Goal: Task Accomplishment & Management: Use online tool/utility

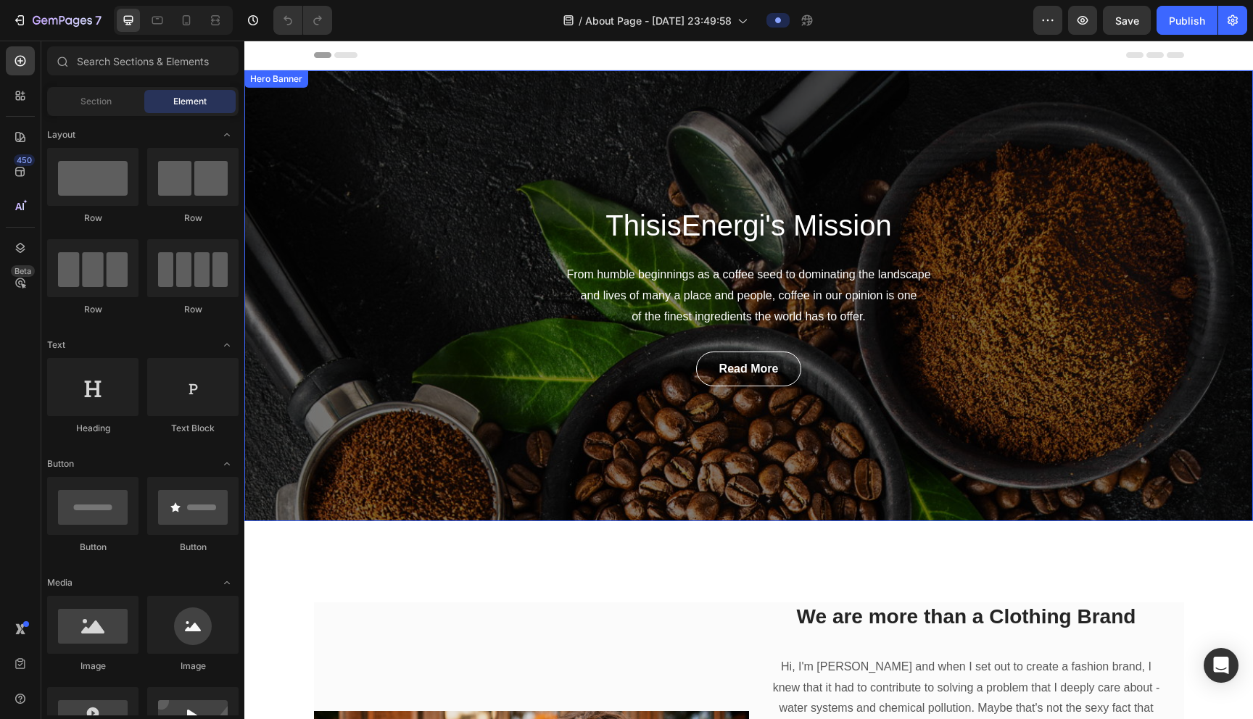
click at [621, 121] on div "ThisisEnergi's Mission Heading From humble beginnings as a coffee seed to domin…" at bounding box center [748, 295] width 1009 height 451
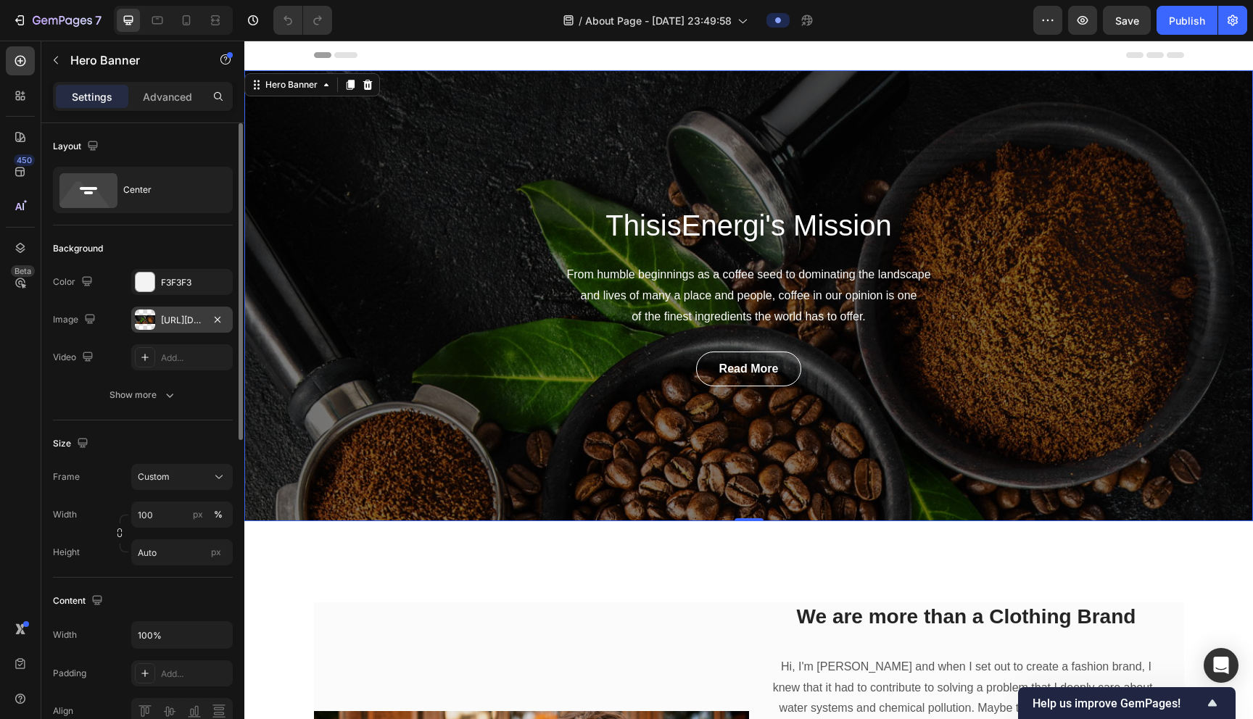
click at [149, 323] on div at bounding box center [145, 320] width 20 height 20
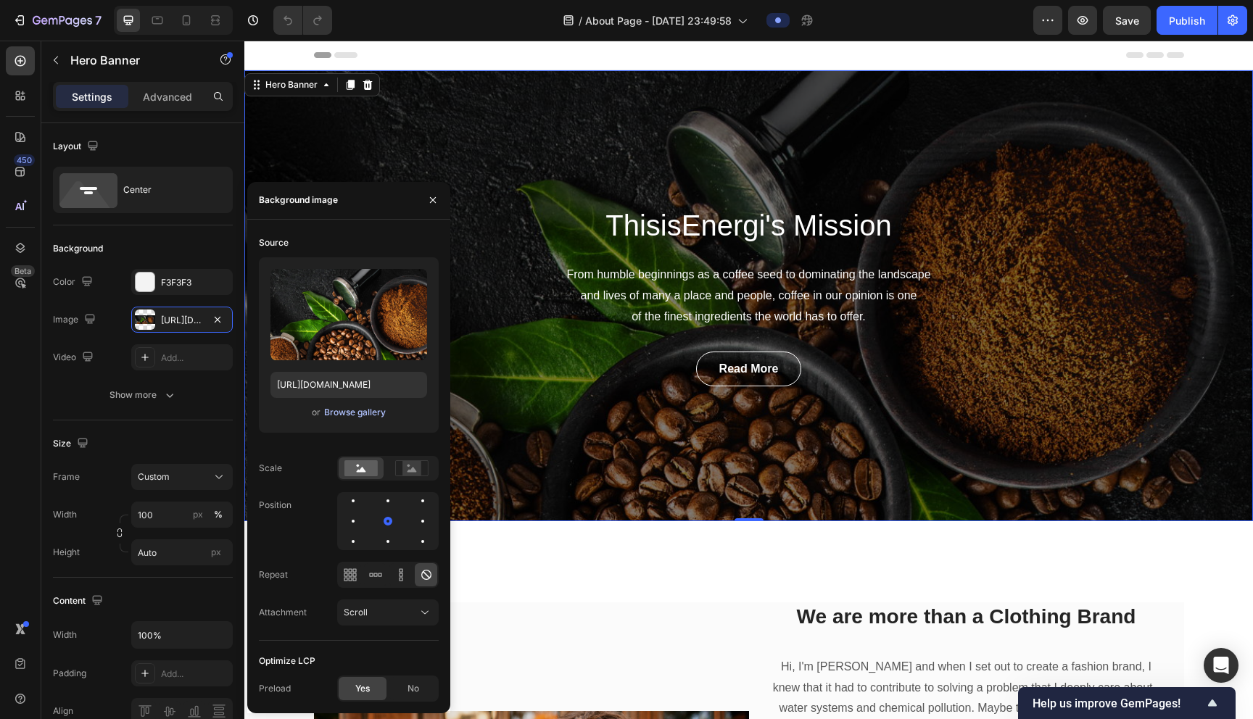
click at [340, 415] on div "Browse gallery" at bounding box center [355, 412] width 62 height 13
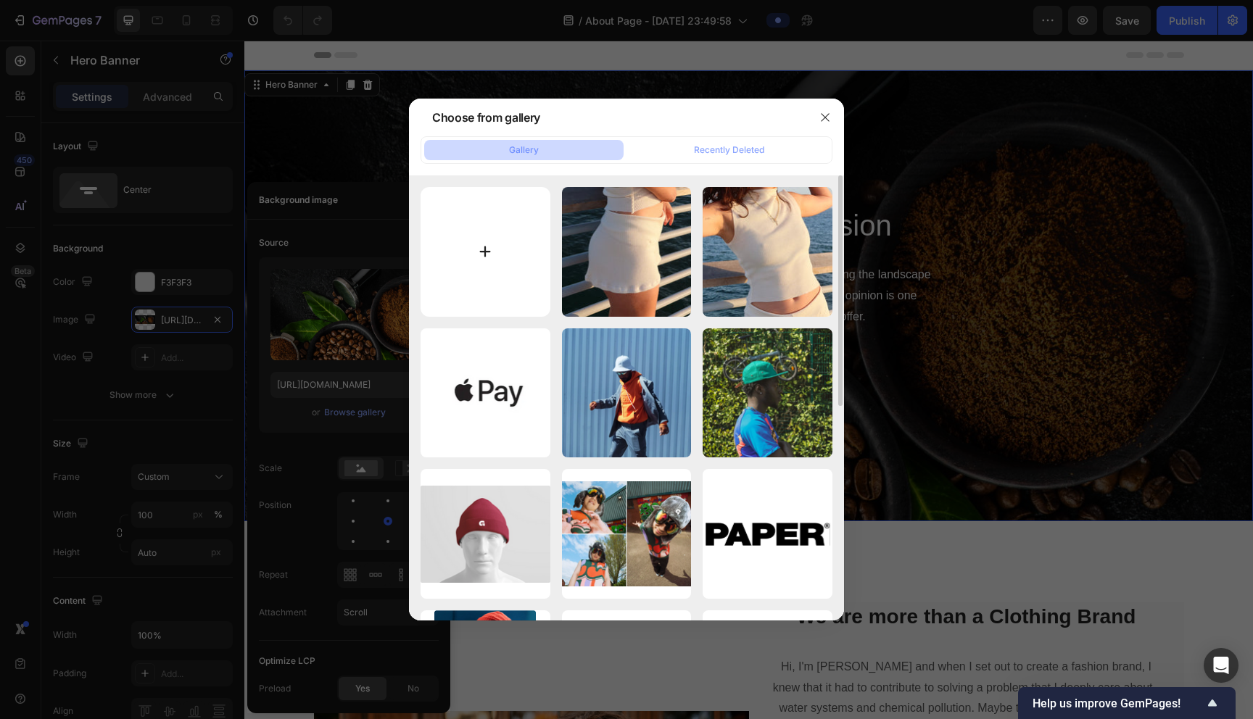
click at [477, 245] on input "file" at bounding box center [486, 252] width 130 height 130
type input "C:\fakepath\Tezza-2540.jpeg"
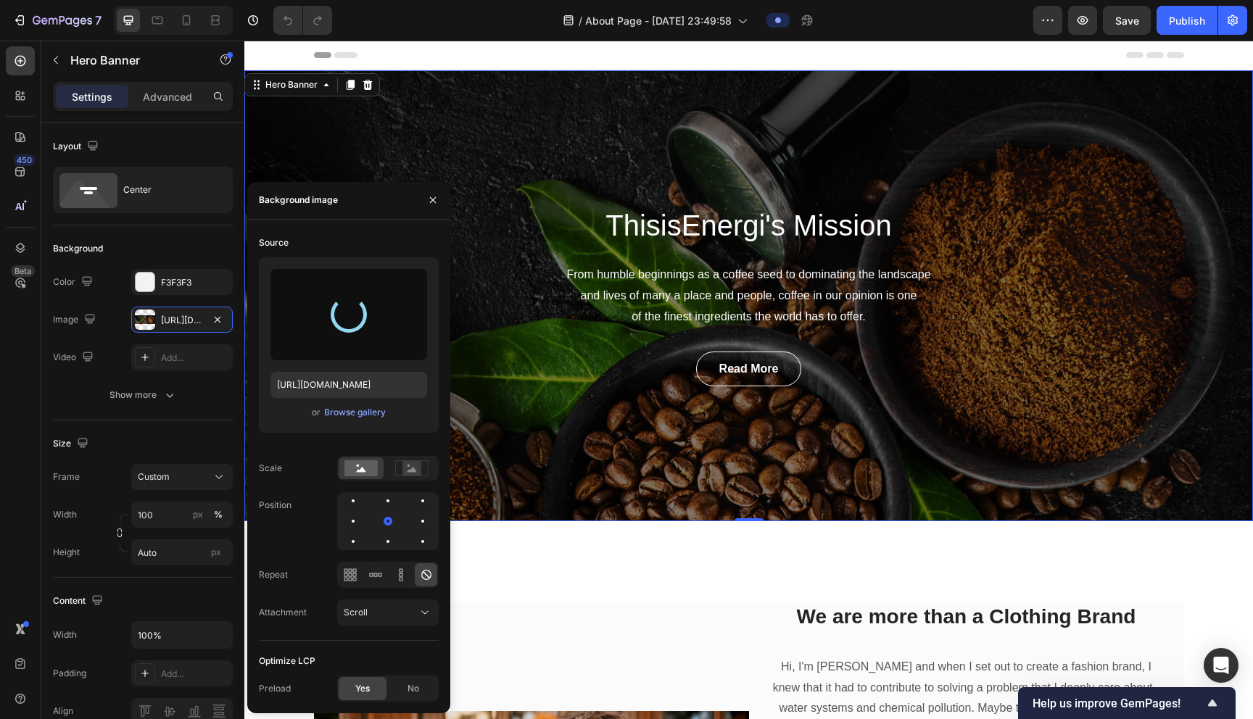
type input "[URL][DOMAIN_NAME]"
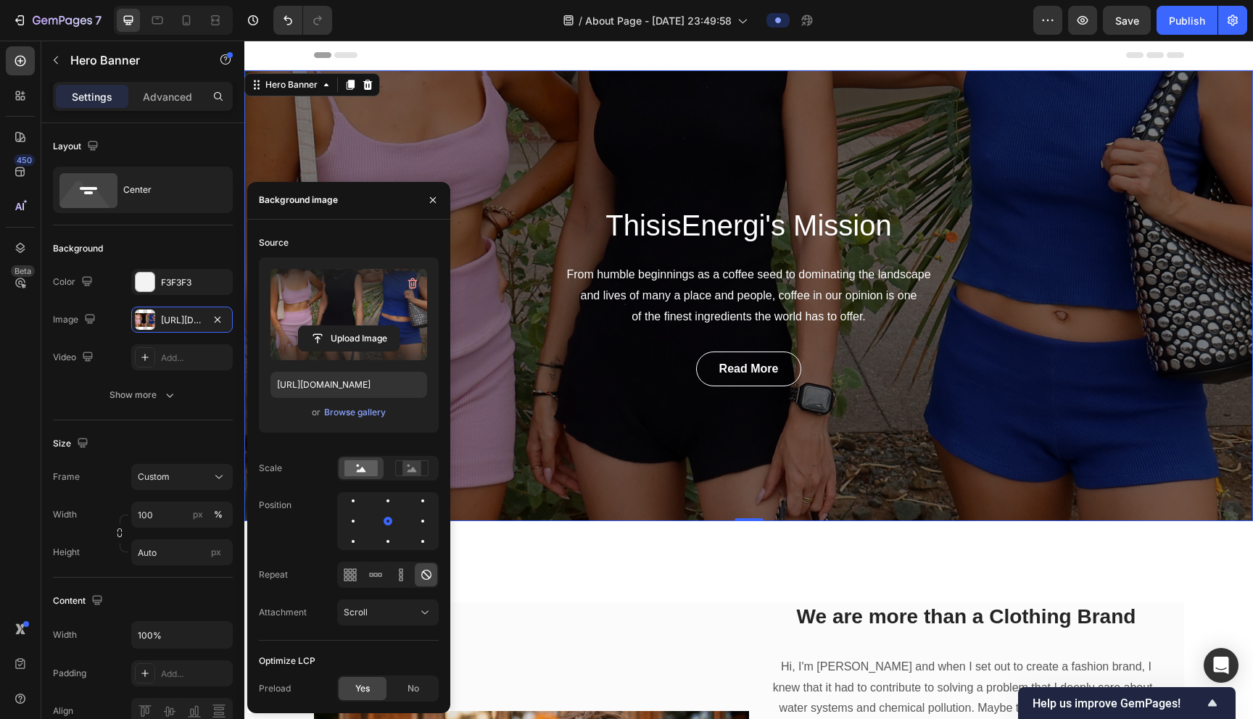
click at [493, 197] on div "ThisisEnergi's Mission Heading From humble beginnings as a coffee seed to domin…" at bounding box center [748, 295] width 1009 height 451
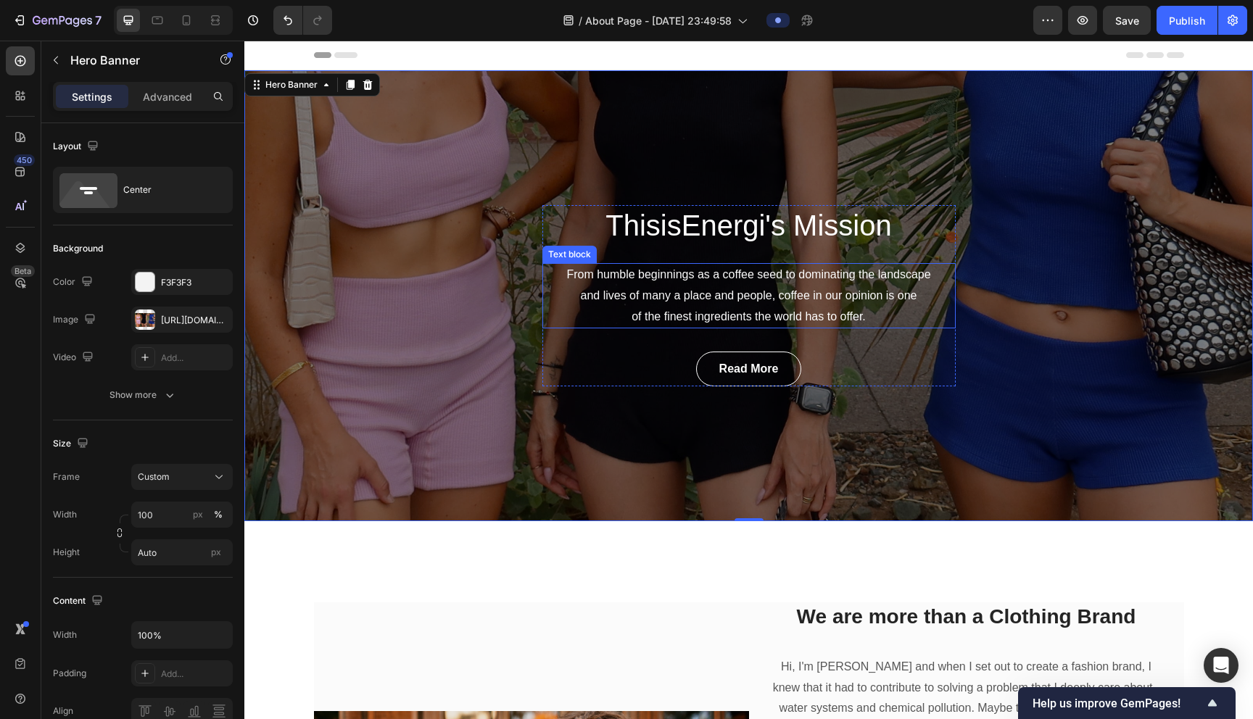
click at [621, 294] on p "From humble beginnings as a coffee seed to dominating the landscape and lives o…" at bounding box center [749, 296] width 410 height 62
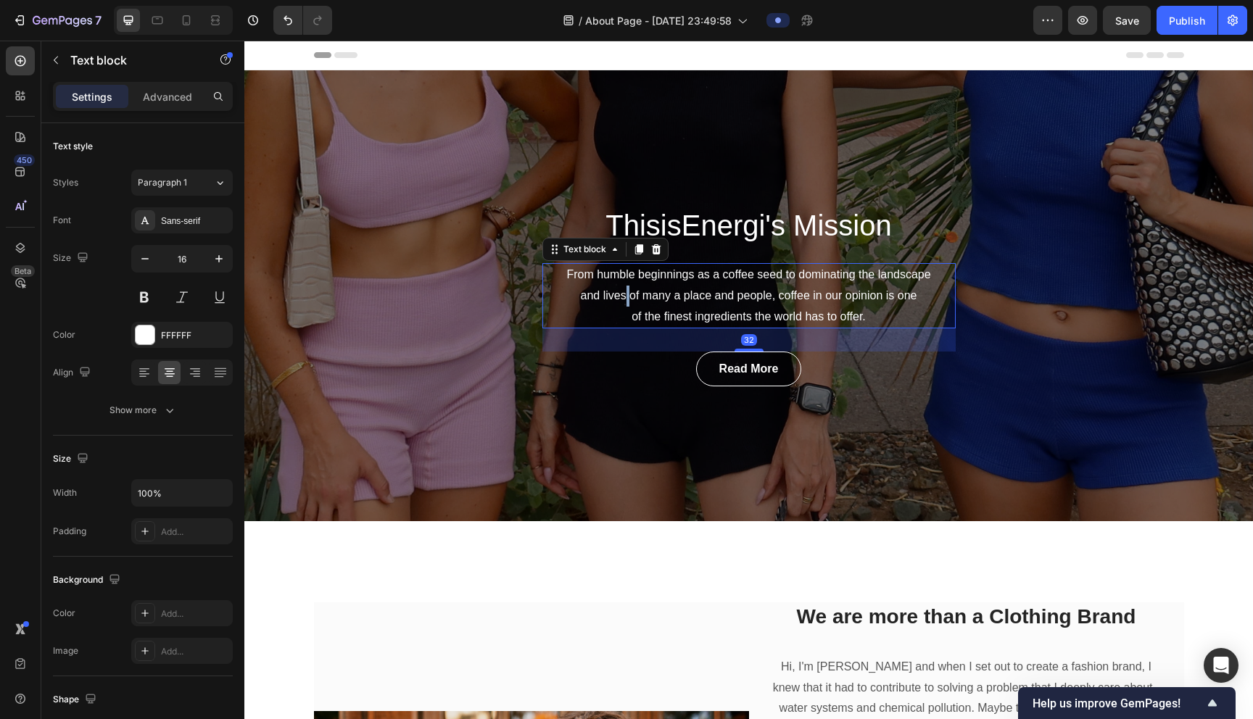
click at [621, 294] on p "From humble beginnings as a coffee seed to dominating the landscape and lives o…" at bounding box center [749, 296] width 410 height 62
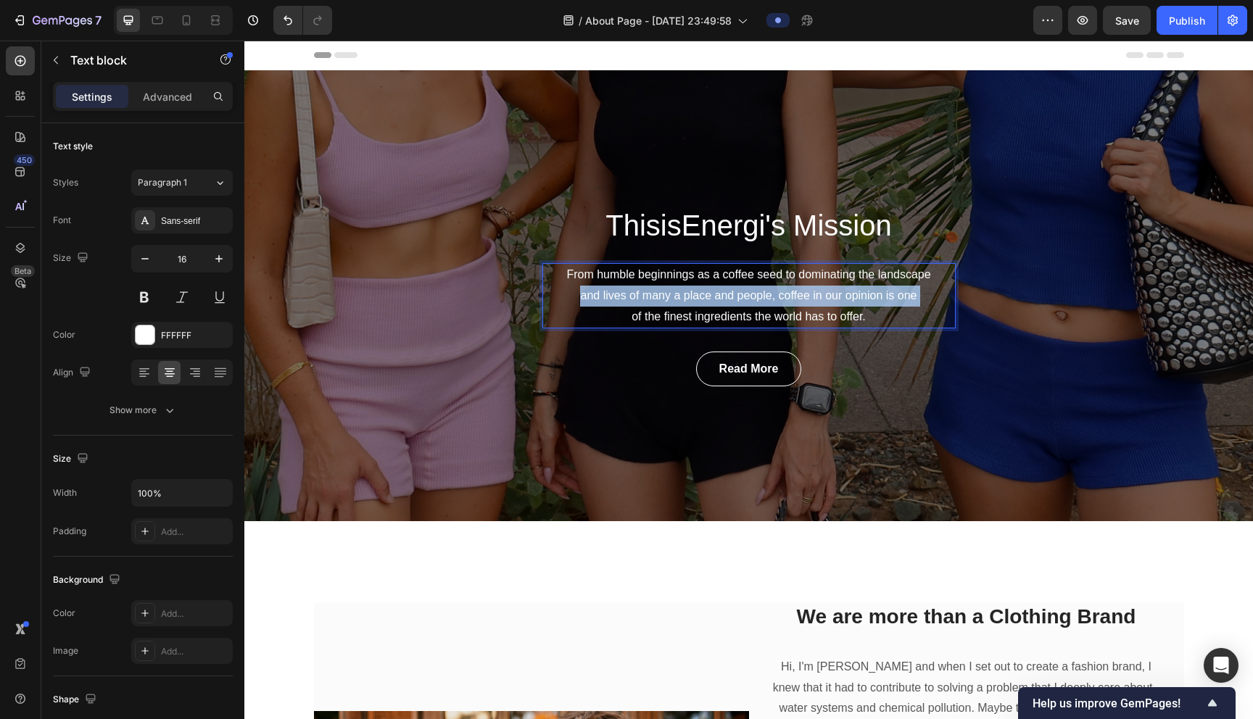
click at [621, 294] on p "From humble beginnings as a coffee seed to dominating the landscape and lives o…" at bounding box center [749, 296] width 410 height 62
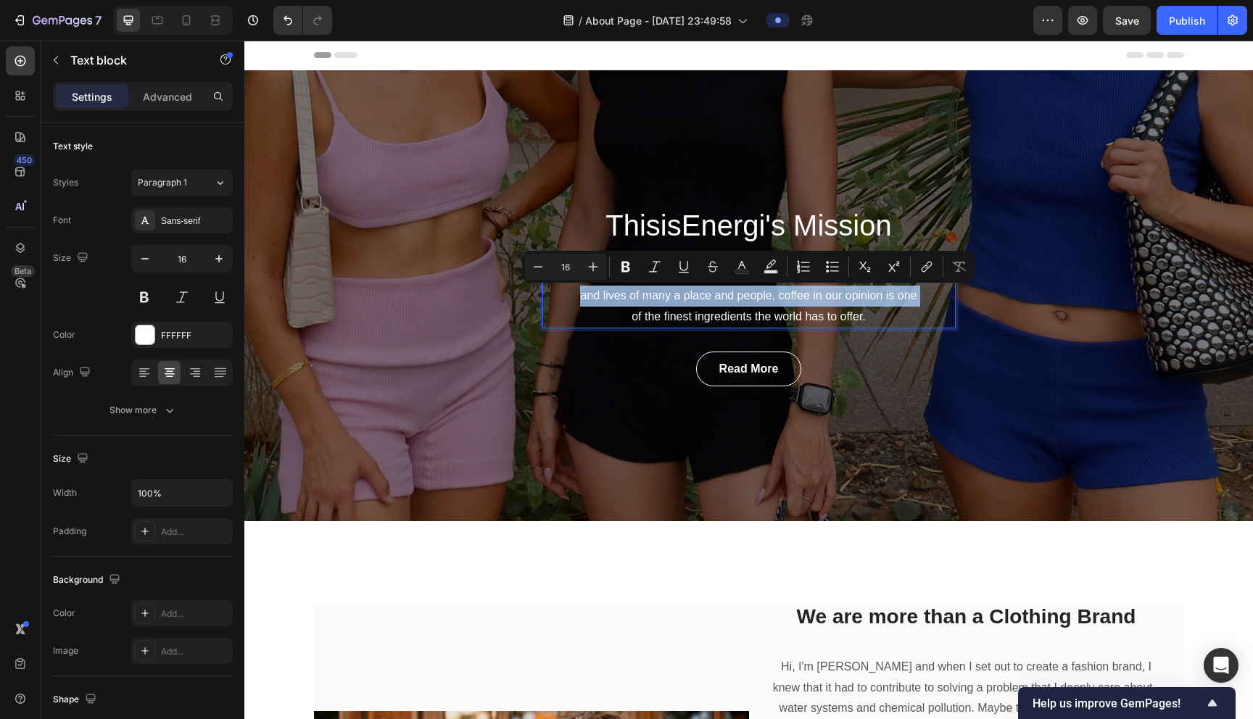
click at [621, 294] on p "From humble beginnings as a coffee seed to dominating the landscape and lives o…" at bounding box center [749, 296] width 410 height 62
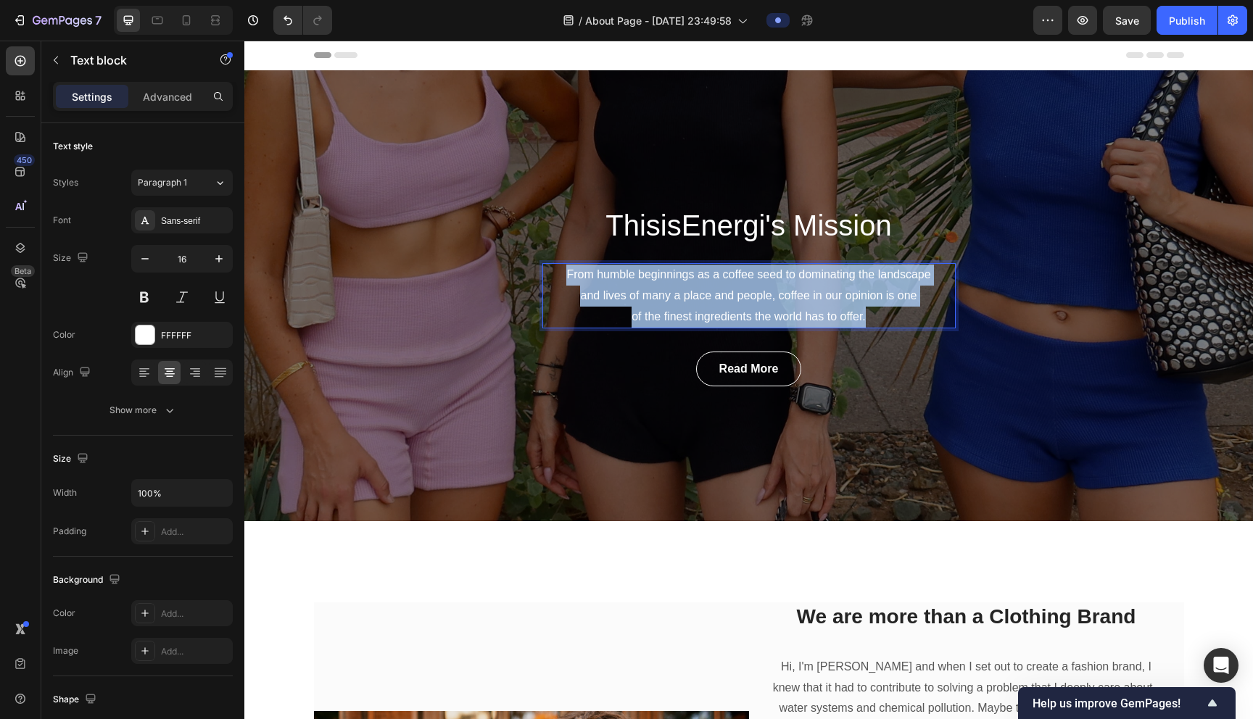
drag, startPoint x: 882, startPoint y: 323, endPoint x: 547, endPoint y: 273, distance: 339.3
click at [547, 273] on p "From humble beginnings as a coffee seed to dominating the landscape and lives o…" at bounding box center [749, 296] width 410 height 62
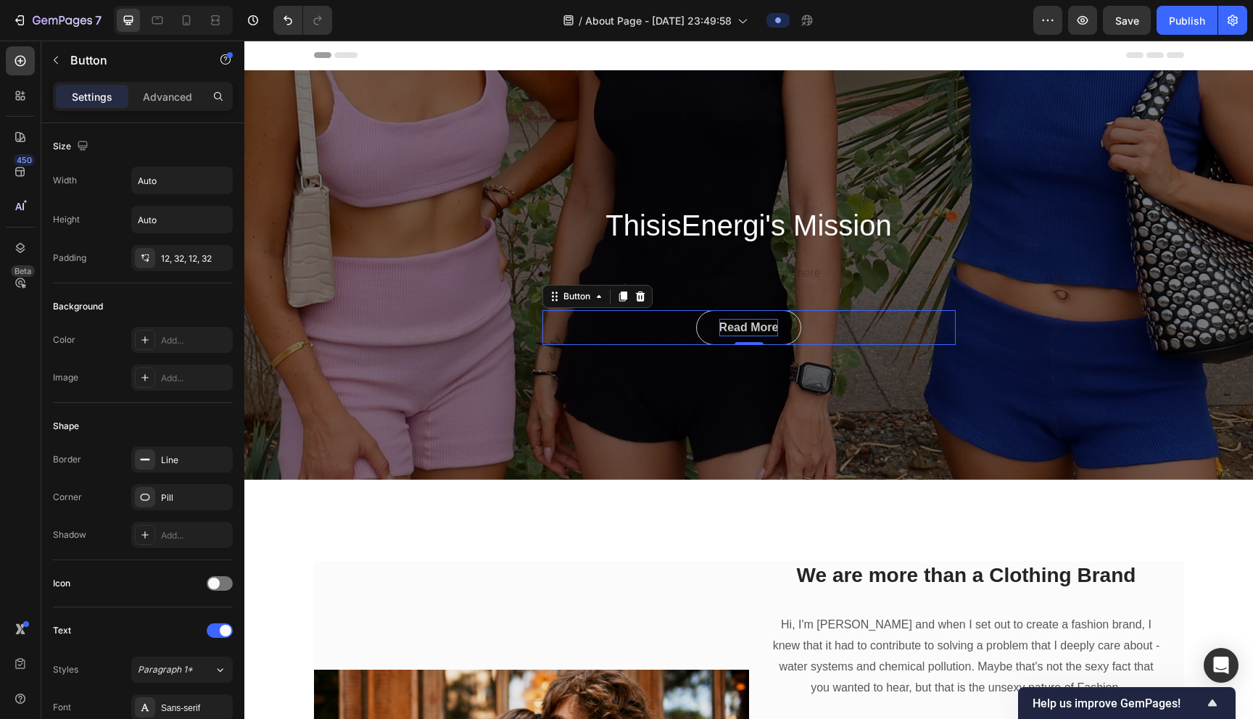
click at [621, 335] on div "Read More" at bounding box center [748, 327] width 59 height 17
click at [621, 297] on icon at bounding box center [639, 296] width 9 height 10
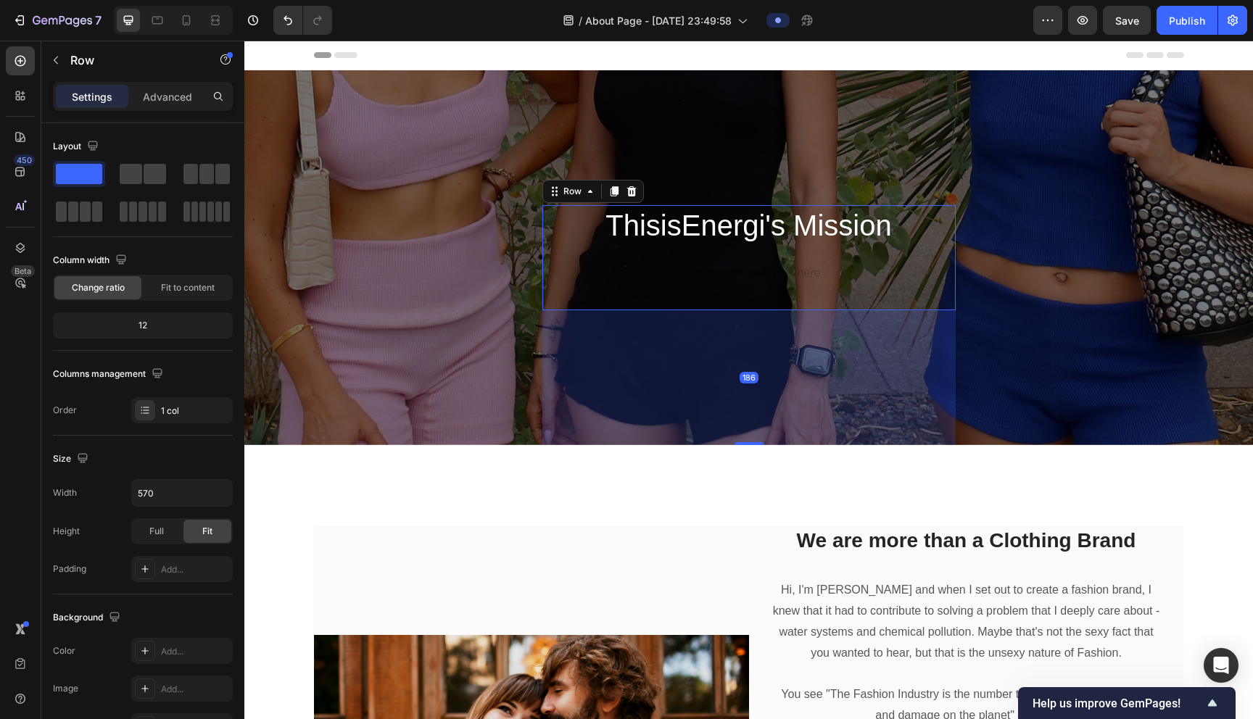
click at [621, 297] on div "ThisisEnergi's Mission Heading Text block" at bounding box center [748, 257] width 413 height 105
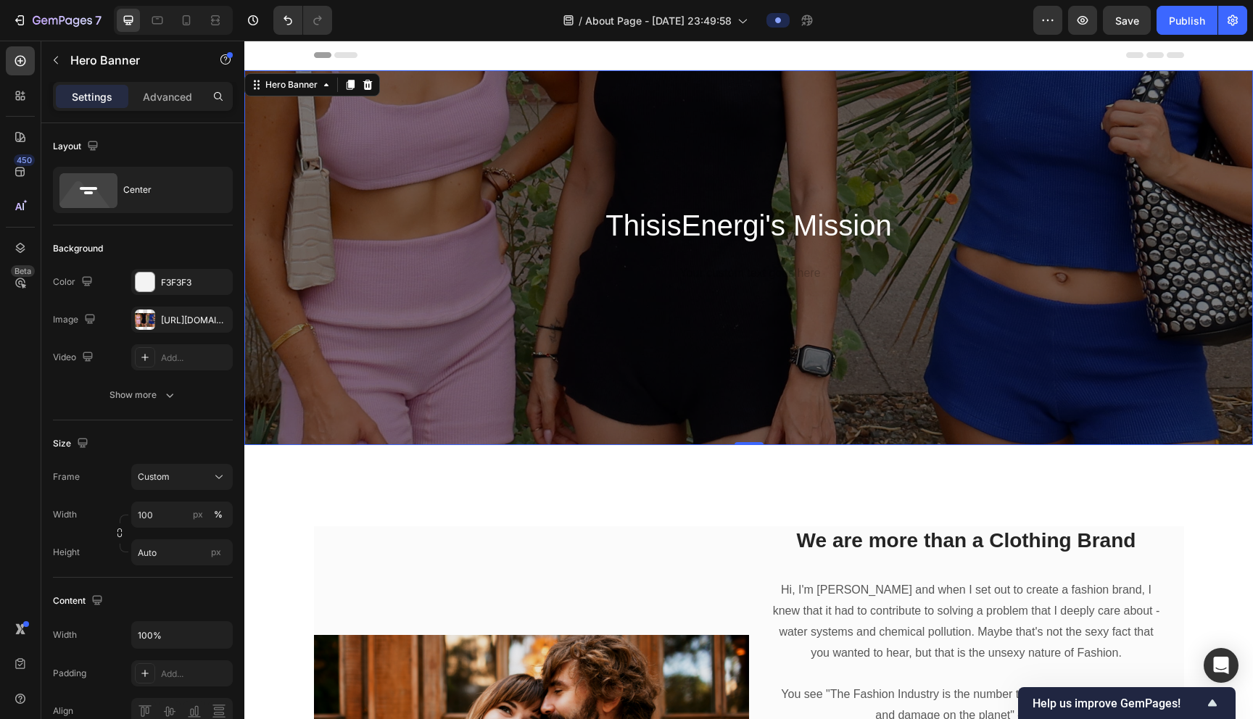
click at [430, 229] on div "ThisisEnergi's Mission Heading Text block Row" at bounding box center [748, 257] width 1009 height 375
click at [161, 285] on div "F3F3F3" at bounding box center [182, 282] width 42 height 13
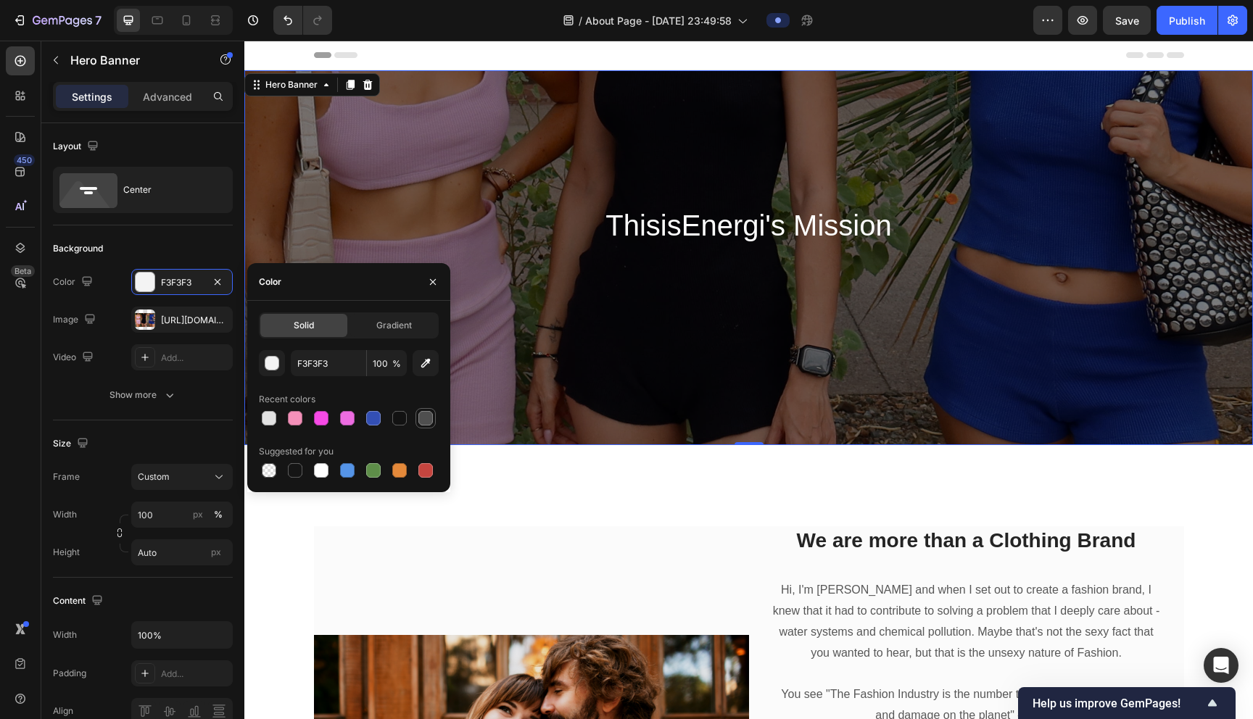
click at [423, 415] on div at bounding box center [425, 418] width 15 height 15
click at [328, 419] on div at bounding box center [321, 418] width 17 height 17
click at [432, 286] on icon "button" at bounding box center [433, 282] width 12 height 12
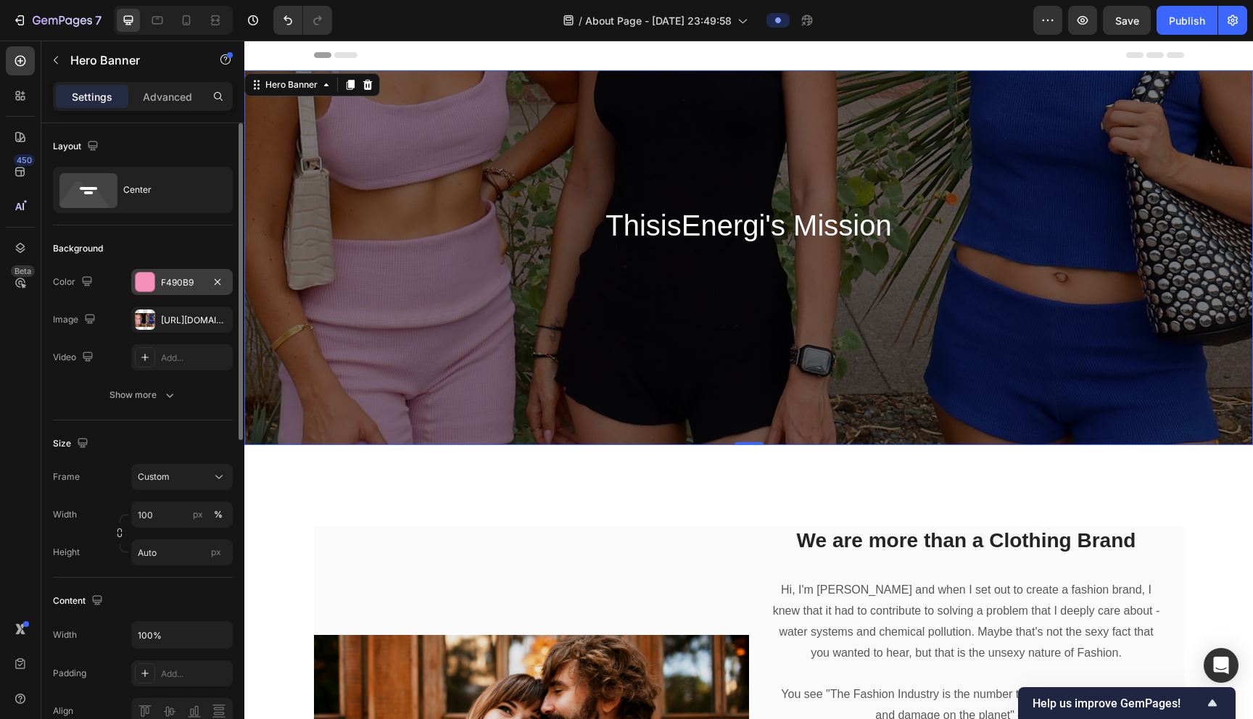
click at [173, 281] on div "F490B9" at bounding box center [182, 282] width 42 height 13
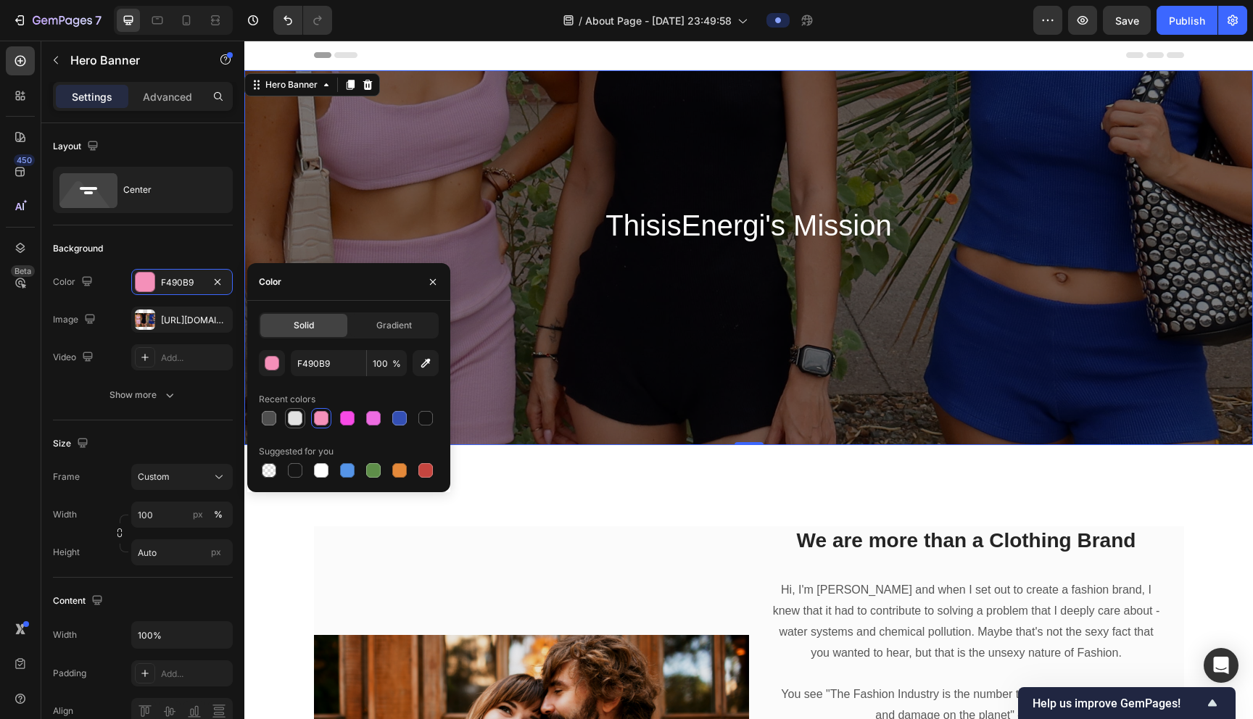
click at [292, 423] on div at bounding box center [295, 418] width 15 height 15
click at [265, 466] on div at bounding box center [269, 470] width 15 height 15
type input "000000"
type input "0"
click at [435, 274] on button "button" at bounding box center [432, 281] width 23 height 23
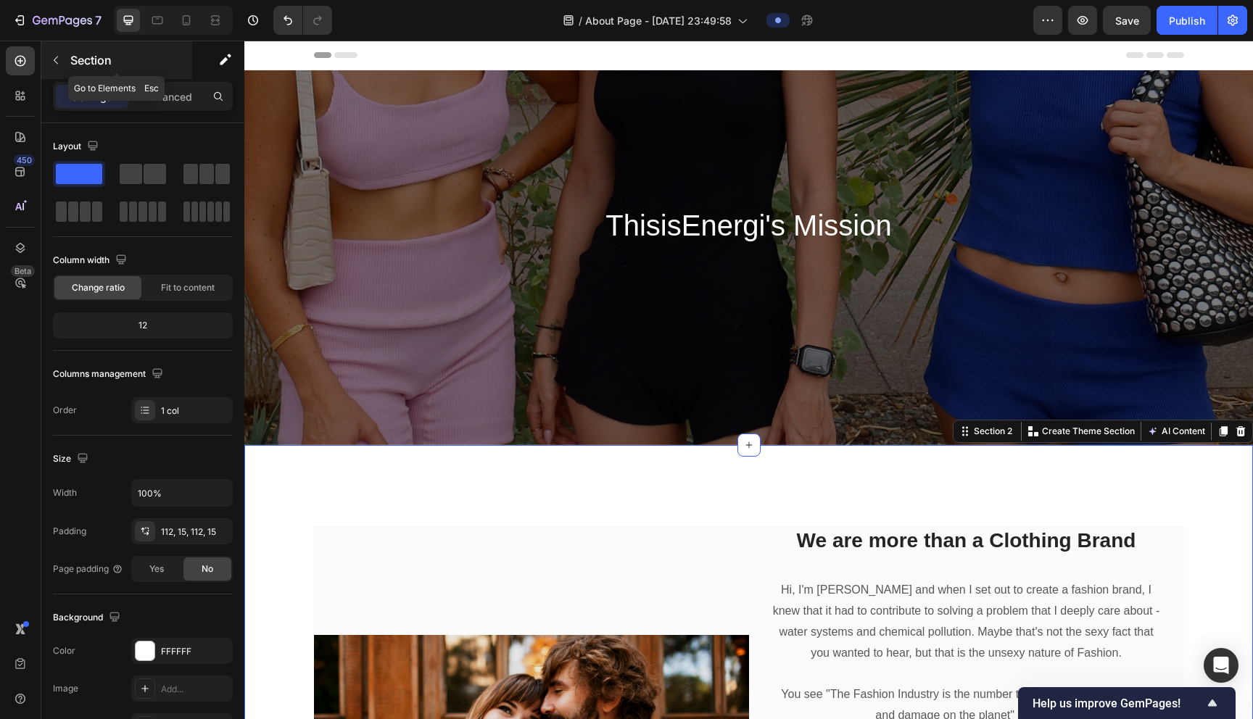
click at [54, 46] on div "Section" at bounding box center [116, 60] width 151 height 38
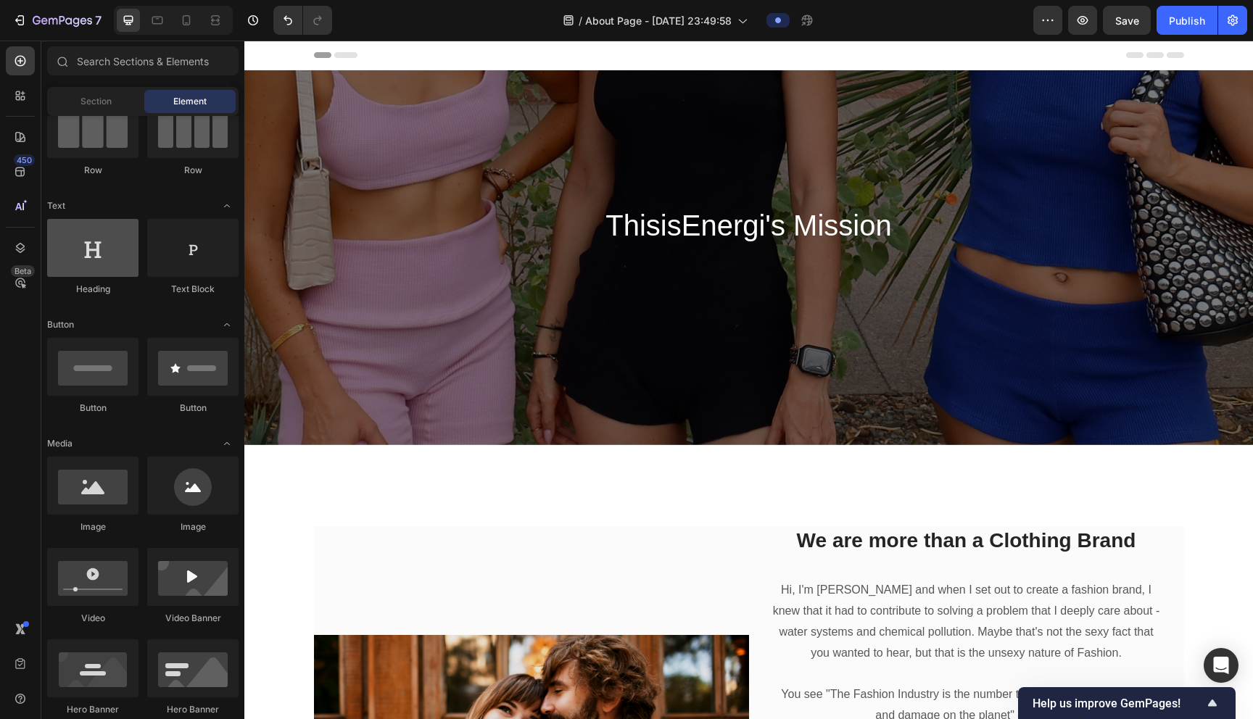
scroll to position [151, 0]
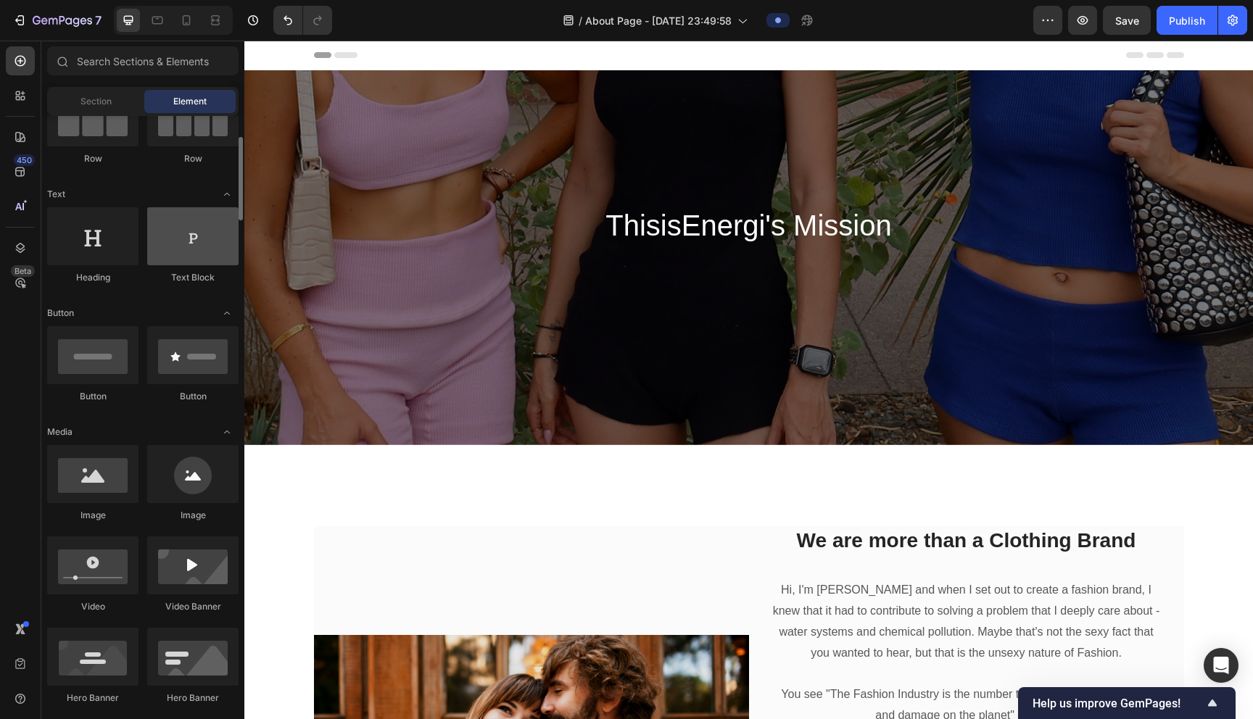
click at [197, 244] on div at bounding box center [192, 236] width 91 height 58
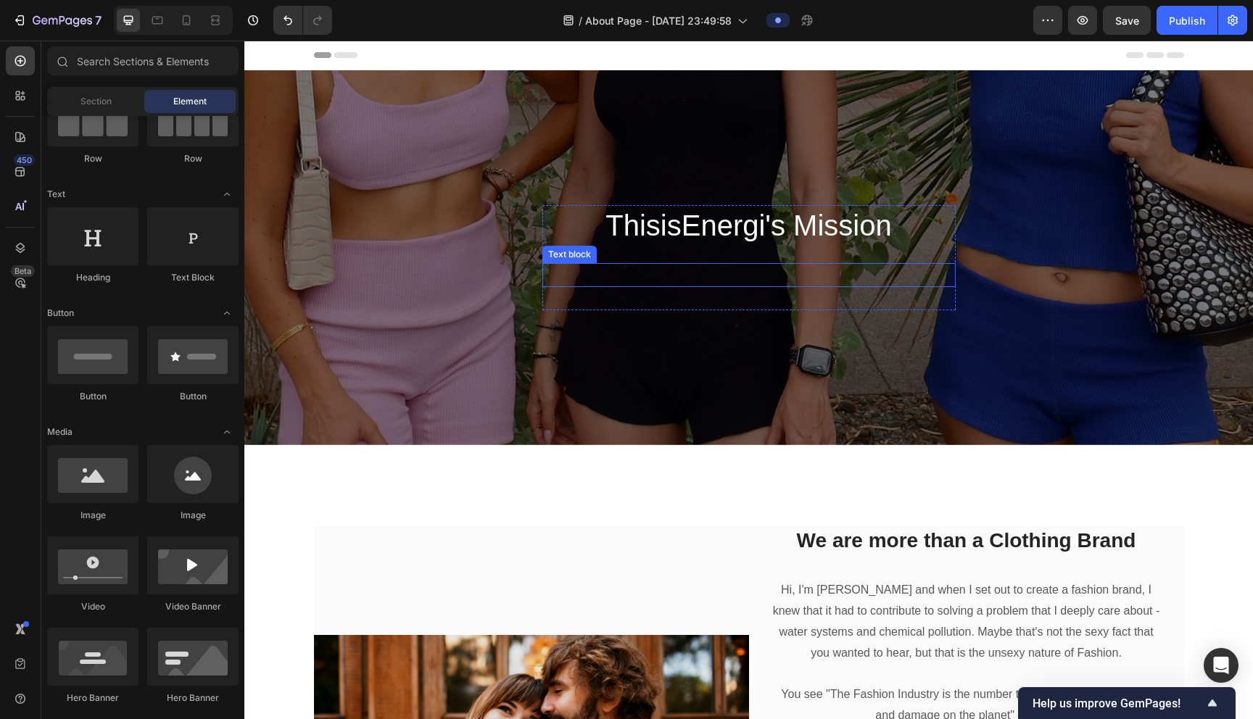
click at [601, 270] on p "Rich Text Editor. Editing area: main" at bounding box center [749, 275] width 410 height 21
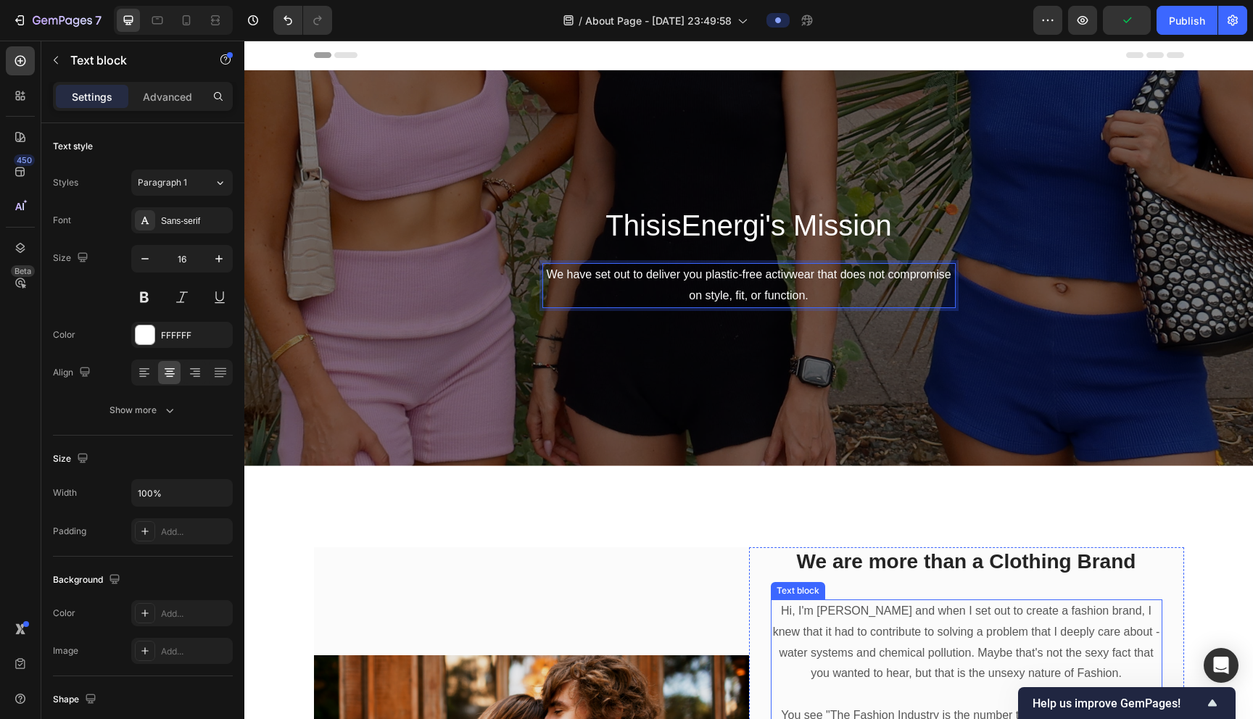
scroll to position [1, 0]
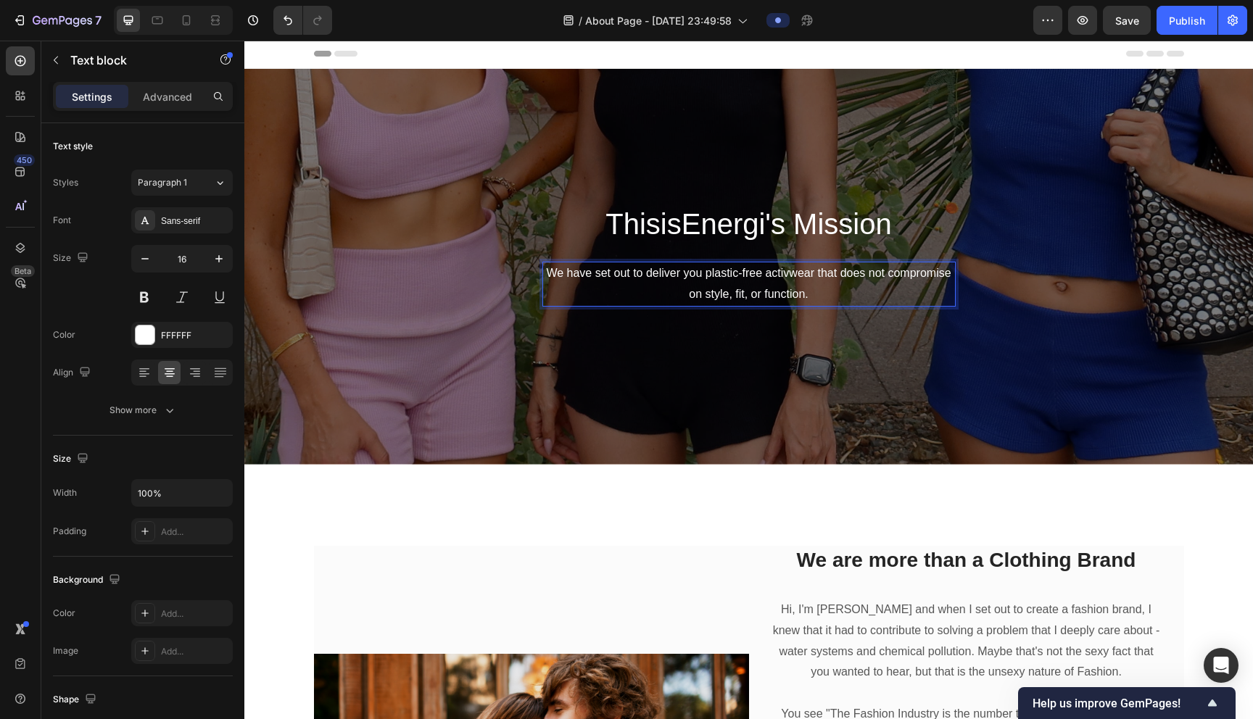
click at [621, 278] on p "We have set out to deliver you plastic-free activwear that does not compromise …" at bounding box center [749, 284] width 410 height 42
click at [621, 299] on p "We have set out to deliver you plastic-free activewear that does not compromise…" at bounding box center [749, 284] width 410 height 42
click at [621, 276] on p "We have set out to deliver you plastic-free activewear that does not compromise…" at bounding box center [749, 284] width 410 height 42
click at [583, 272] on p "In [DATE]. we set out to deliver you plastic-free activewear that does not comp…" at bounding box center [749, 284] width 410 height 42
click at [621, 289] on p "In [DATE]. we set out to deliver you plastic-free activewear that does not comp…" at bounding box center [749, 284] width 410 height 42
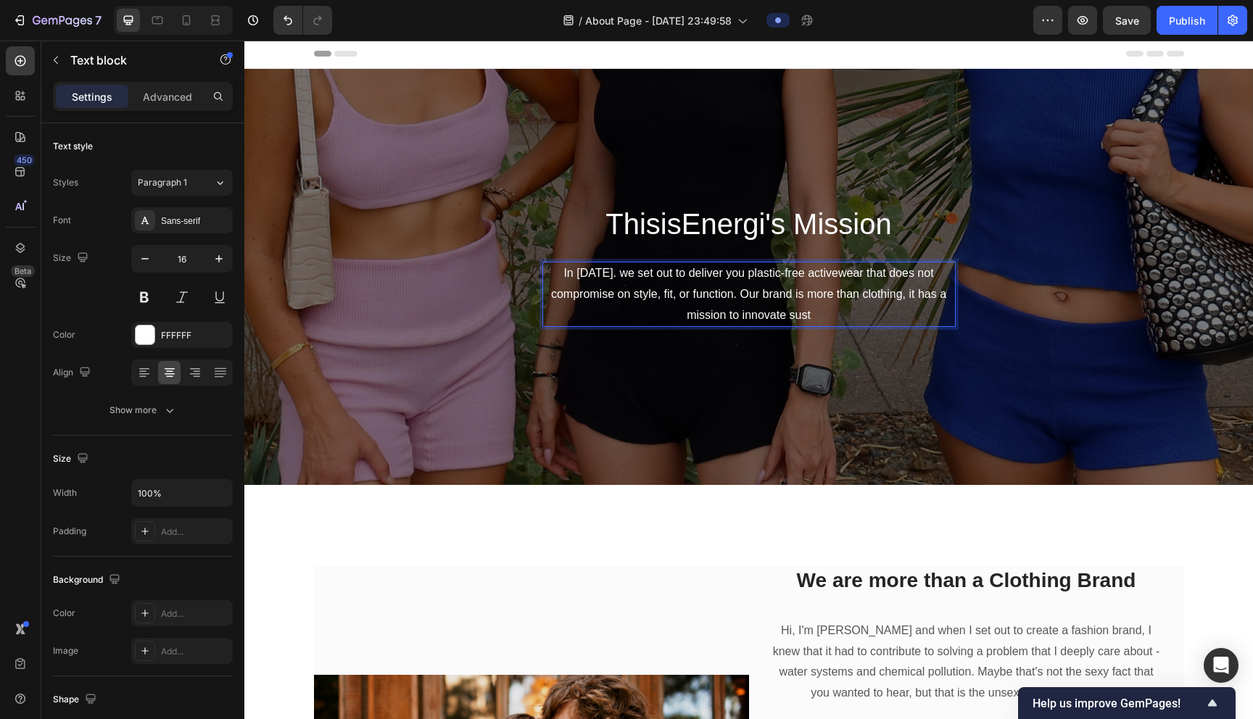
click at [550, 276] on p "In [DATE]. we set out to deliver you plastic-free activewear that does not comp…" at bounding box center [749, 294] width 410 height 62
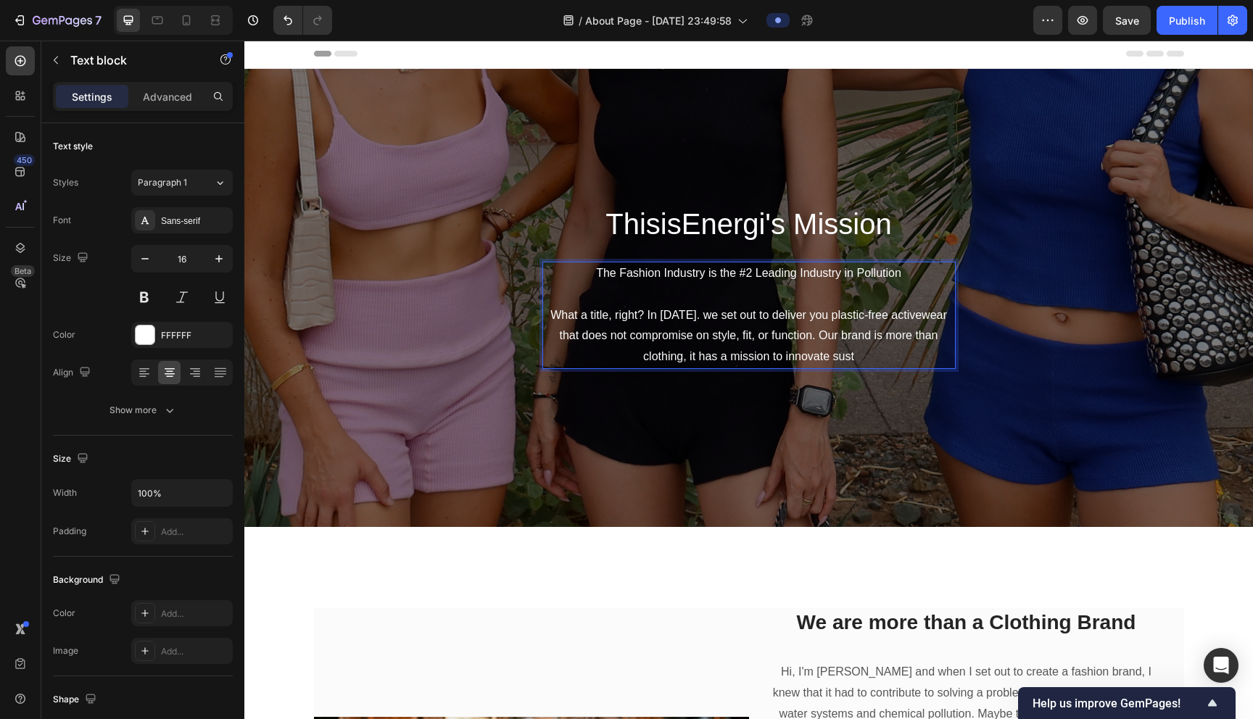
click at [621, 357] on p "What a title, right? In [DATE]. we set out to deliver you plastic-free activewe…" at bounding box center [749, 336] width 410 height 62
click at [621, 334] on p "What a title, right? In [DATE]. we set out to deliver you plastic-free activewe…" at bounding box center [749, 336] width 410 height 62
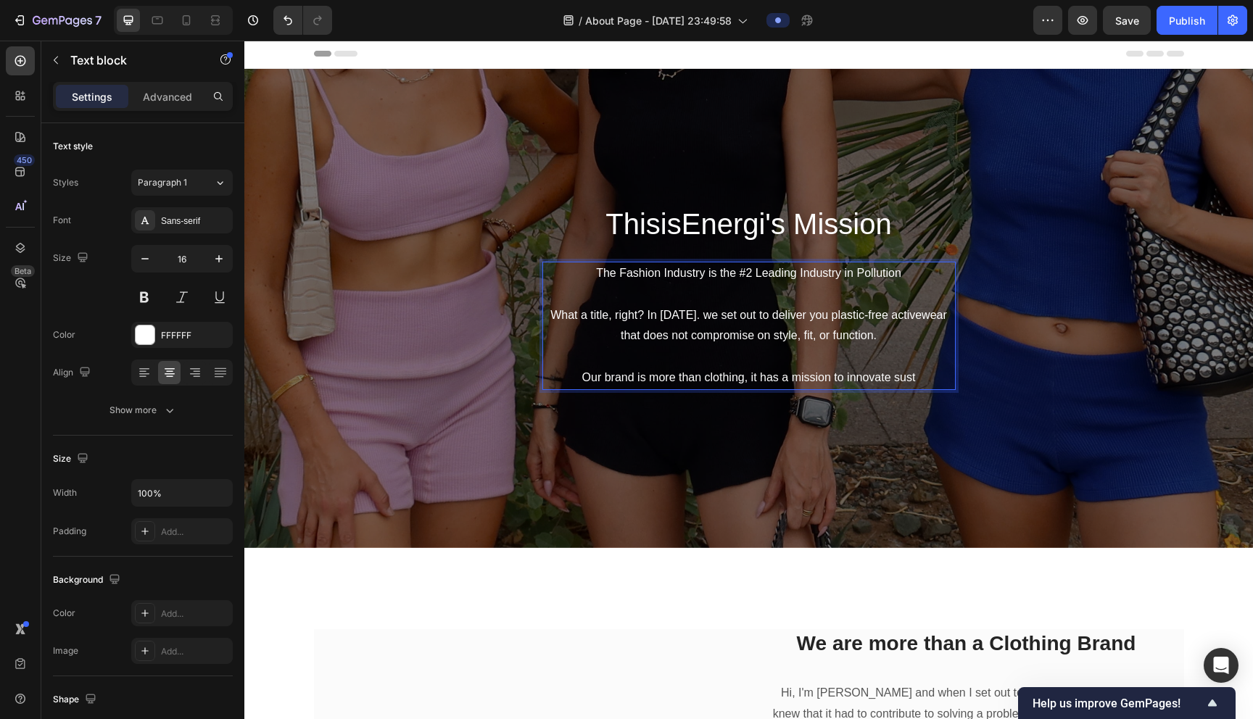
click at [621, 380] on p "Our brand is more than clothing, it has a mission to innovate sust" at bounding box center [749, 378] width 410 height 21
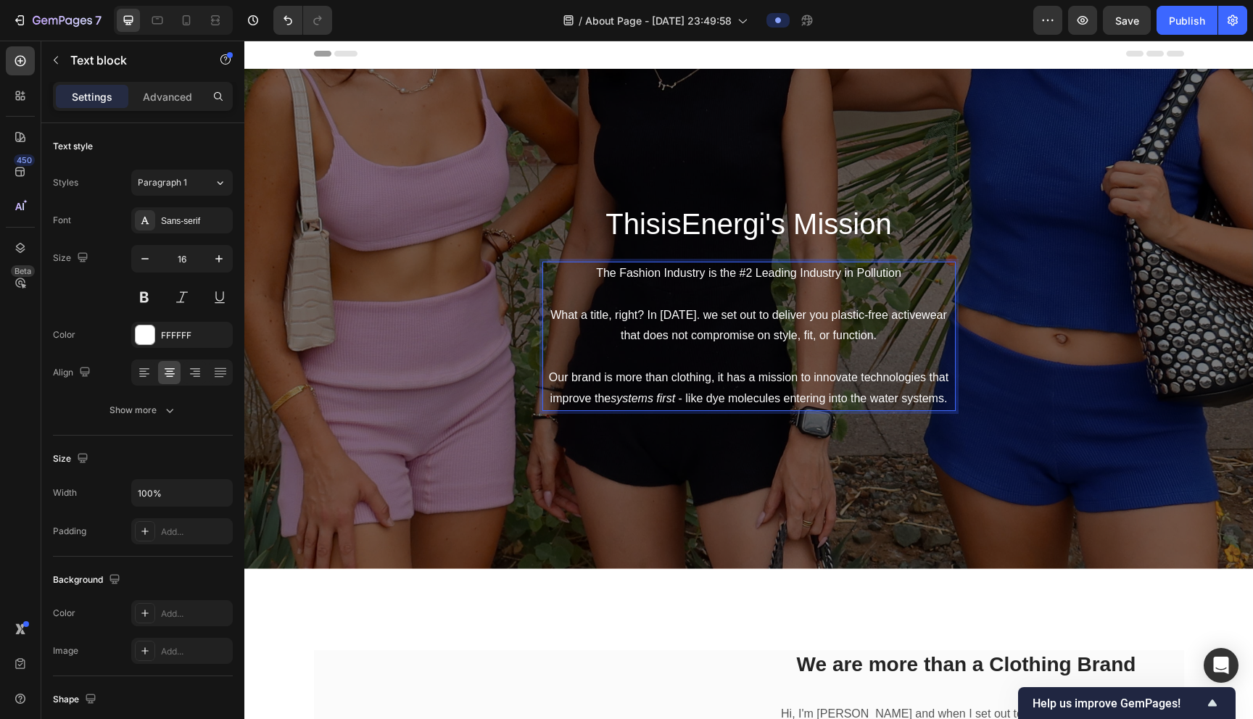
click at [621, 400] on p "Our brand is more than clothing, it has a mission to innovate technologies that…" at bounding box center [749, 389] width 410 height 42
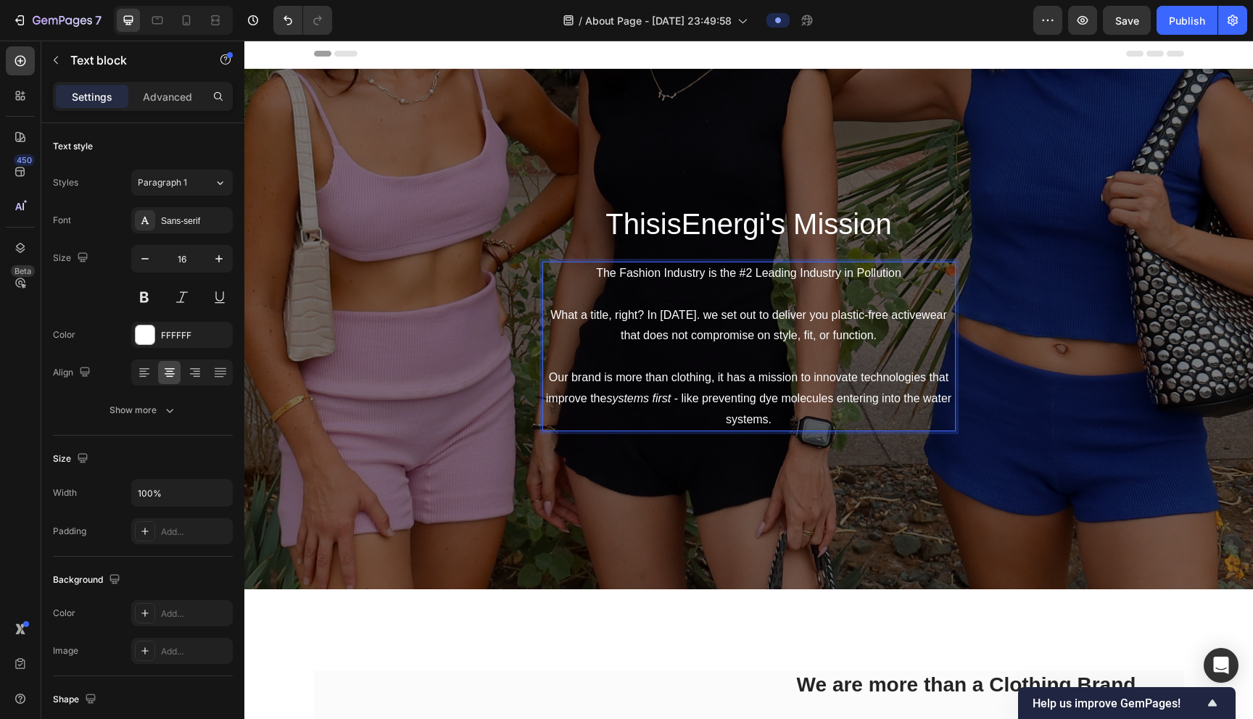
click at [621, 414] on p "Our brand is more than clothing, it has a mission to innovate technologies that…" at bounding box center [749, 399] width 410 height 62
click at [621, 393] on p "Our brand is more than clothing, it has a mission to innovate technologies that…" at bounding box center [749, 399] width 410 height 62
click at [621, 425] on p "Our brand is more than clothing, it has a mission to innovate technologies that…" at bounding box center [749, 399] width 410 height 62
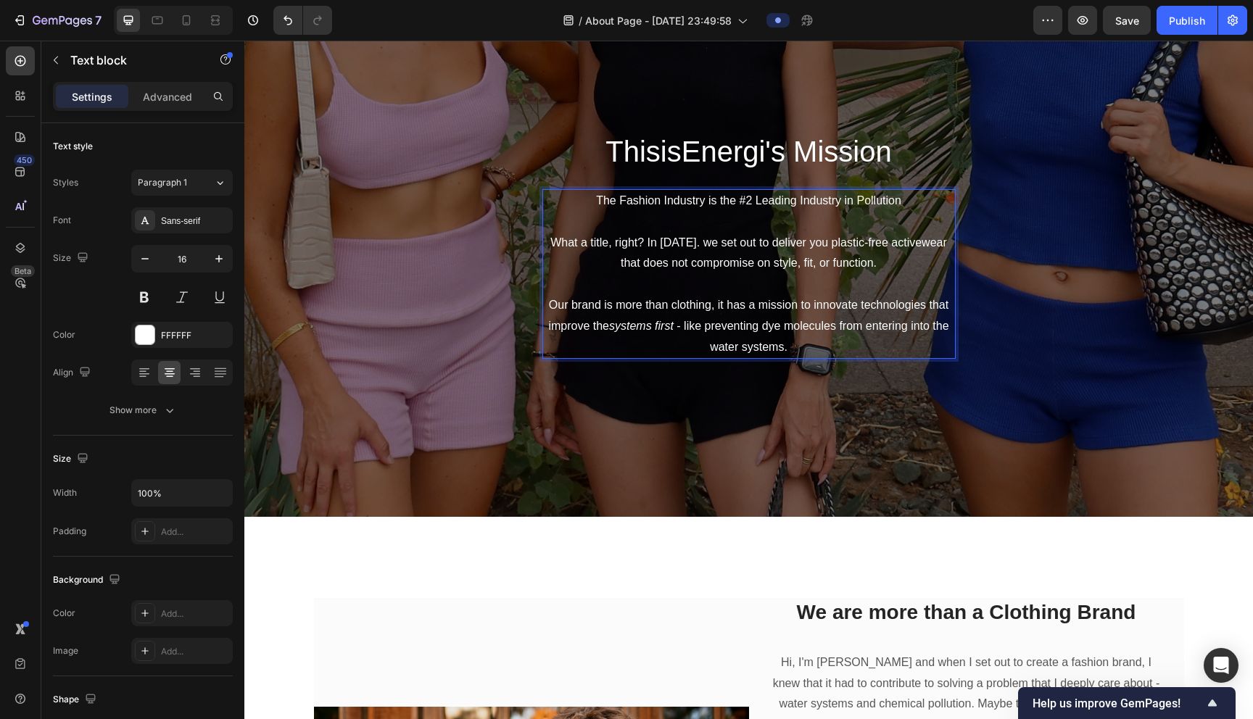
scroll to position [80, 0]
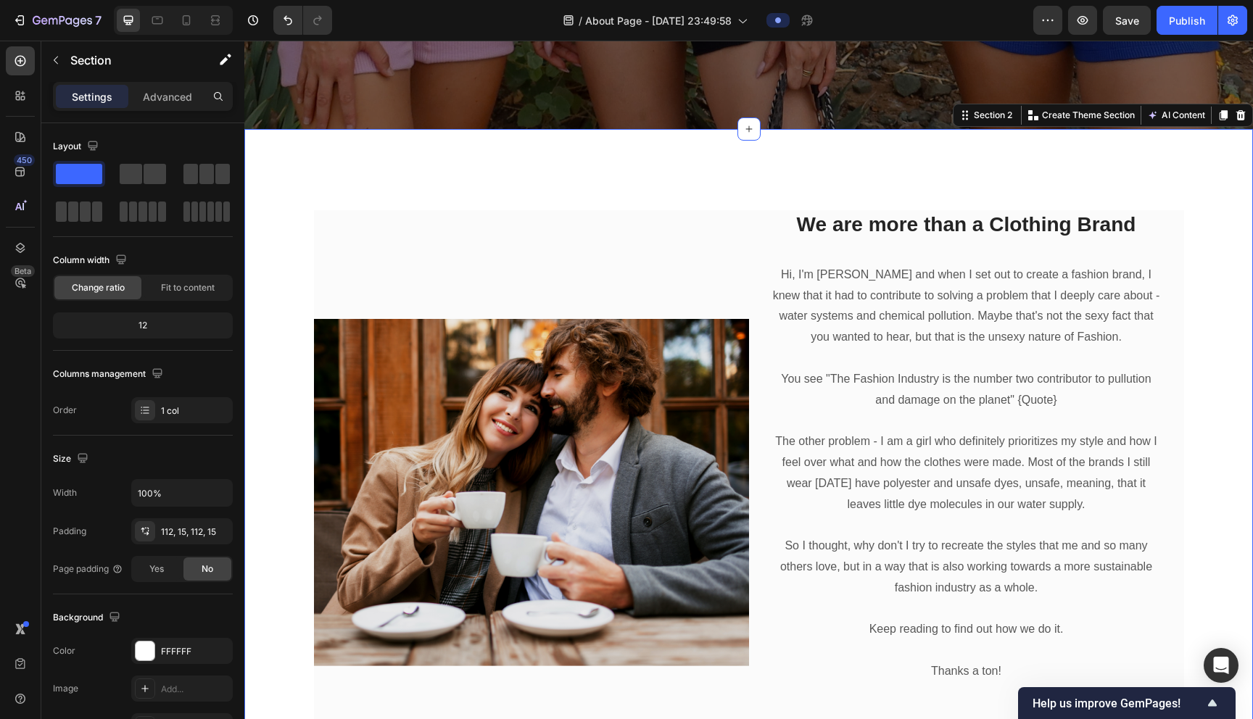
scroll to position [463, 0]
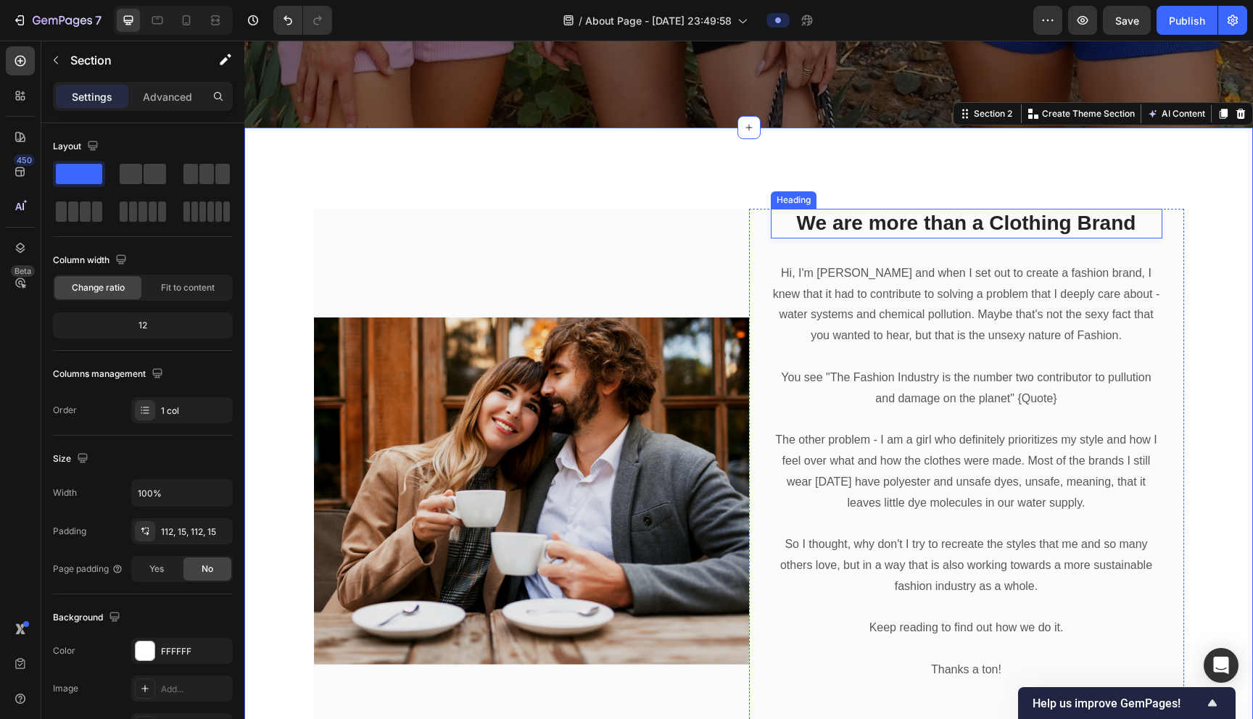
click at [621, 227] on h2 "We are more than a Clothing Brand" at bounding box center [967, 223] width 392 height 29
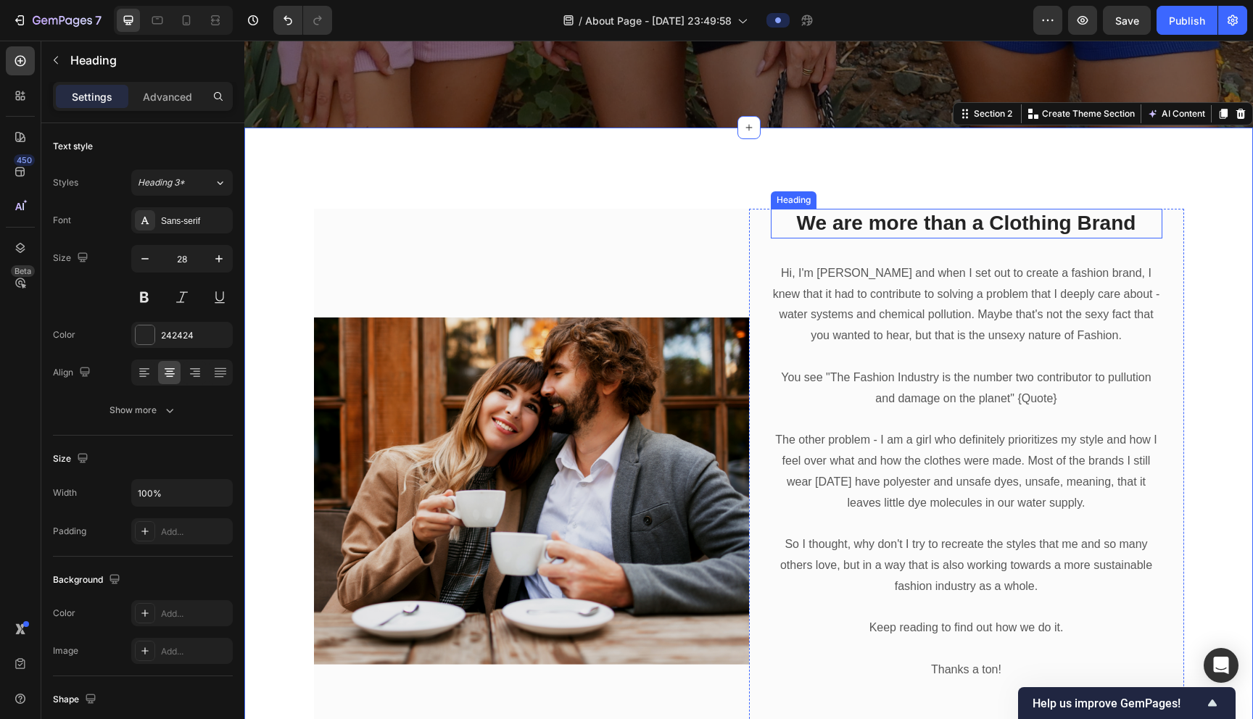
click at [621, 227] on h2 "We are more than a Clothing Brand" at bounding box center [967, 223] width 392 height 29
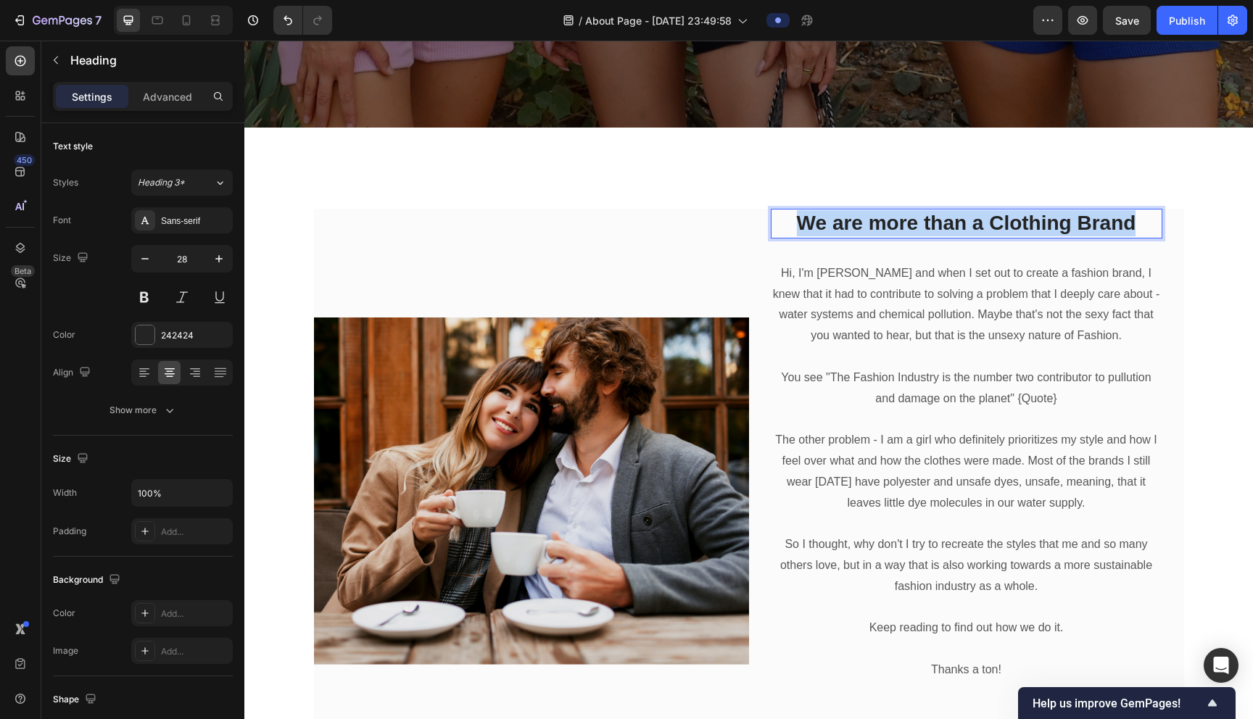
click at [621, 227] on p "We are more than a Clothing Brand" at bounding box center [966, 223] width 389 height 26
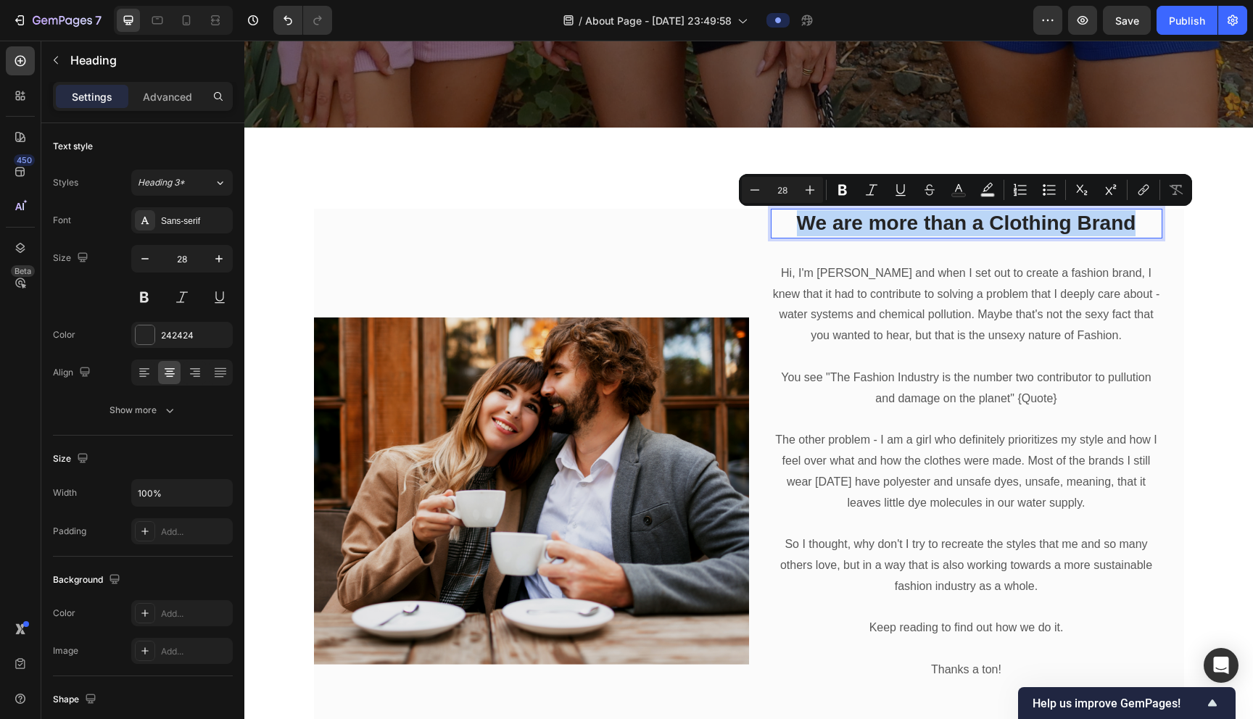
click at [621, 227] on p "We are more than a Clothing Brand" at bounding box center [966, 223] width 389 height 26
click at [621, 232] on p "We are more than a Clothing Brand" at bounding box center [966, 223] width 389 height 26
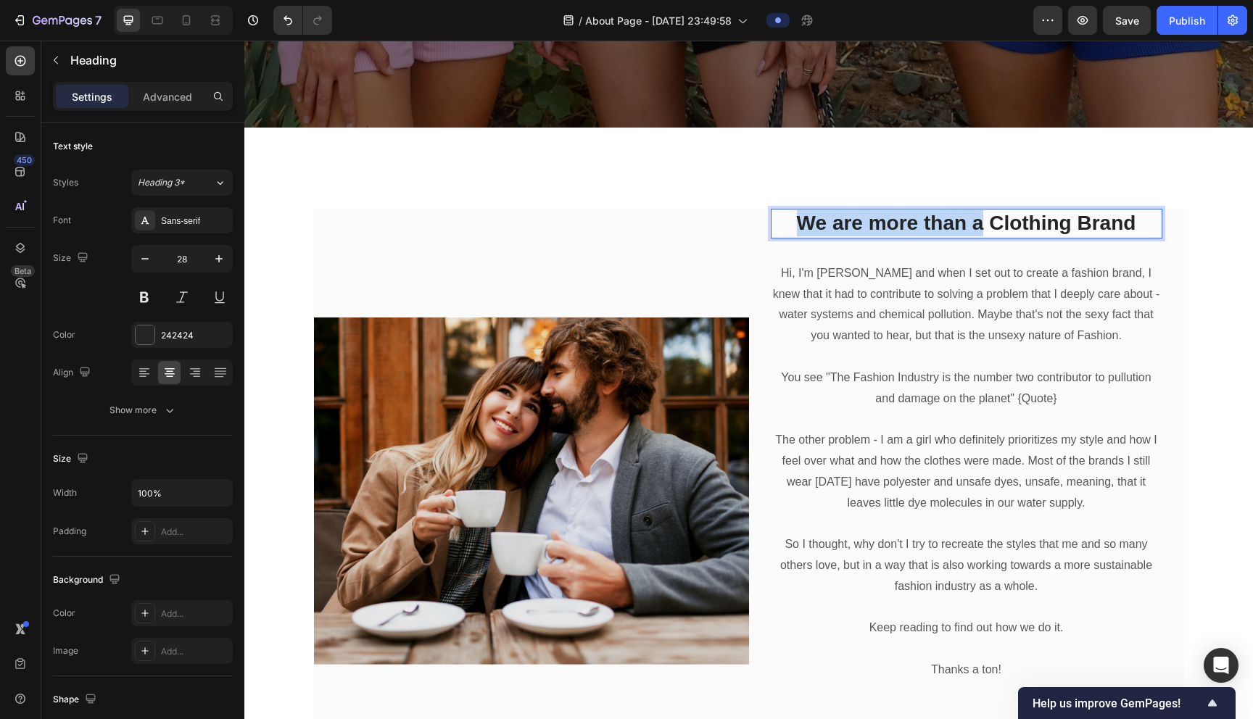
drag, startPoint x: 980, startPoint y: 227, endPoint x: 775, endPoint y: 230, distance: 204.5
click at [621, 229] on p "We are more than a Clothing Brand" at bounding box center [966, 223] width 389 height 26
drag, startPoint x: 954, startPoint y: 224, endPoint x: 840, endPoint y: 232, distance: 114.8
click at [621, 232] on p "More than a Clothing Brand" at bounding box center [966, 223] width 389 height 26
click at [621, 223] on p "Clothing Brand" at bounding box center [966, 223] width 389 height 26
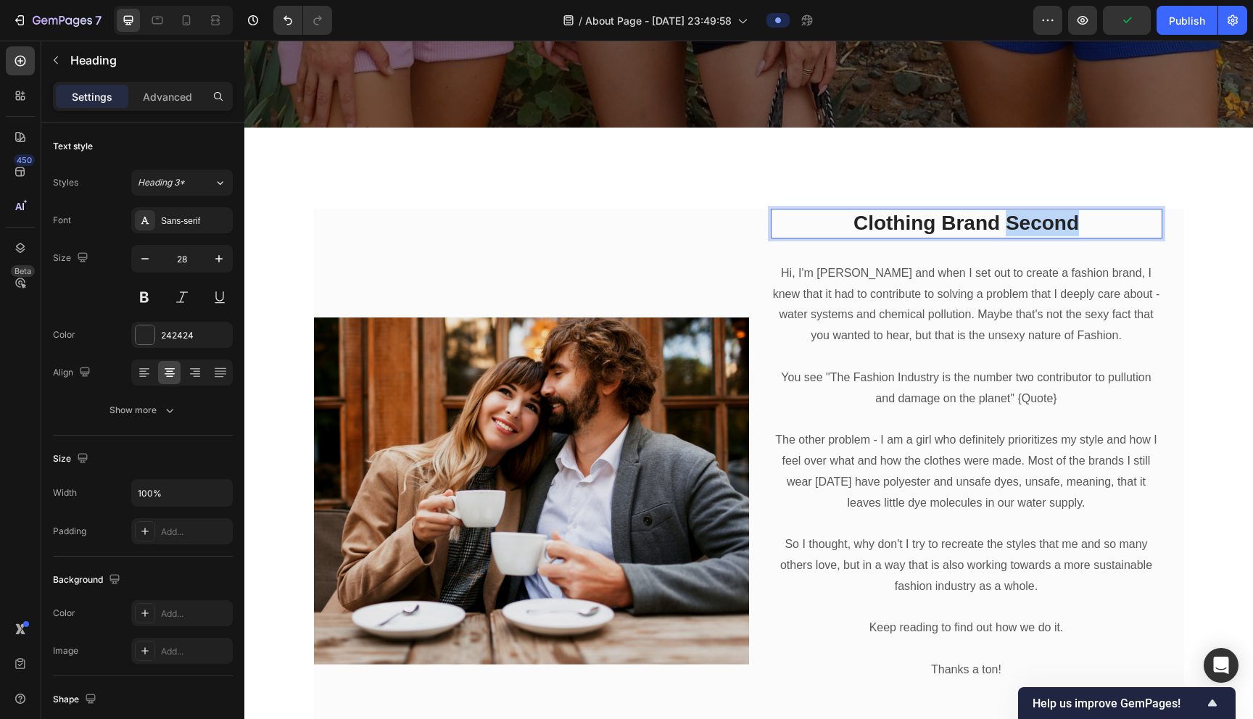
drag, startPoint x: 1083, startPoint y: 223, endPoint x: 1006, endPoint y: 228, distance: 76.3
click at [621, 228] on p "Clothing Brand Second" at bounding box center [966, 223] width 389 height 26
click at [621, 227] on p "Clothing Brand" at bounding box center [966, 223] width 389 height 26
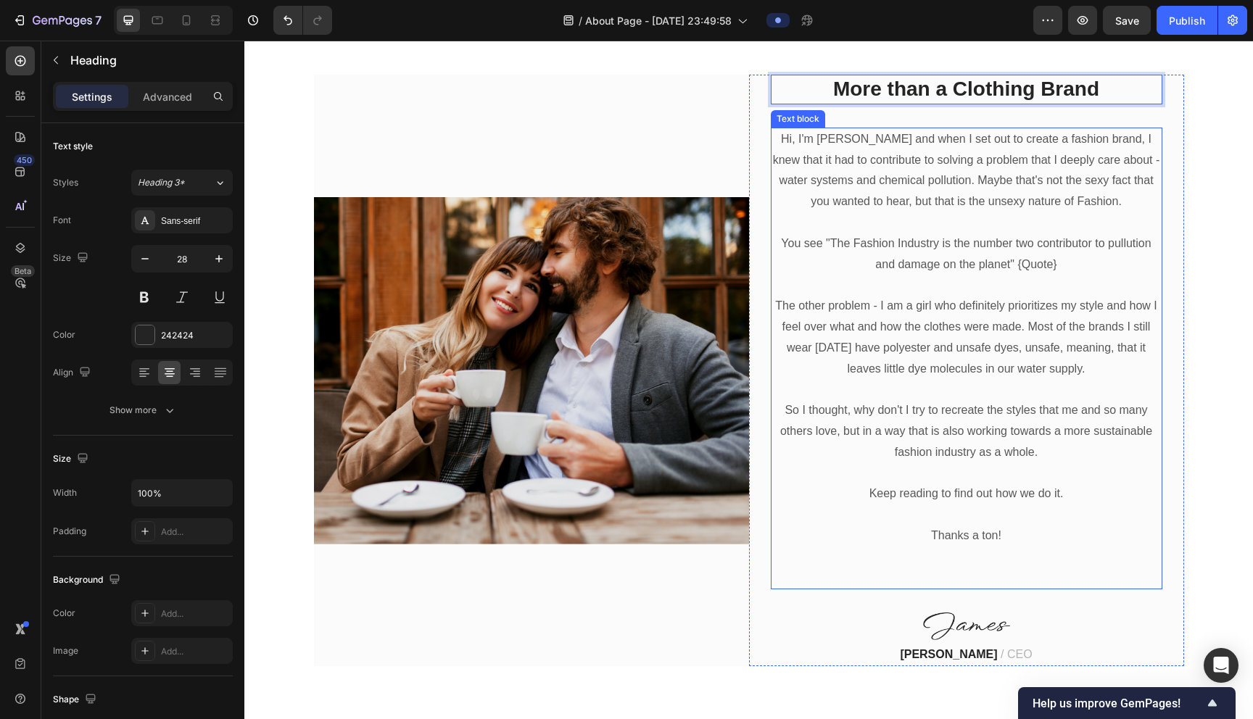
scroll to position [603, 0]
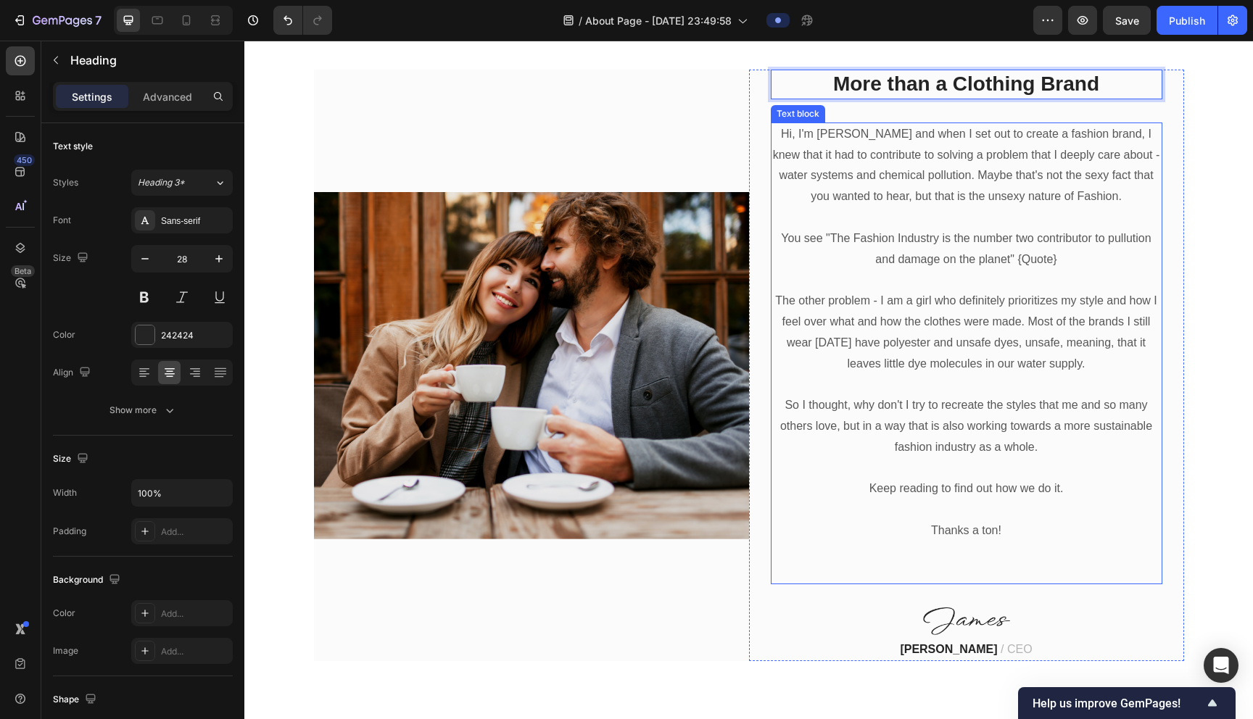
click at [621, 139] on p "Hi, I'm [PERSON_NAME] and when I set out to create a fashion brand, I knew that…" at bounding box center [966, 165] width 389 height 83
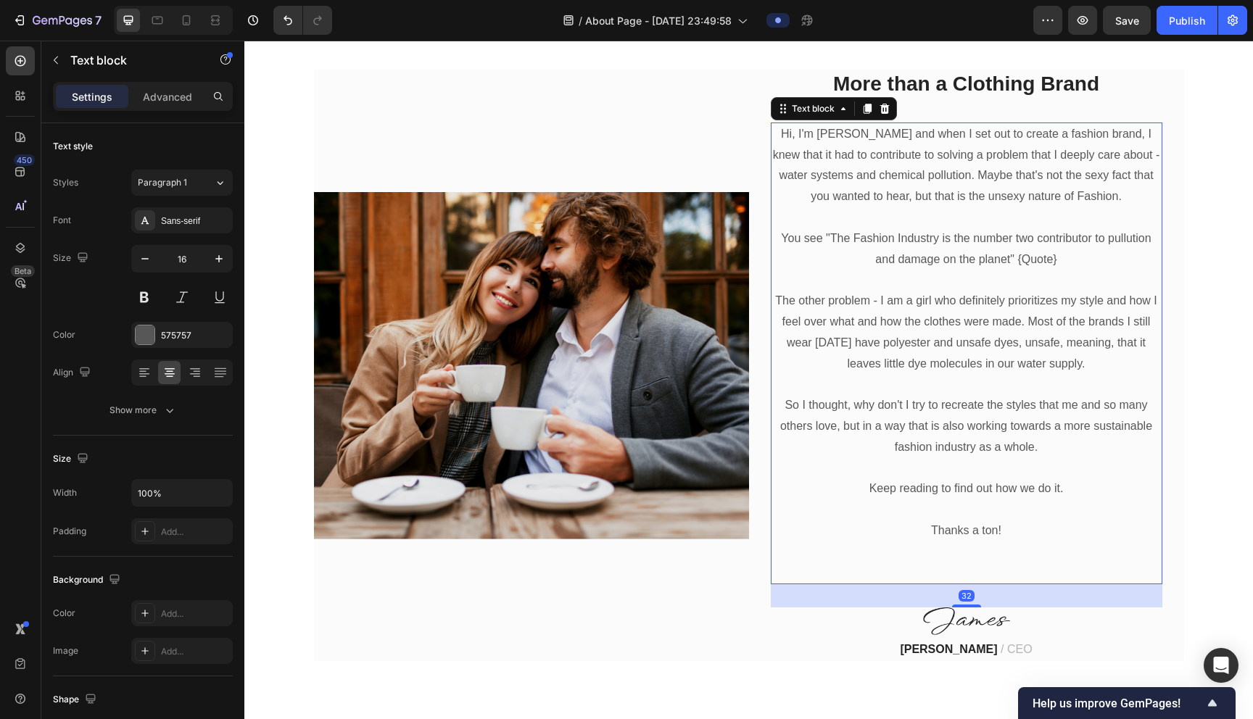
click at [621, 139] on p "Hi, I'm [PERSON_NAME] and when I set out to create a fashion brand, I knew that…" at bounding box center [966, 165] width 389 height 83
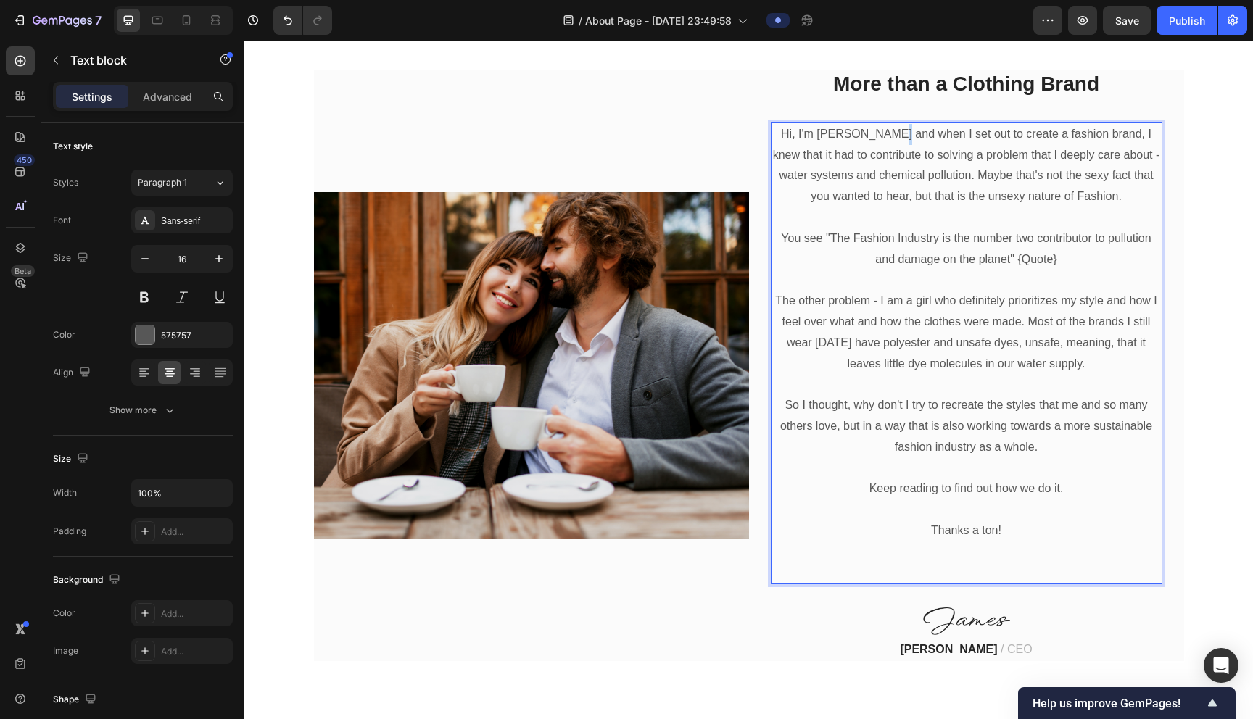
click at [621, 139] on p "Hi, I'm [PERSON_NAME] and when I set out to create a fashion brand, I knew that…" at bounding box center [966, 165] width 389 height 83
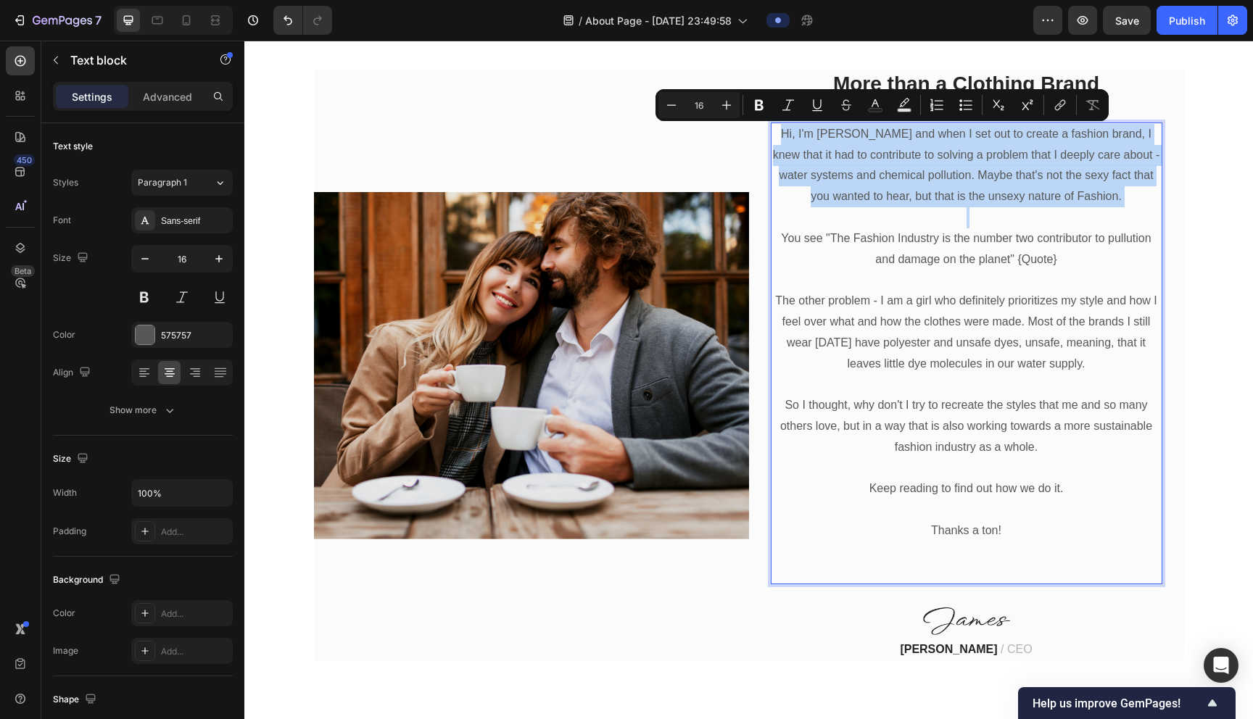
click at [621, 139] on p "Hi, I'm [PERSON_NAME] and when I set out to create a fashion brand, I knew that…" at bounding box center [966, 165] width 389 height 83
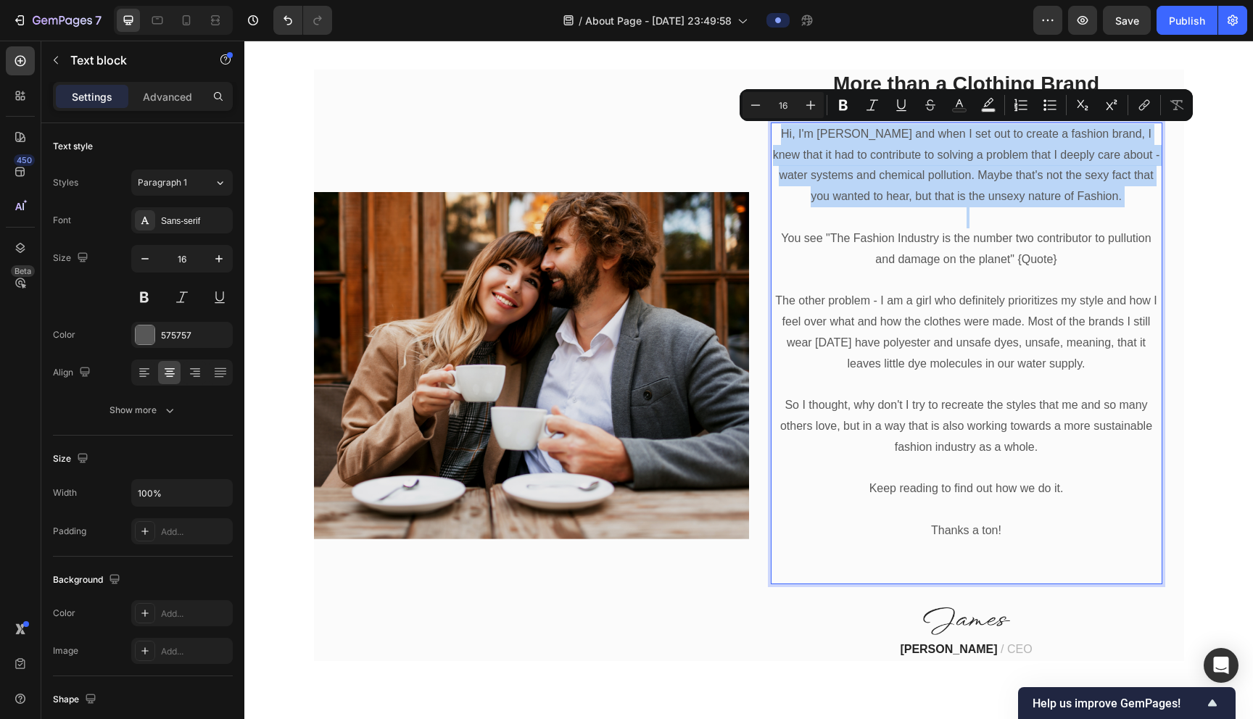
click at [621, 139] on p "Hi, I'm [PERSON_NAME] and when I set out to create a fashion brand, I knew that…" at bounding box center [966, 165] width 389 height 83
click at [621, 166] on p "Hi, I'm [PERSON_NAME] and when I set out to create a fashion brand, I knew that…" at bounding box center [966, 165] width 389 height 83
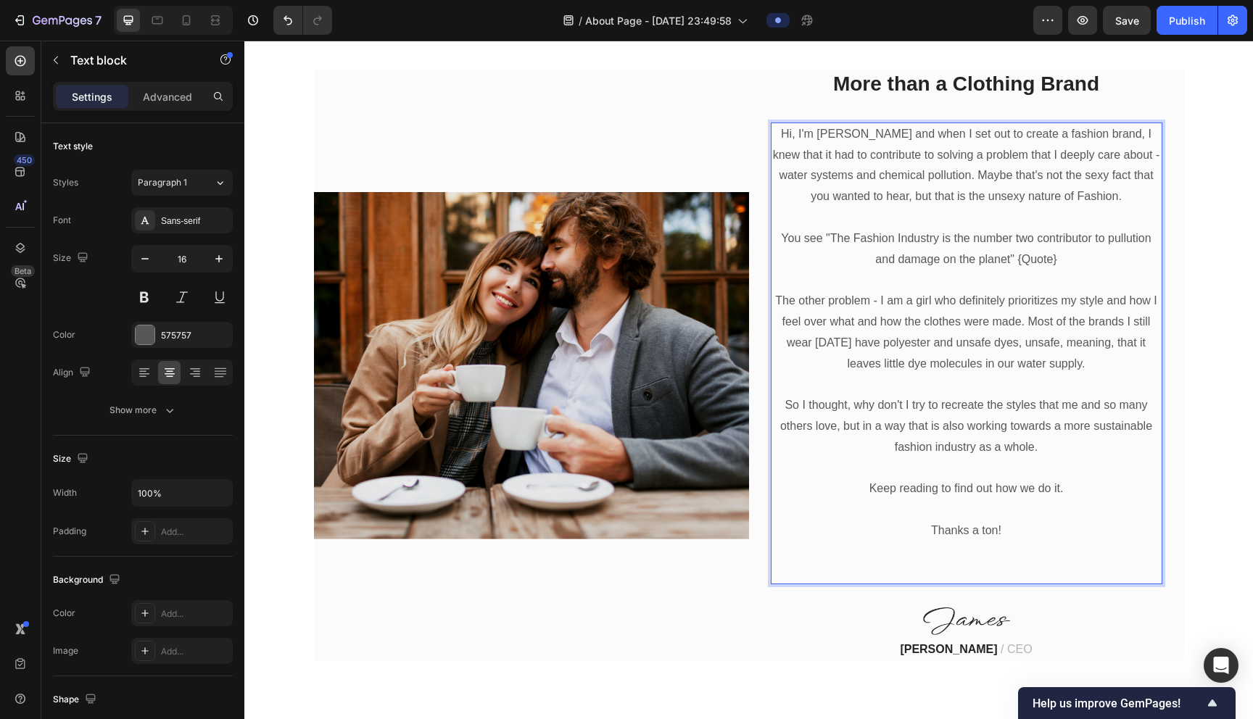
click at [621, 135] on p "Hi, I'm [PERSON_NAME] and when I set out to create a fashion brand, I knew that…" at bounding box center [966, 165] width 389 height 83
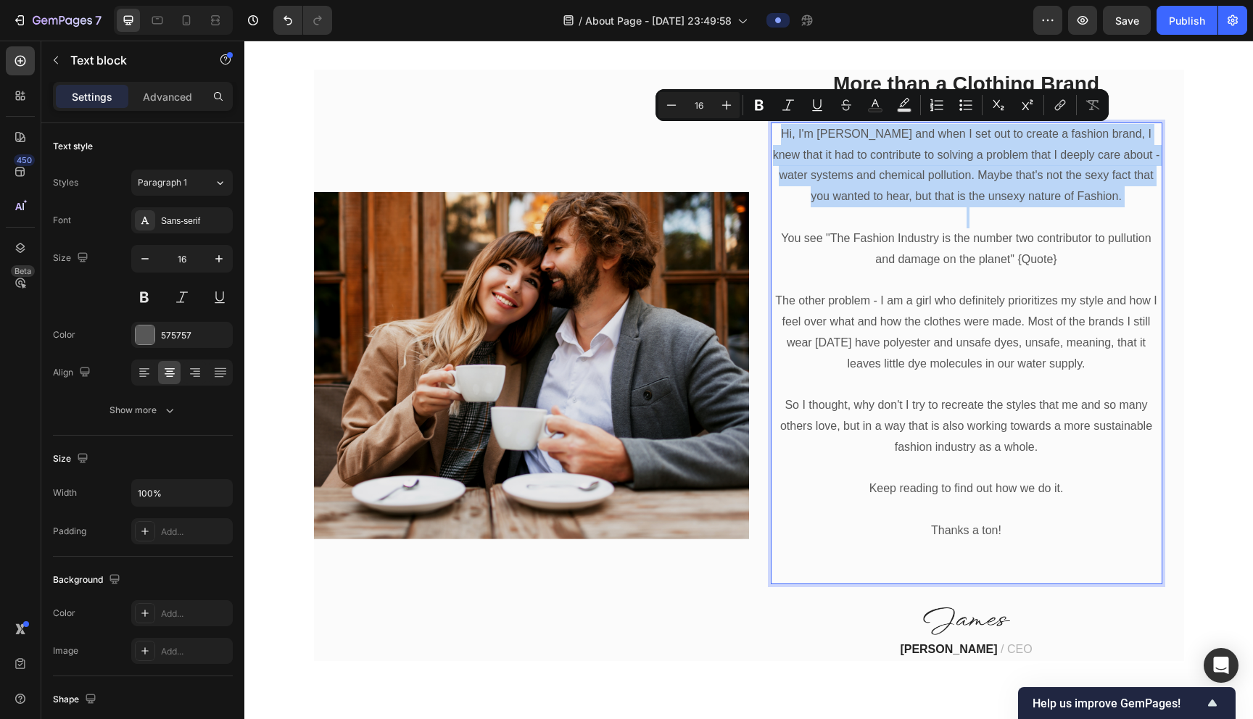
click at [621, 135] on p "Hi, I'm [PERSON_NAME] and when I set out to create a fashion brand, I knew that…" at bounding box center [966, 165] width 389 height 83
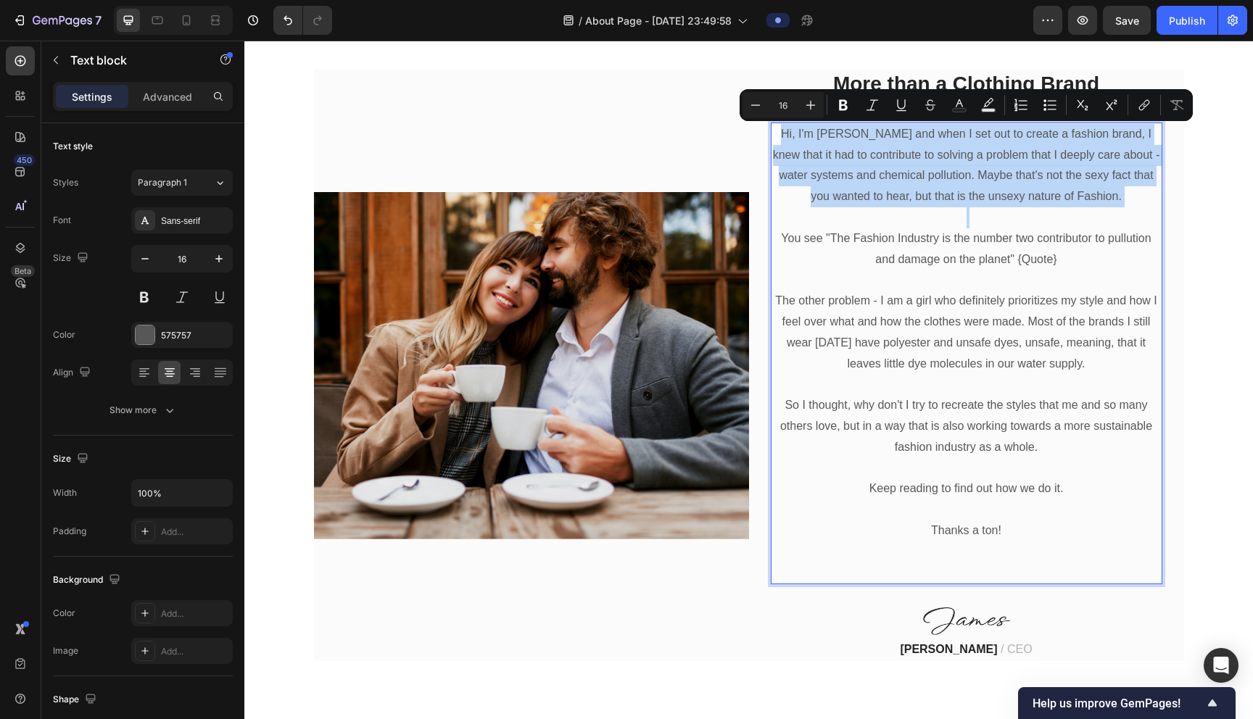
click at [621, 135] on p "Hi, I'm [PERSON_NAME] and when I set out to create a fashion brand, I knew that…" at bounding box center [966, 165] width 389 height 83
click at [621, 158] on p "Hi, I'm [PERSON_NAME] and when I set out to create a fashion brand, I knew that…" at bounding box center [966, 165] width 389 height 83
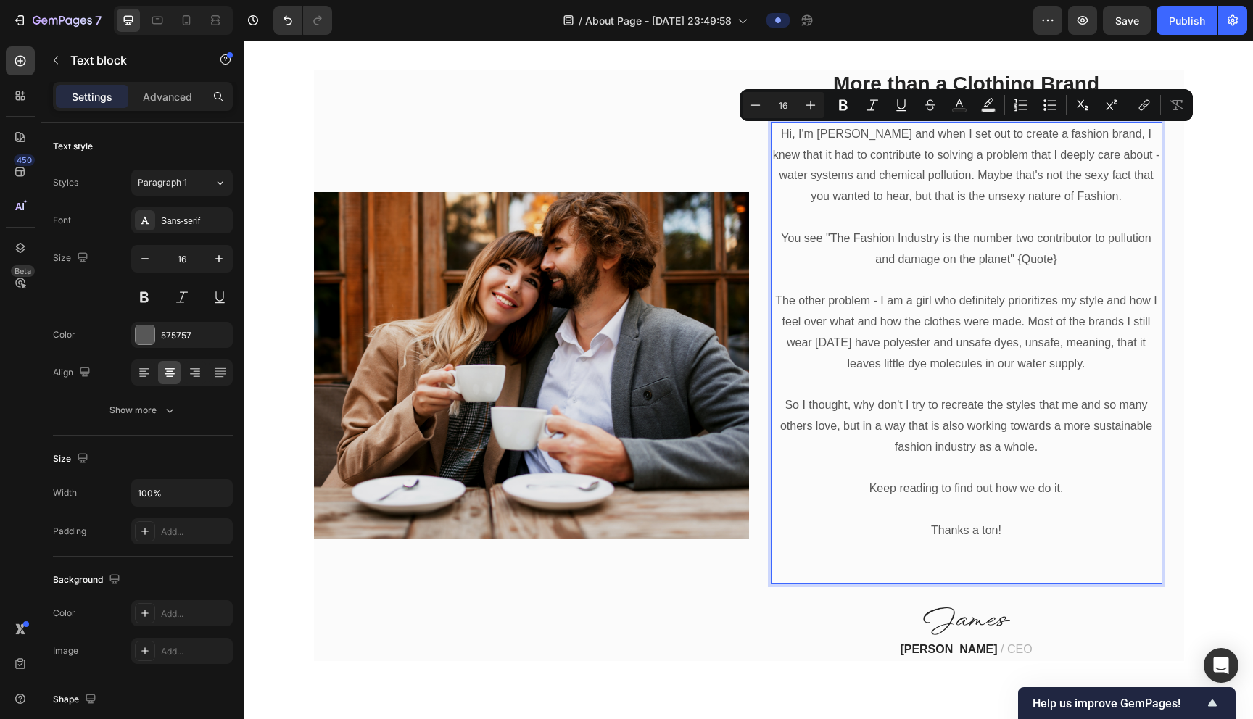
click at [621, 243] on p "You see "The Fashion Industry is the number two contributor to pullution and da…" at bounding box center [966, 249] width 389 height 42
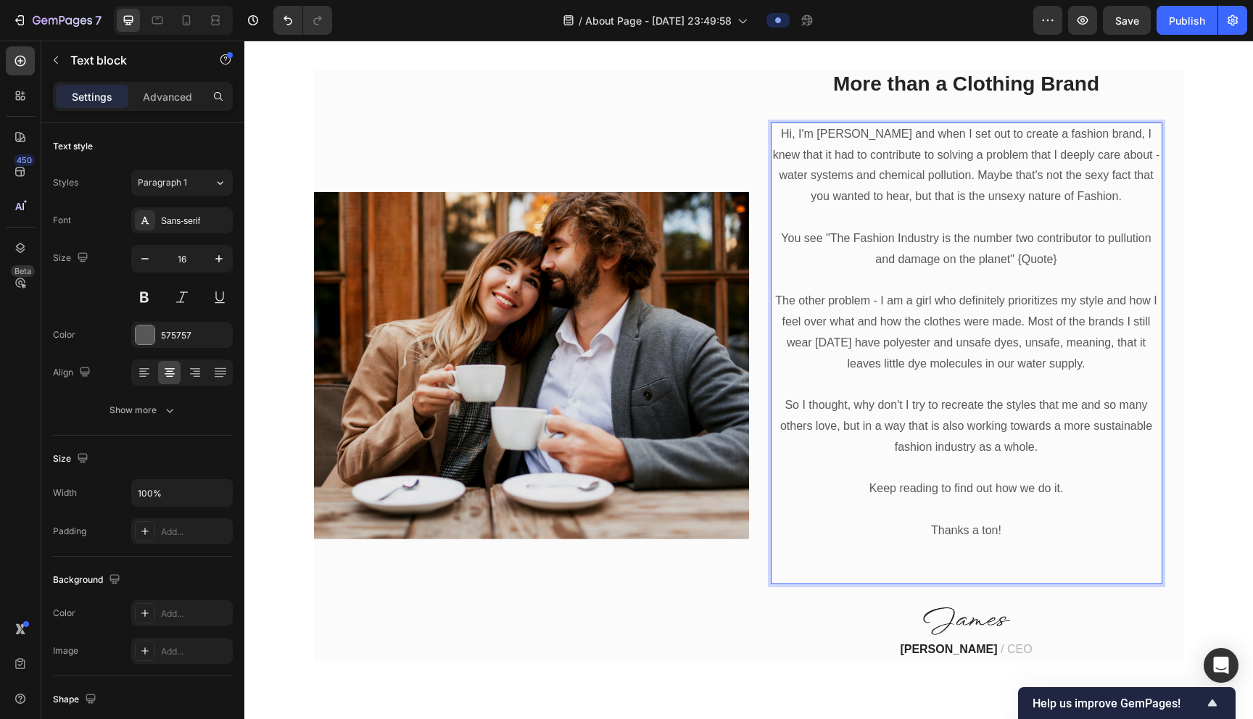
click at [621, 139] on p "Hi, I'm [PERSON_NAME] and when I set out to create a fashion brand, I knew that…" at bounding box center [966, 165] width 389 height 83
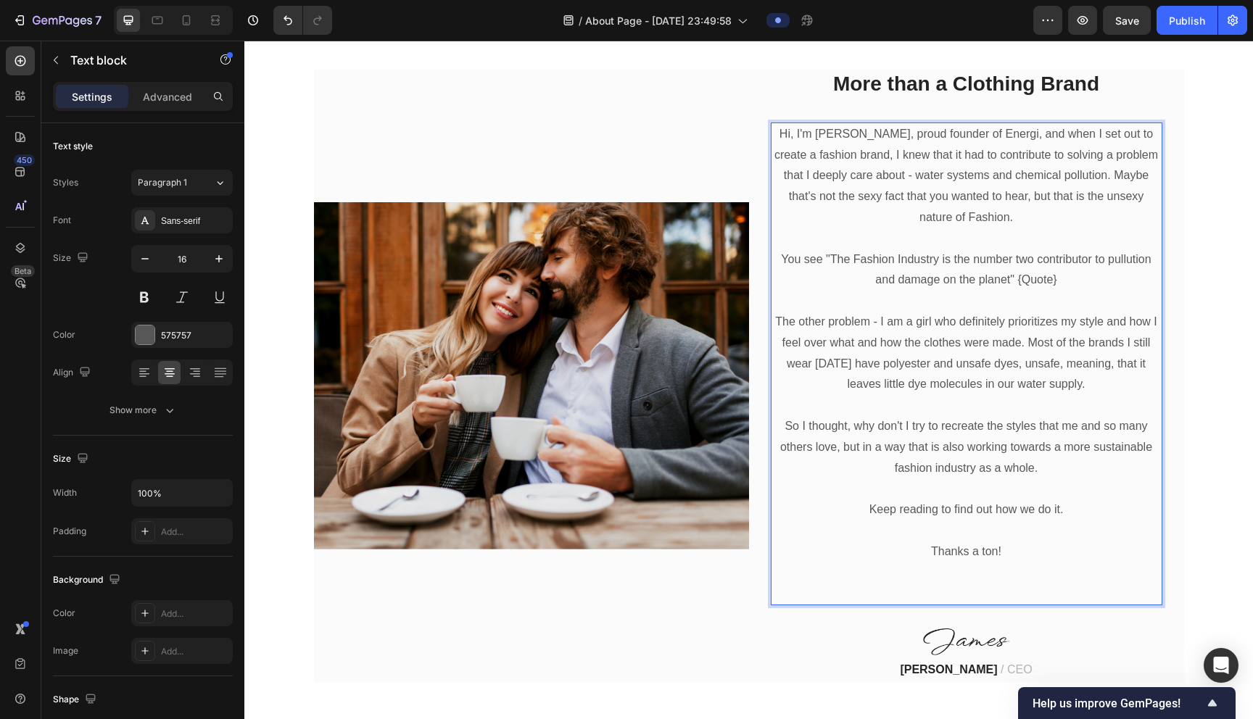
click at [621, 228] on p "Rich Text Editor. Editing area: main" at bounding box center [966, 238] width 389 height 21
click at [621, 138] on p "Hi, I'm [PERSON_NAME], proud founder of Energi, and when I set out to create a …" at bounding box center [966, 176] width 389 height 104
drag, startPoint x: 1038, startPoint y: 136, endPoint x: 1004, endPoint y: 138, distance: 34.1
click at [621, 138] on p "Hi, I'm [PERSON_NAME], proud founder of Energi, and when I set out to create a …" at bounding box center [966, 176] width 389 height 104
click at [621, 215] on p "Hi, I'm [PERSON_NAME], proud founder of Energi. When I set out to create a fash…" at bounding box center [966, 176] width 389 height 104
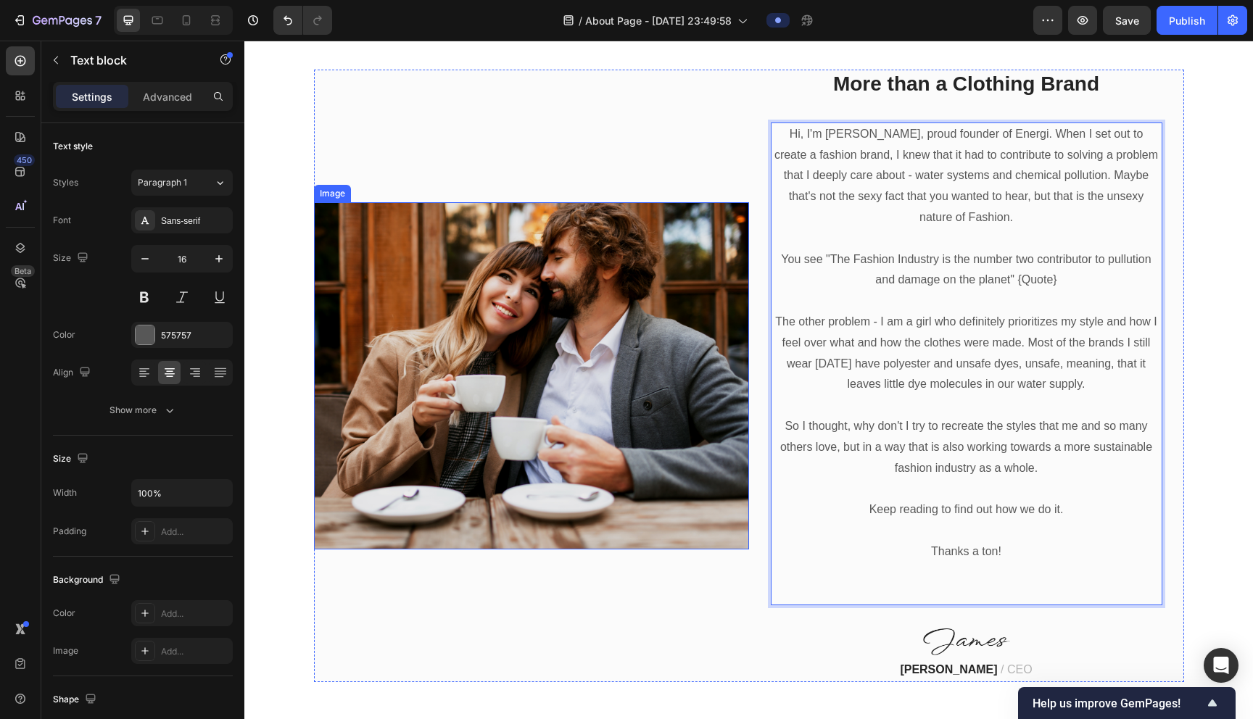
click at [621, 299] on img at bounding box center [531, 375] width 435 height 347
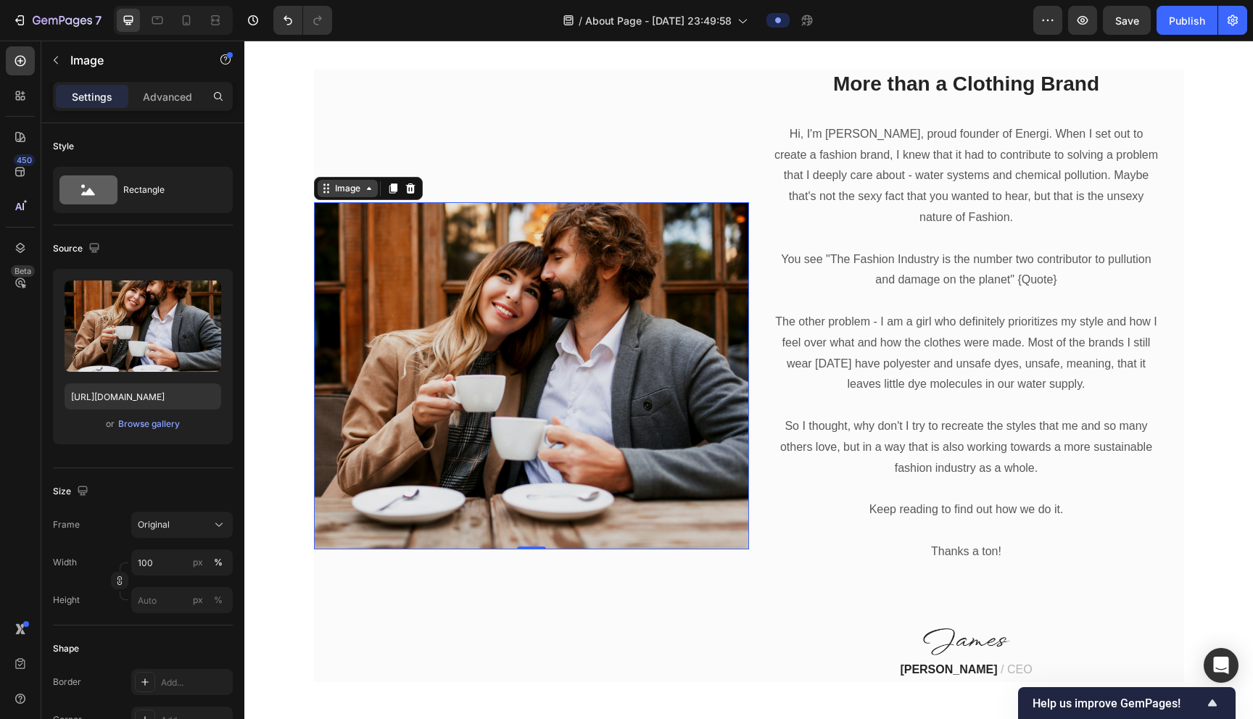
click at [339, 192] on div "Image" at bounding box center [347, 188] width 31 height 13
click at [157, 423] on div "Browse gallery" at bounding box center [149, 424] width 62 height 13
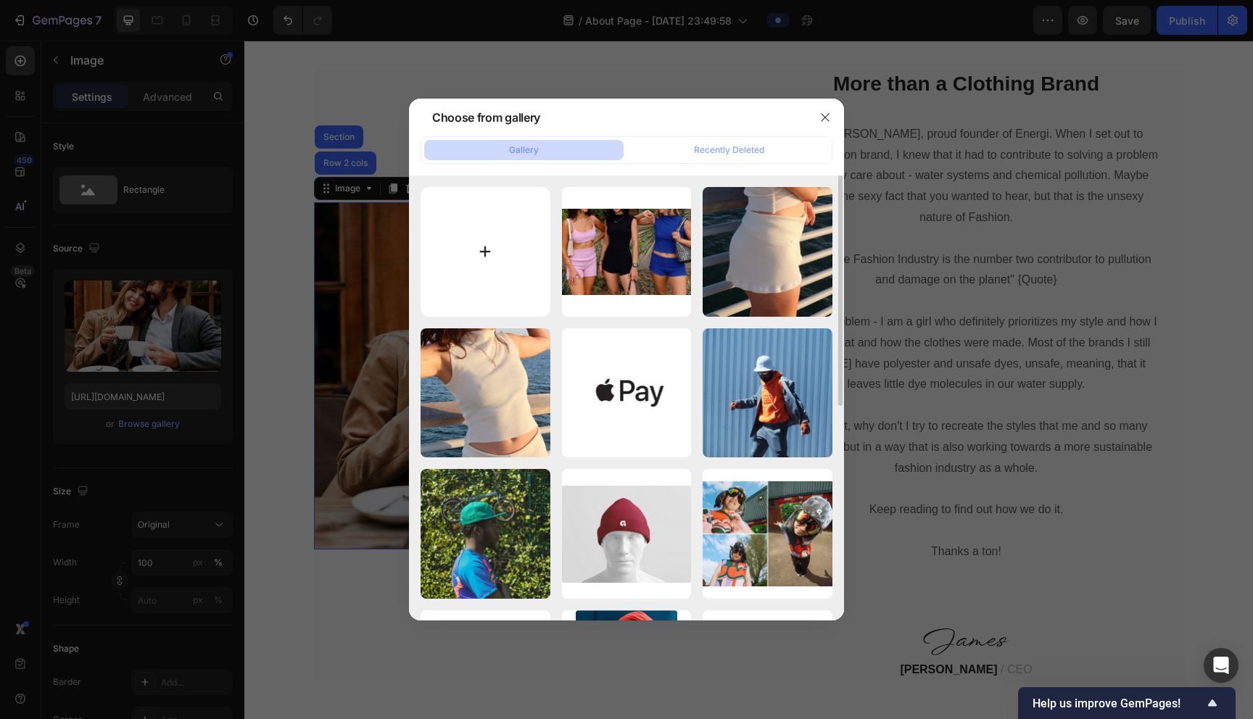
click at [505, 241] on input "file" at bounding box center [486, 252] width 130 height 130
type input "C:\fakepath\Tezza-5152.jpeg"
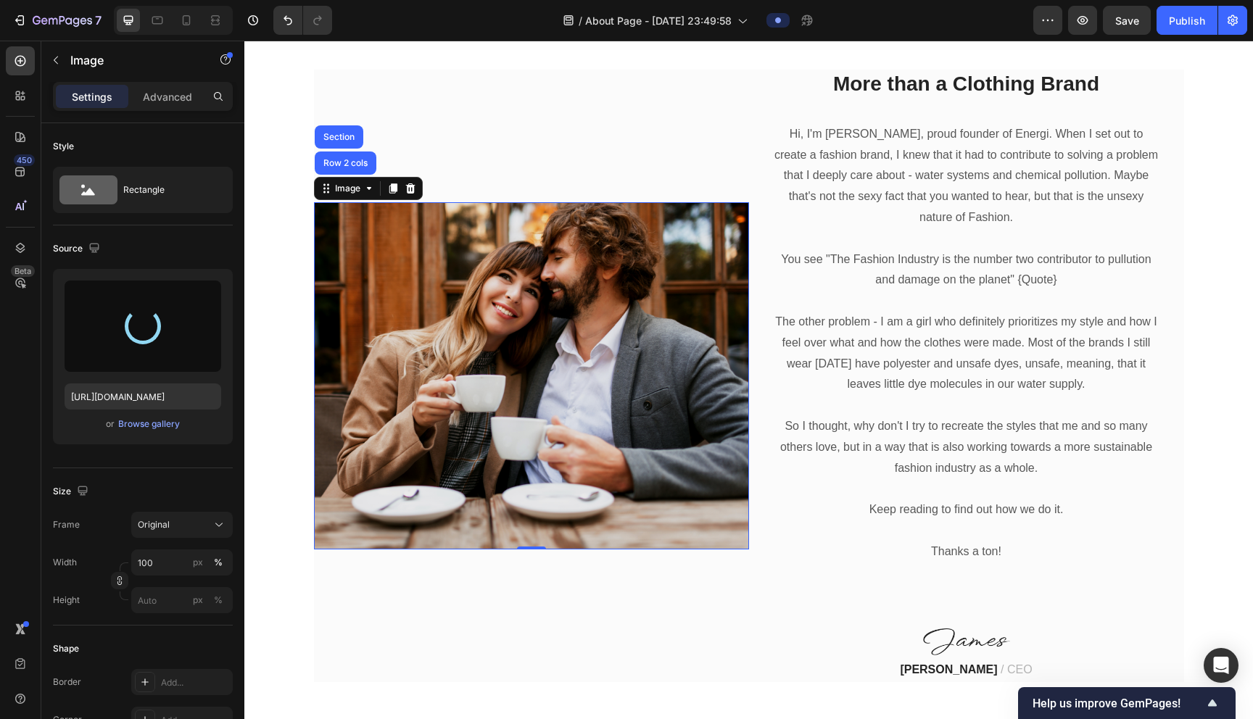
type input "[URL][DOMAIN_NAME]"
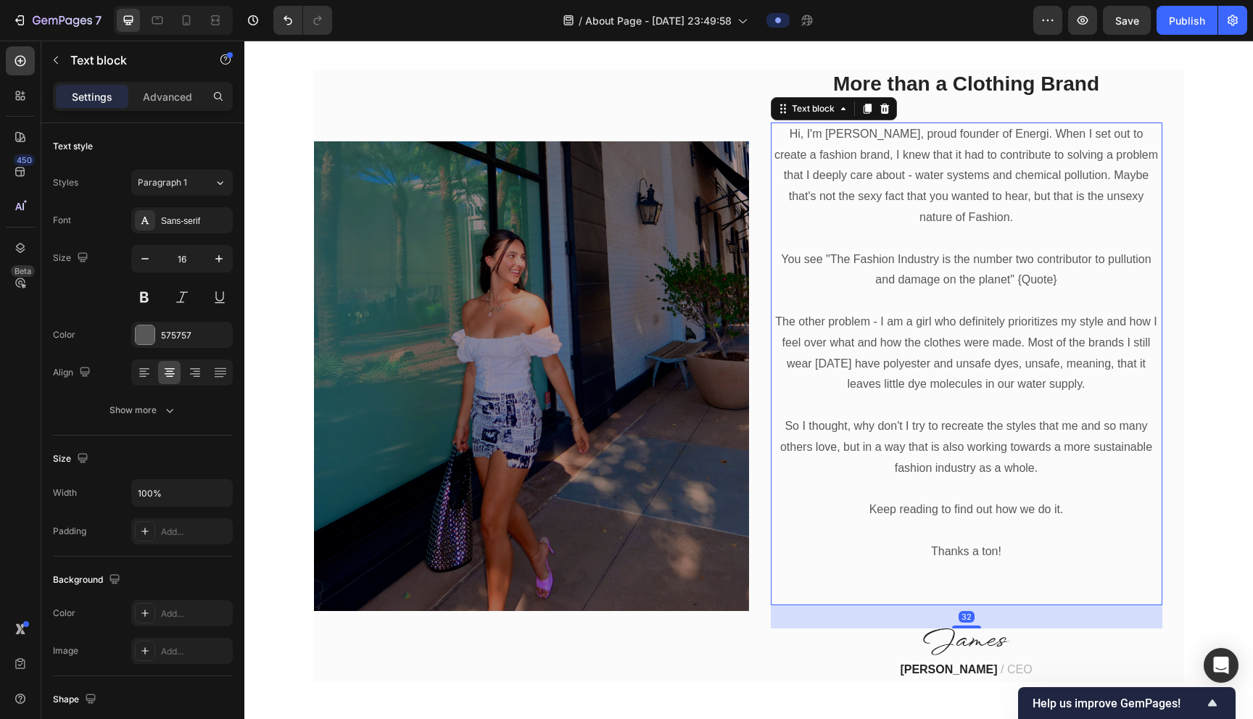
click at [621, 286] on p "You see "The Fashion Industry is the number two contributor to pullution and da…" at bounding box center [966, 270] width 389 height 42
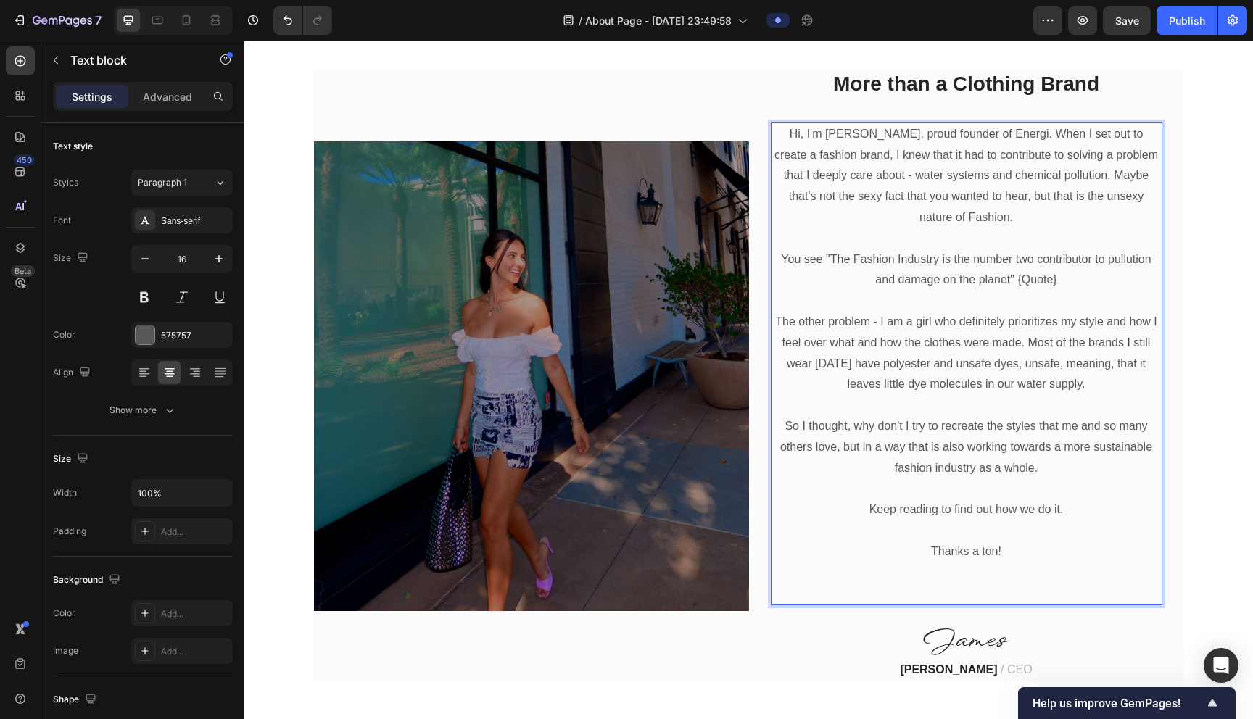
click at [621, 259] on p "You see "The Fashion Industry is the number two contributor to pullution and da…" at bounding box center [966, 270] width 389 height 42
click at [621, 262] on p "You see "The Fashion Industry is the number two contributor to pullution and da…" at bounding box center [966, 270] width 389 height 42
drag, startPoint x: 1059, startPoint y: 287, endPoint x: 1013, endPoint y: 287, distance: 46.4
click at [621, 287] on p "You see "The Fashion Industry is the number two contributor to pollution and da…" at bounding box center [966, 270] width 389 height 42
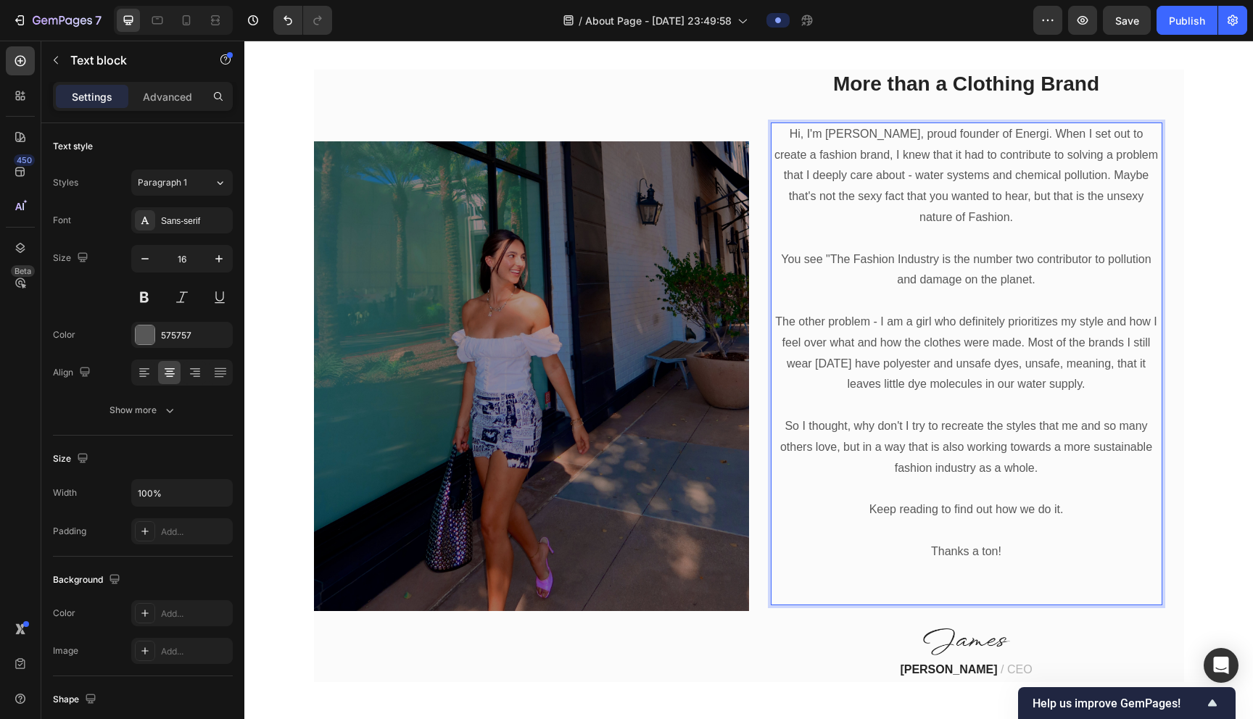
click at [621, 265] on p "You see "The Fashion Industry is the number two contributor to pollution and da…" at bounding box center [966, 270] width 389 height 42
click at [621, 281] on p "You see the Fashion Industry is the number two contributor to pollution and dam…" at bounding box center [966, 270] width 389 height 42
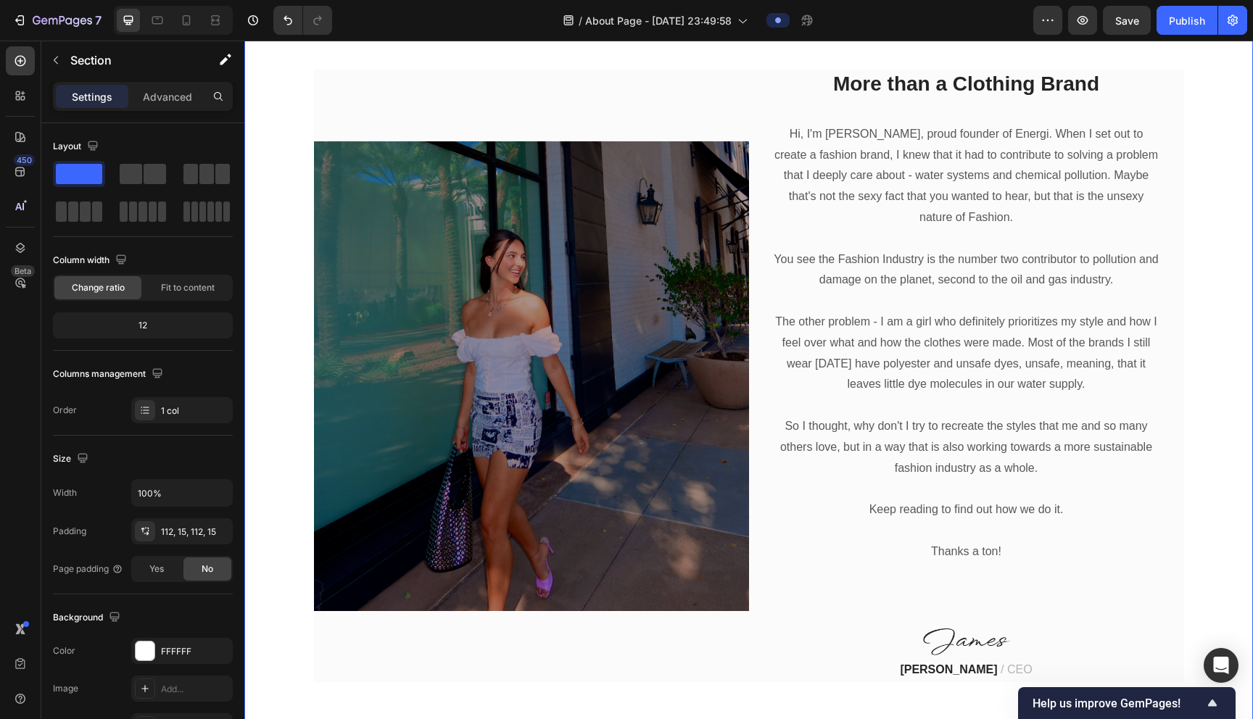
click at [621, 429] on div "Image More than a Clothing Brand Heading Hi, I'm [PERSON_NAME], proud founder o…" at bounding box center [748, 376] width 987 height 613
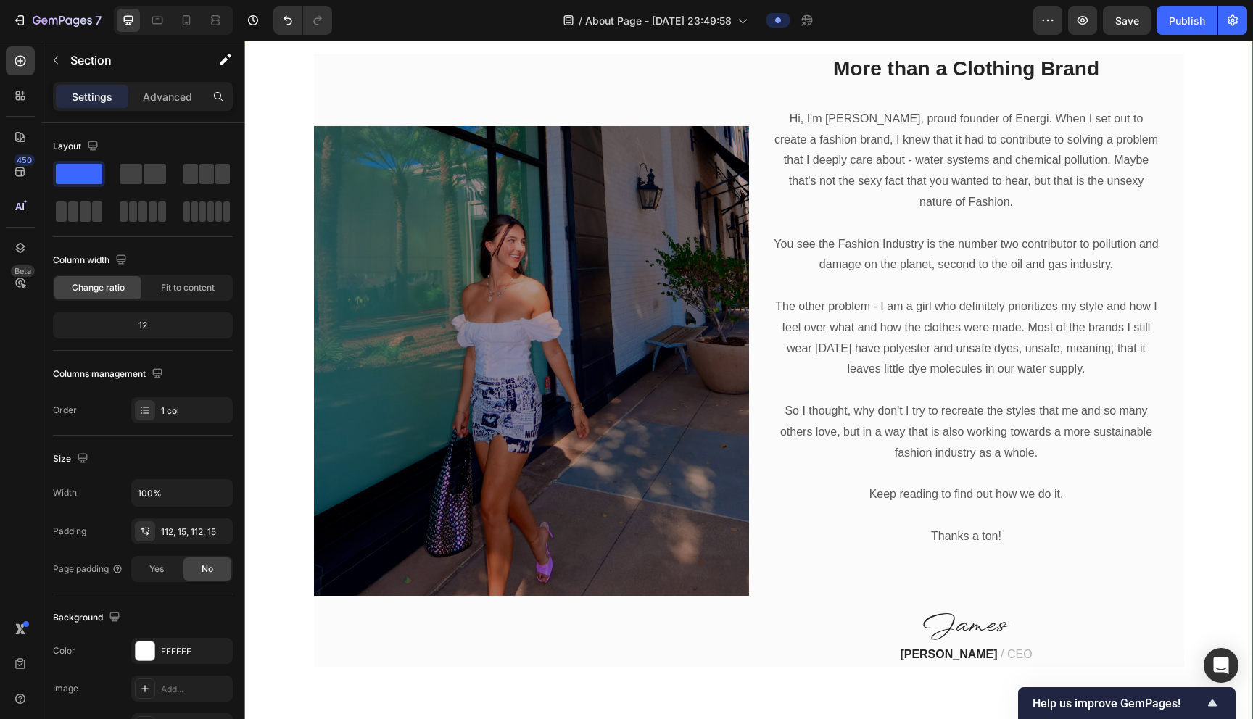
scroll to position [622, 0]
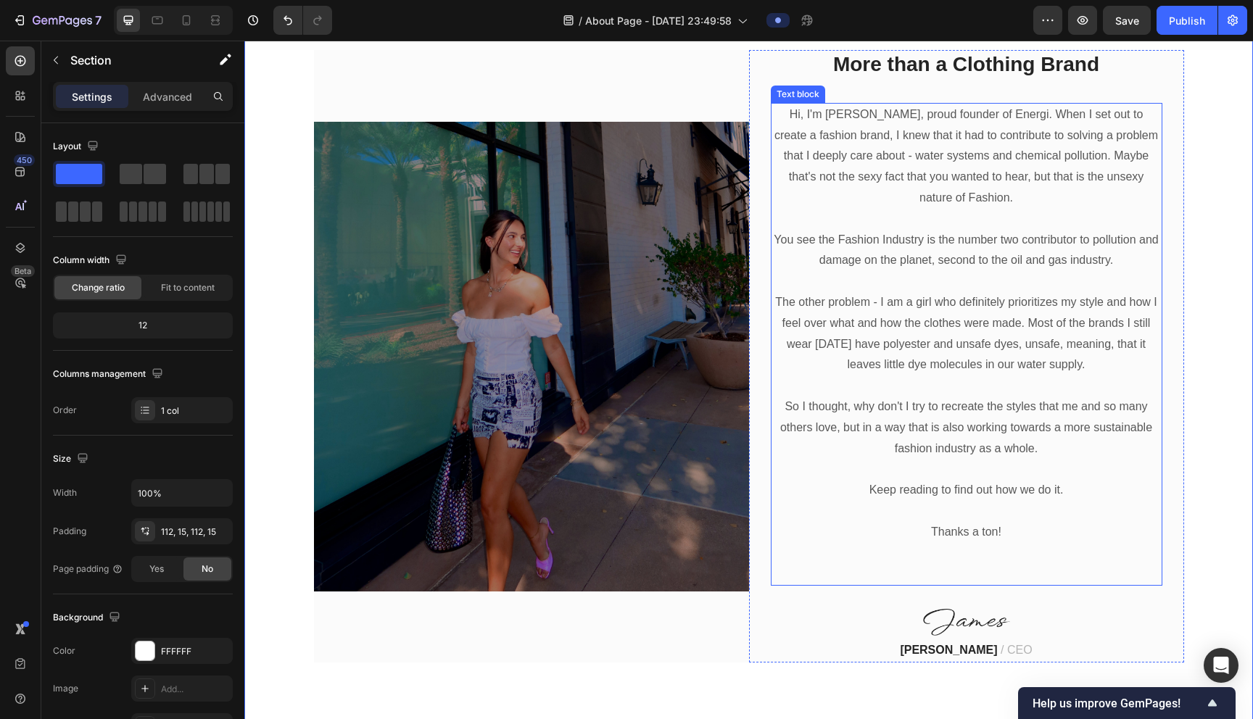
click at [621, 332] on p "The other problem - I am a girl who definitely prioritizes my style and how I f…" at bounding box center [966, 333] width 389 height 83
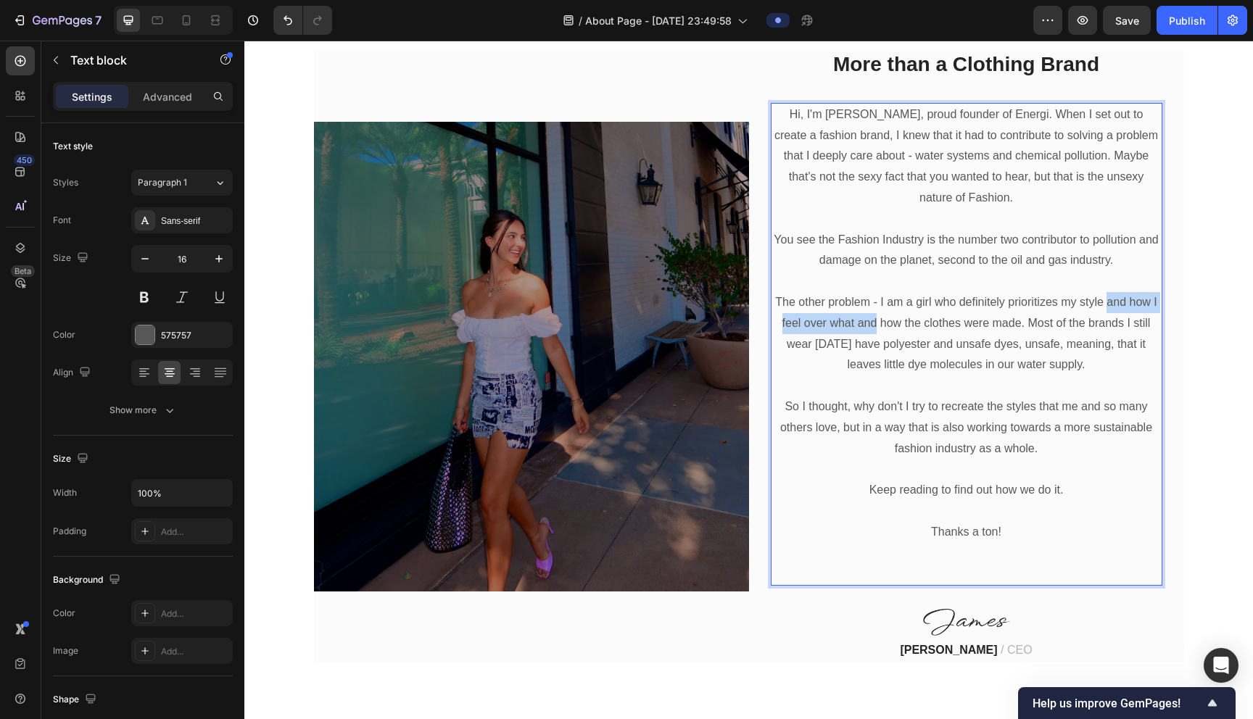
drag, startPoint x: 877, startPoint y: 327, endPoint x: 1105, endPoint y: 305, distance: 229.5
click at [621, 305] on p "The other problem - I am a girl who definitely prioritizes my style and how I f…" at bounding box center [966, 333] width 389 height 83
drag, startPoint x: 790, startPoint y: 327, endPoint x: 774, endPoint y: 329, distance: 16.1
click at [621, 329] on p "The other problem - I am a girl who definitely prioritizes my style over how th…" at bounding box center [966, 333] width 389 height 83
click at [621, 325] on p "The other problem - I am a girl who definitely prioritizes my style over how my…" at bounding box center [966, 333] width 389 height 83
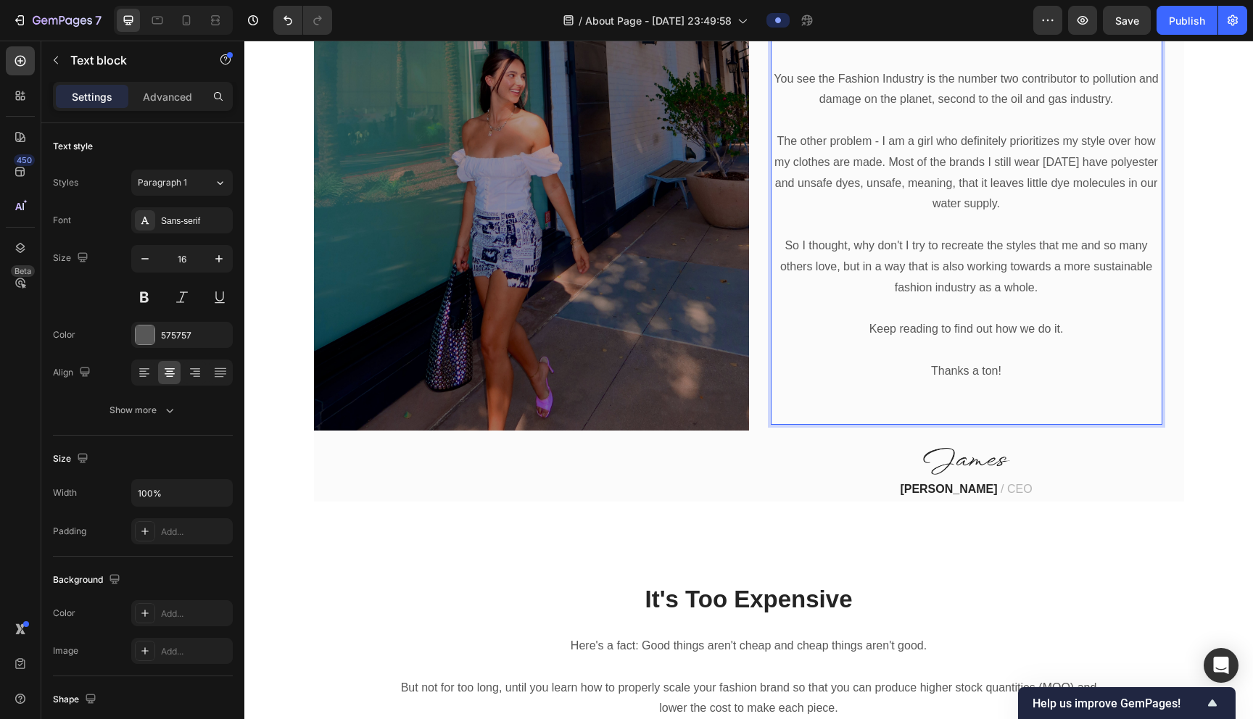
scroll to position [791, 0]
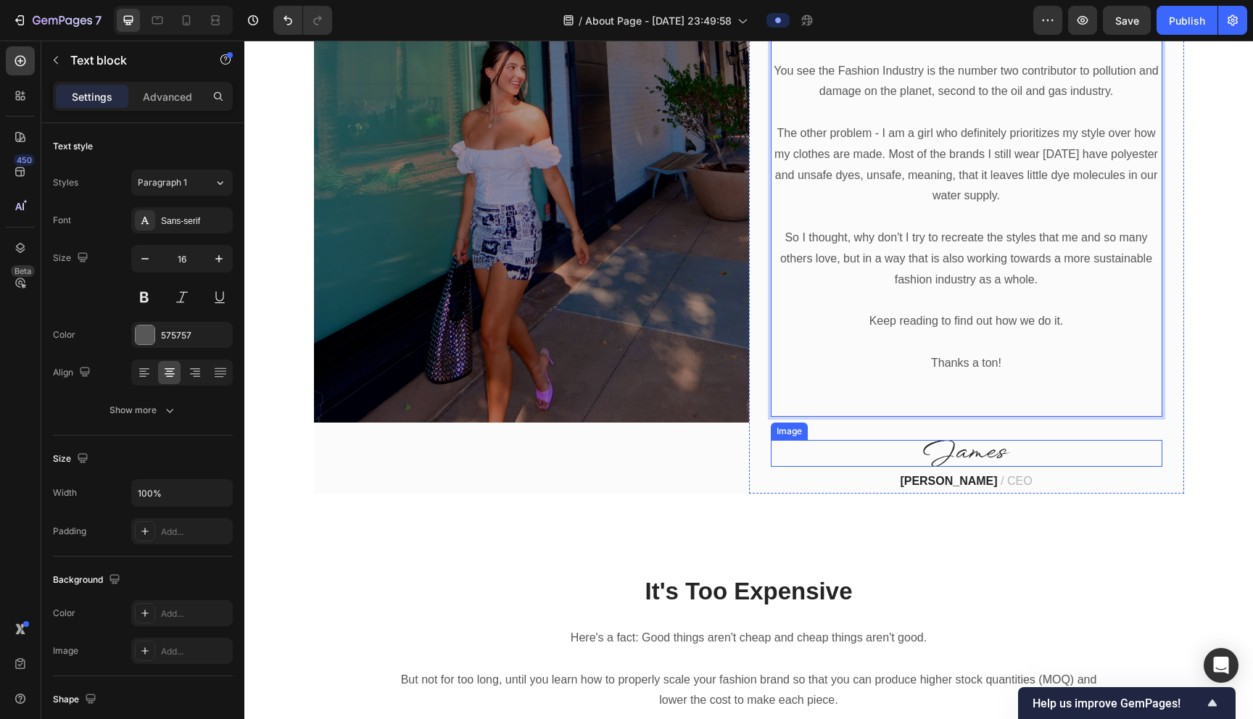
click at [621, 456] on img at bounding box center [966, 453] width 87 height 27
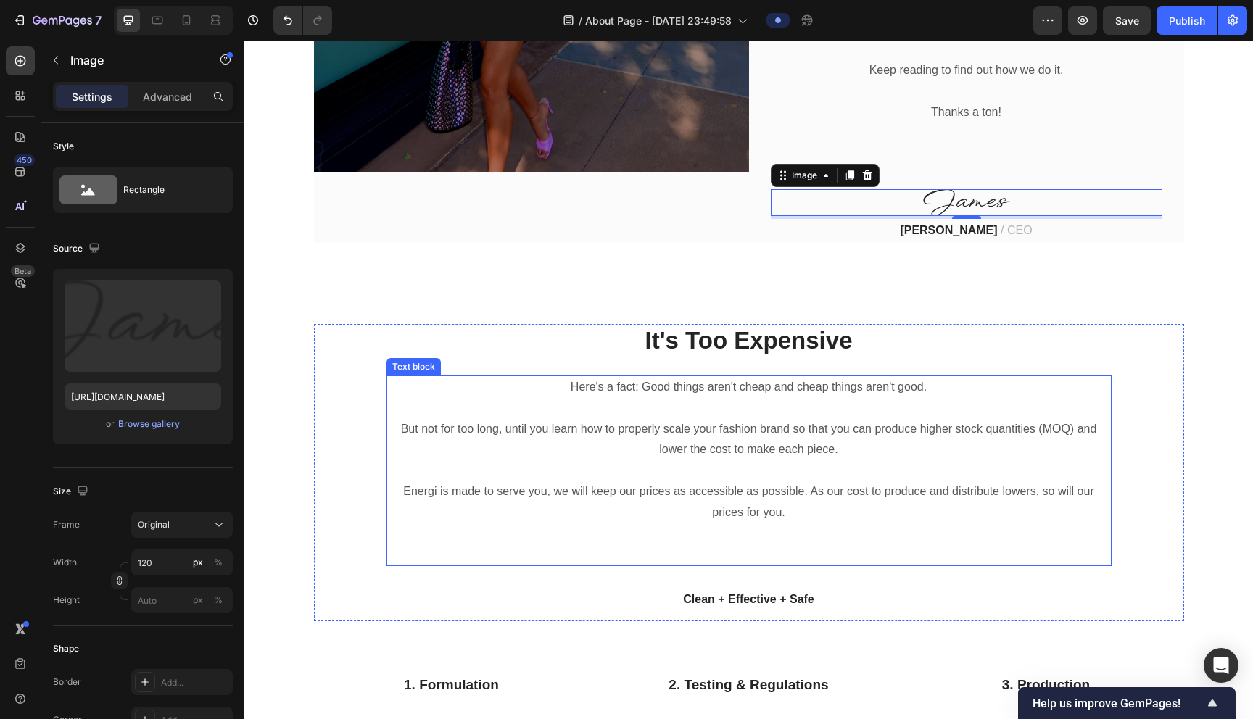
scroll to position [1043, 0]
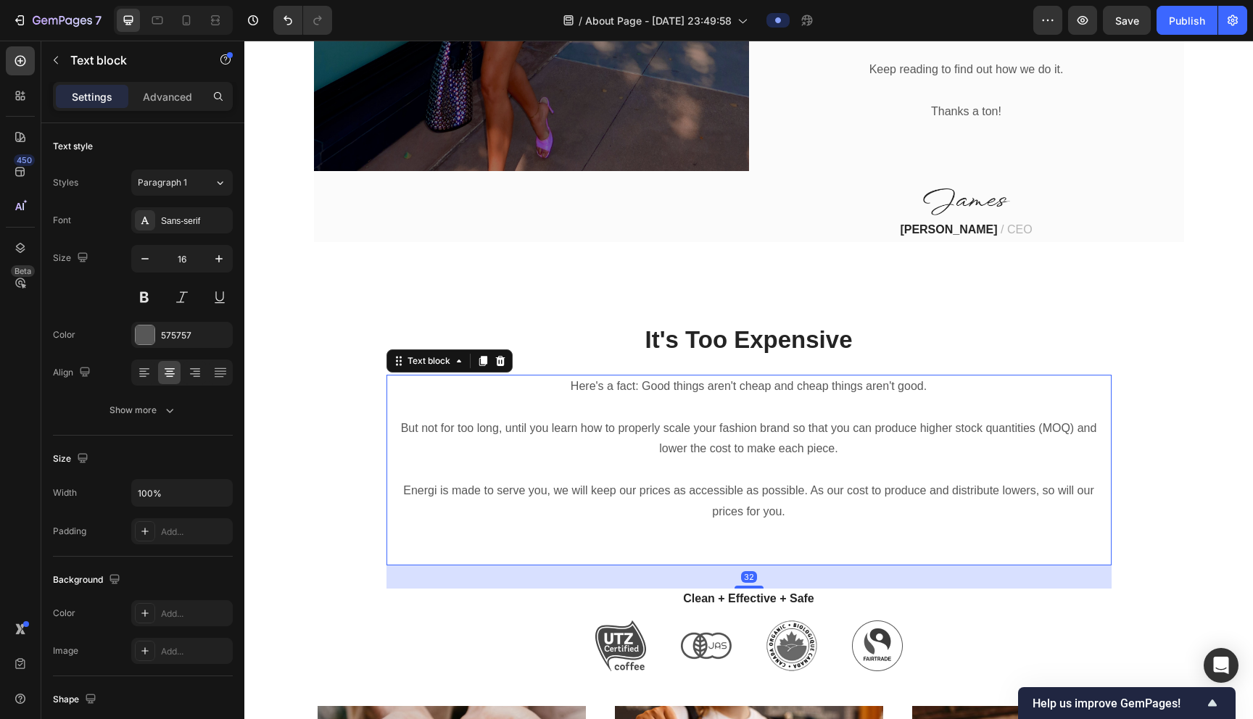
click at [621, 431] on p "But not for too long, until you learn how to properly scale your fashion brand …" at bounding box center [749, 439] width 722 height 42
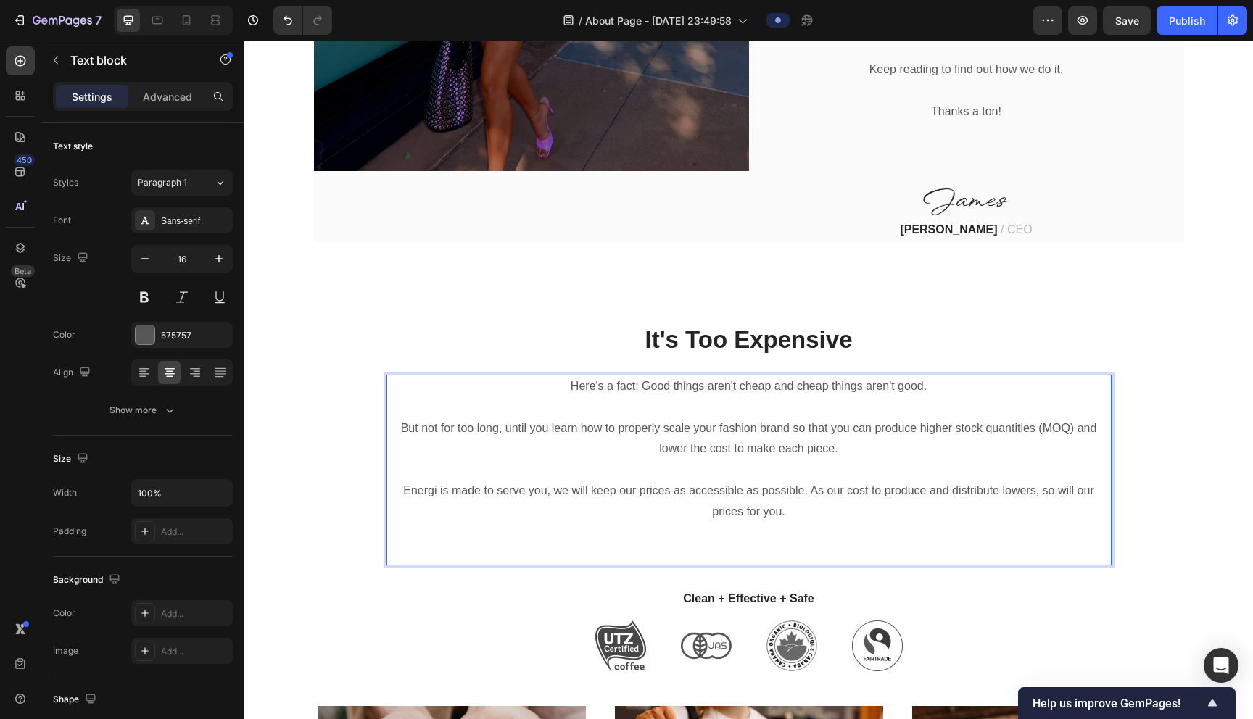
click at [621, 454] on p "But not for too long, until you learn how to properly scale your fashion brand …" at bounding box center [749, 439] width 722 height 42
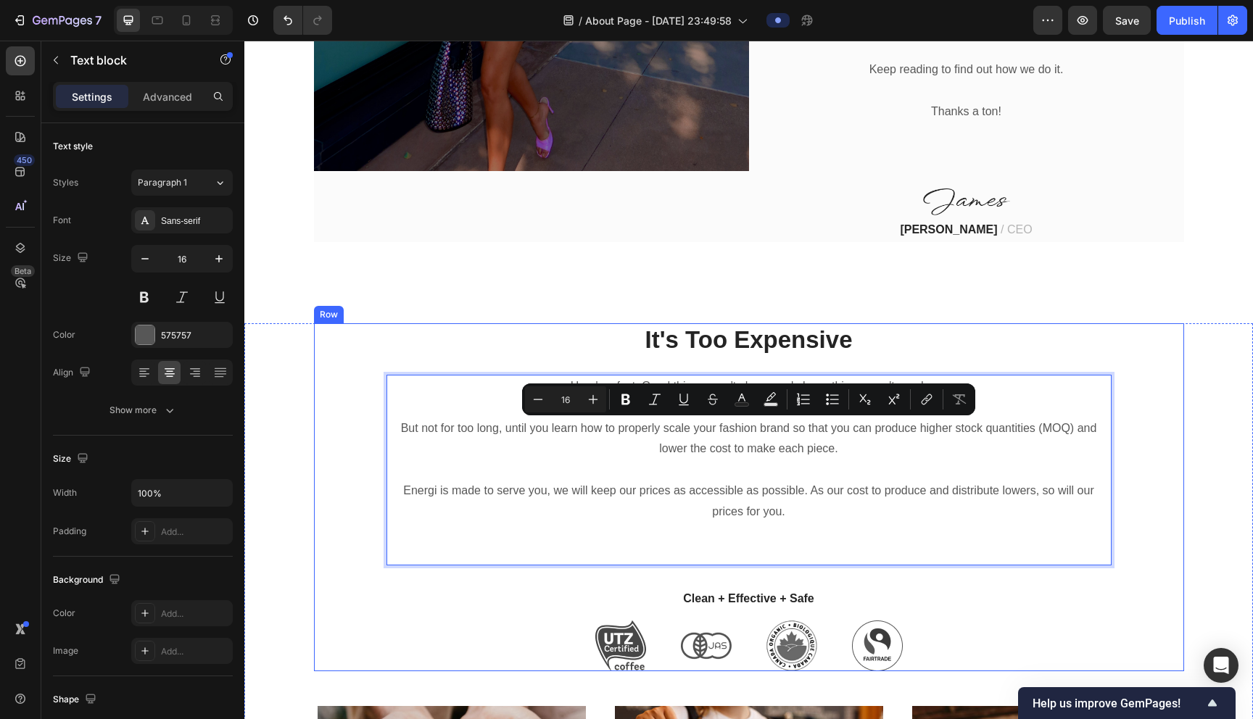
drag, startPoint x: 847, startPoint y: 453, endPoint x: 370, endPoint y: 437, distance: 477.4
click at [370, 437] on div "It's Too Expensive Heading Here's a fact: Good things aren't cheap and cheap th…" at bounding box center [749, 497] width 870 height 348
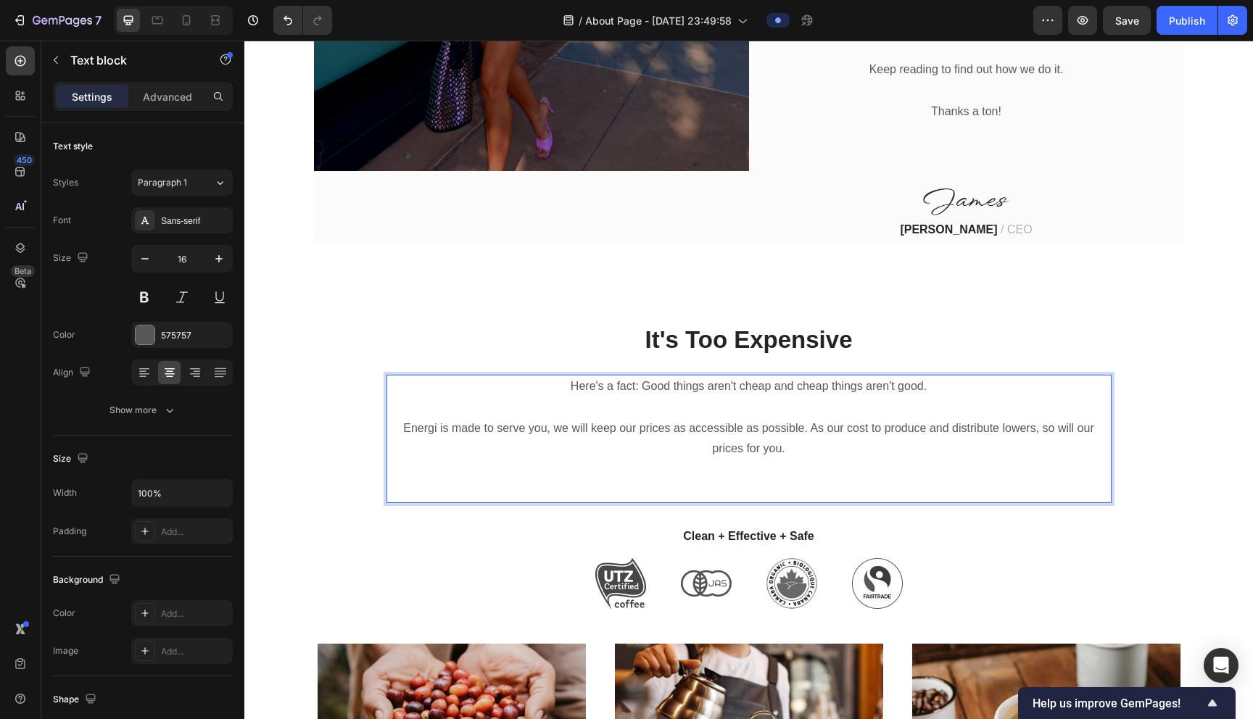
click at [621, 453] on p "Energi is made to serve you, we will keep our prices as accessible as possible.…" at bounding box center [749, 439] width 722 height 42
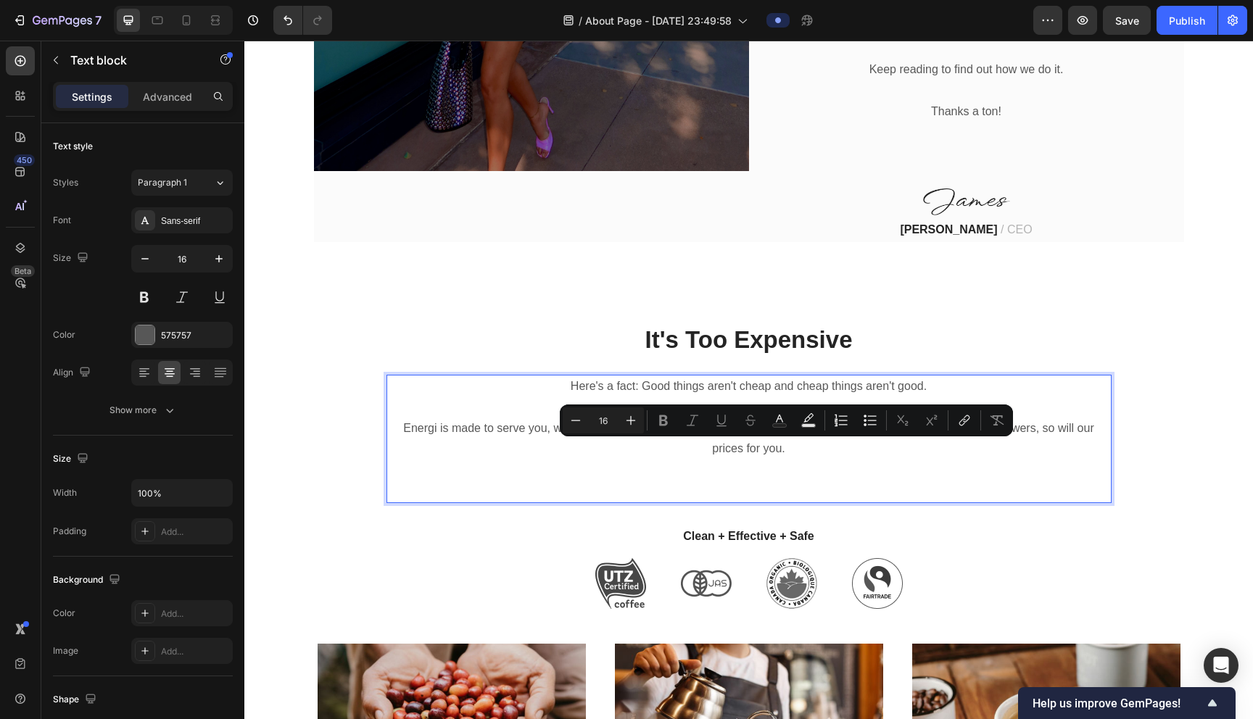
click at [621, 453] on p "Energi is made to serve you, we will keep our prices as accessible as possible.…" at bounding box center [749, 439] width 722 height 42
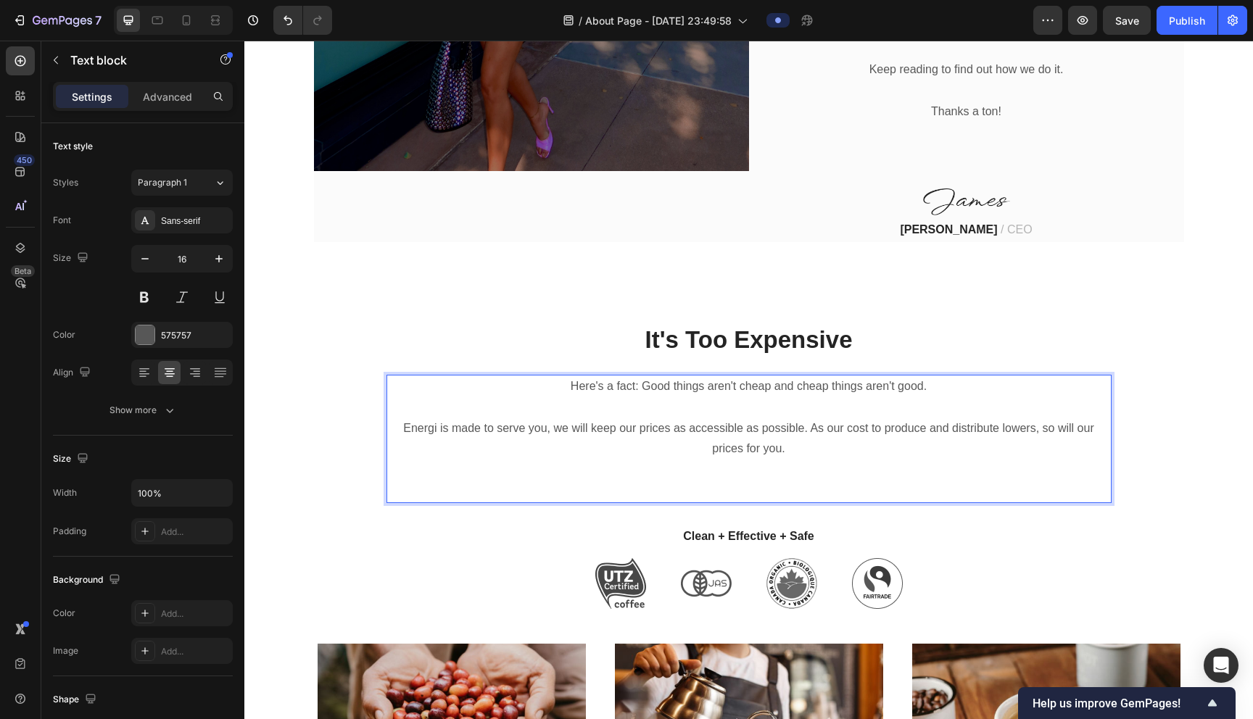
click at [621, 431] on p "Energi is made to serve you, we will keep our prices as accessible as possible.…" at bounding box center [749, 439] width 722 height 42
click at [621, 452] on p "Energi is made to serve you, we will keep our prices as accessible as possible.…" at bounding box center [749, 439] width 722 height 42
click at [621, 454] on p "Energi is made to serve you, we will keep our prices as accessible as possible.…" at bounding box center [749, 439] width 722 height 42
drag, startPoint x: 531, startPoint y: 434, endPoint x: 467, endPoint y: 437, distance: 63.9
click at [467, 437] on p "Energi is made to serve you, we will keep our prices as accessible as possible.…" at bounding box center [749, 439] width 722 height 42
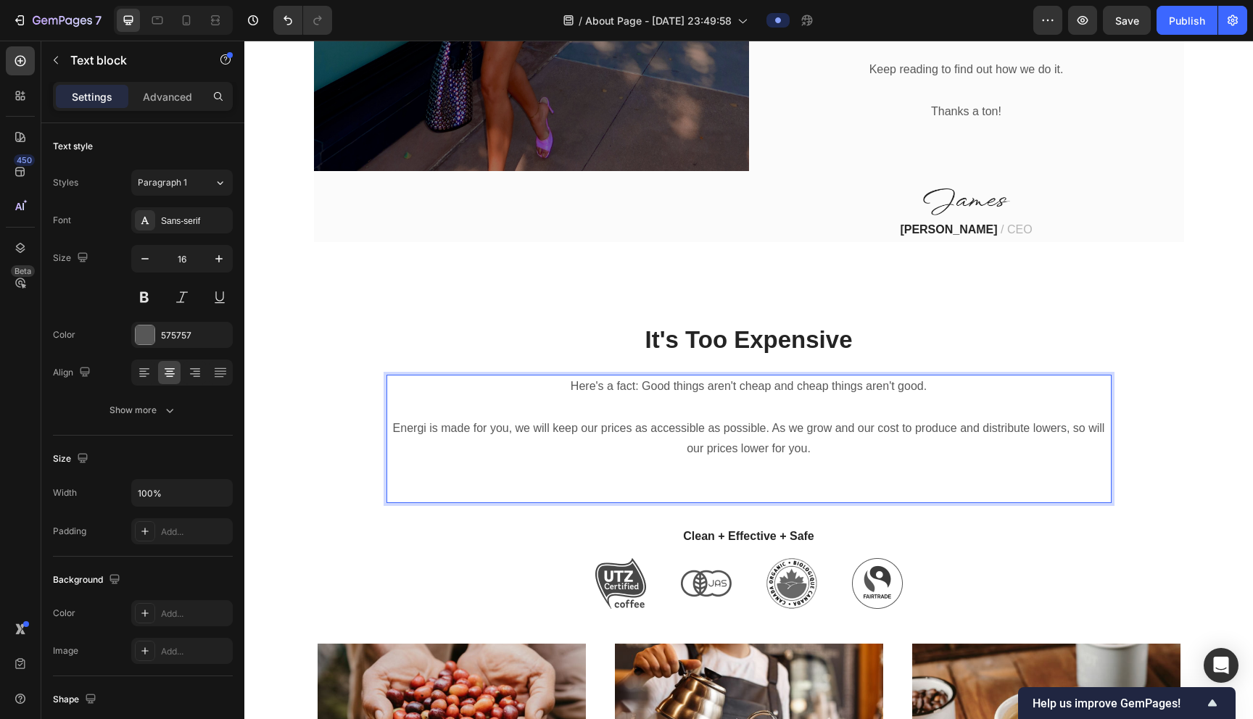
click at [515, 434] on p "Energi is made for you, we will keep our prices as accessible as possible. As w…" at bounding box center [749, 439] width 722 height 42
click at [621, 451] on p "Energi is made for you, and we will keep our prices as accessible as possible. …" at bounding box center [749, 439] width 722 height 42
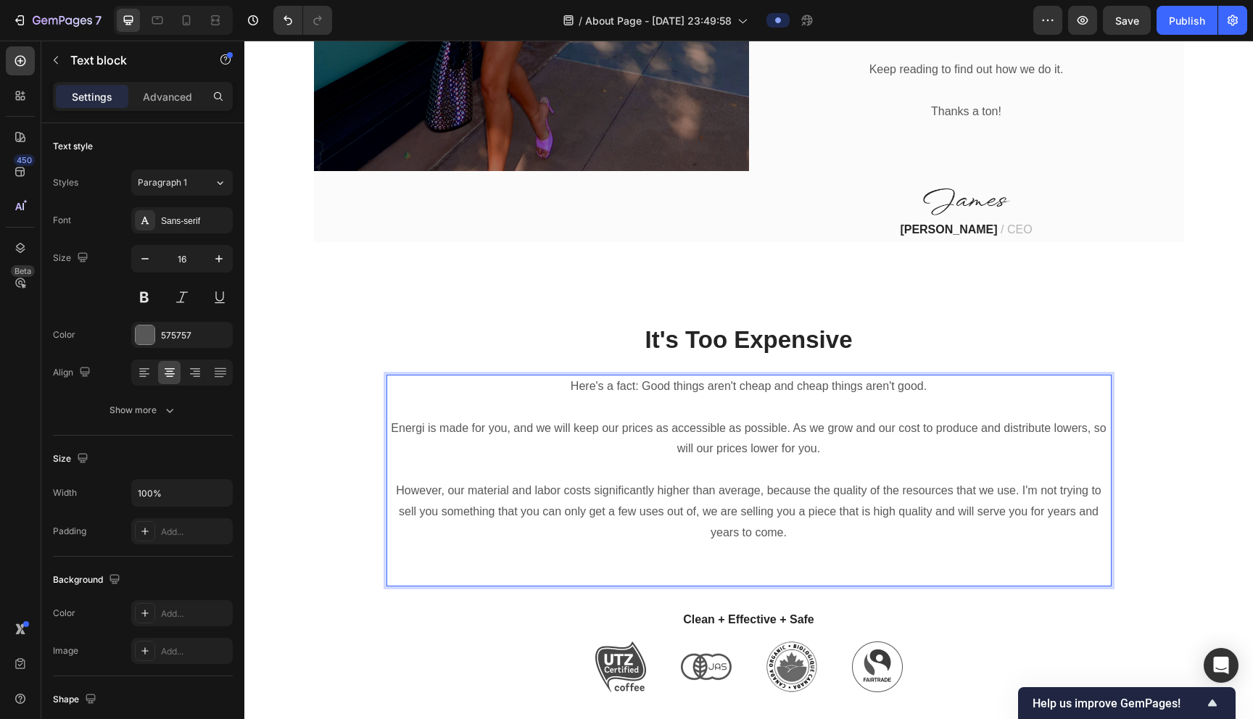
click at [621, 497] on p "However, our material and labor costs significantly higher than average, becaus…" at bounding box center [749, 512] width 722 height 62
click at [621, 496] on p "However, our material and labor costs significantly higher than average, becaus…" at bounding box center [749, 512] width 722 height 62
click at [621, 543] on p "Rich Text Editor. Editing area: main" at bounding box center [749, 553] width 722 height 21
click at [621, 532] on p "However, our material and labor costs significantly higher than average, becaus…" at bounding box center [749, 512] width 722 height 62
click at [621, 576] on p "Rich Text Editor. Editing area: main" at bounding box center [749, 574] width 722 height 21
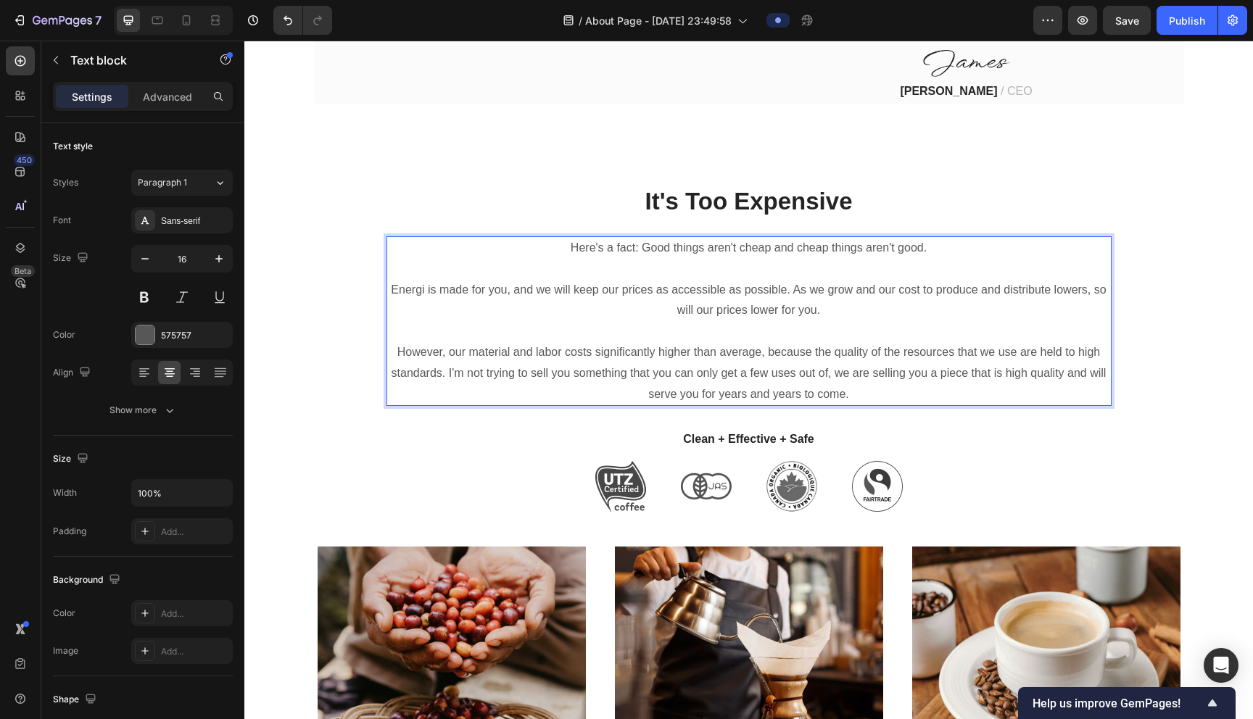
scroll to position [1182, 0]
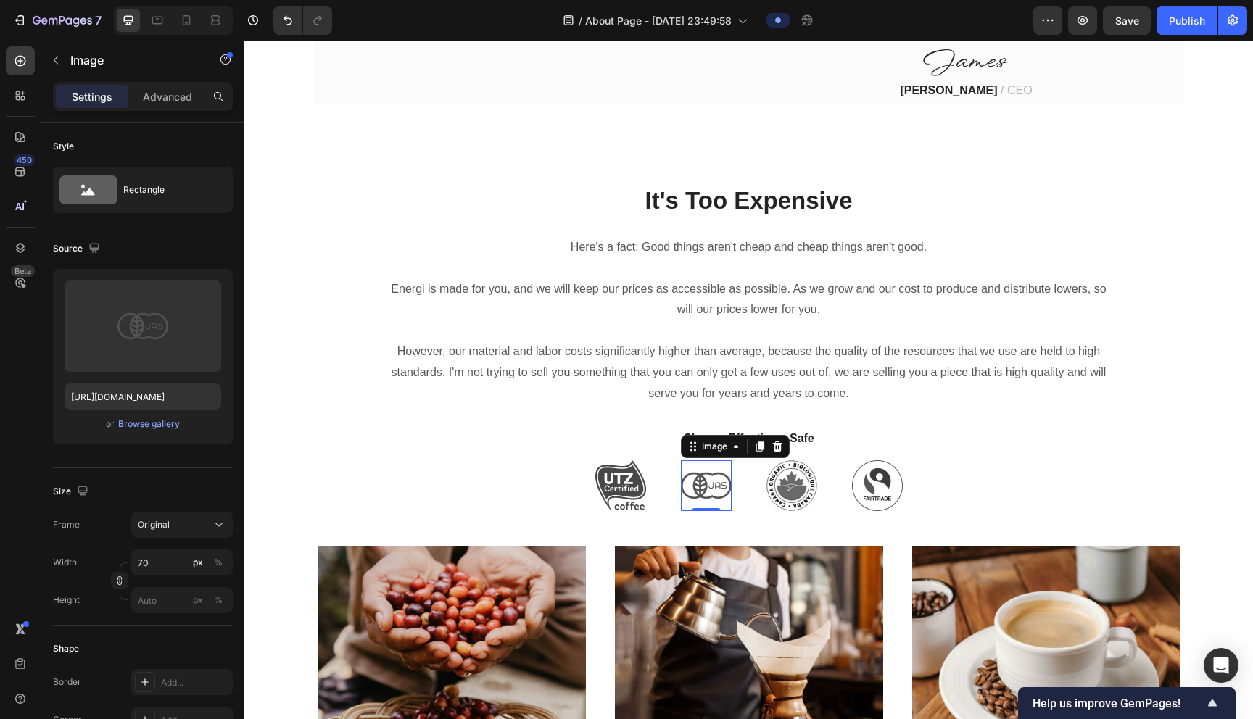
click at [621, 493] on img at bounding box center [706, 485] width 51 height 51
click at [621, 497] on img at bounding box center [620, 485] width 51 height 51
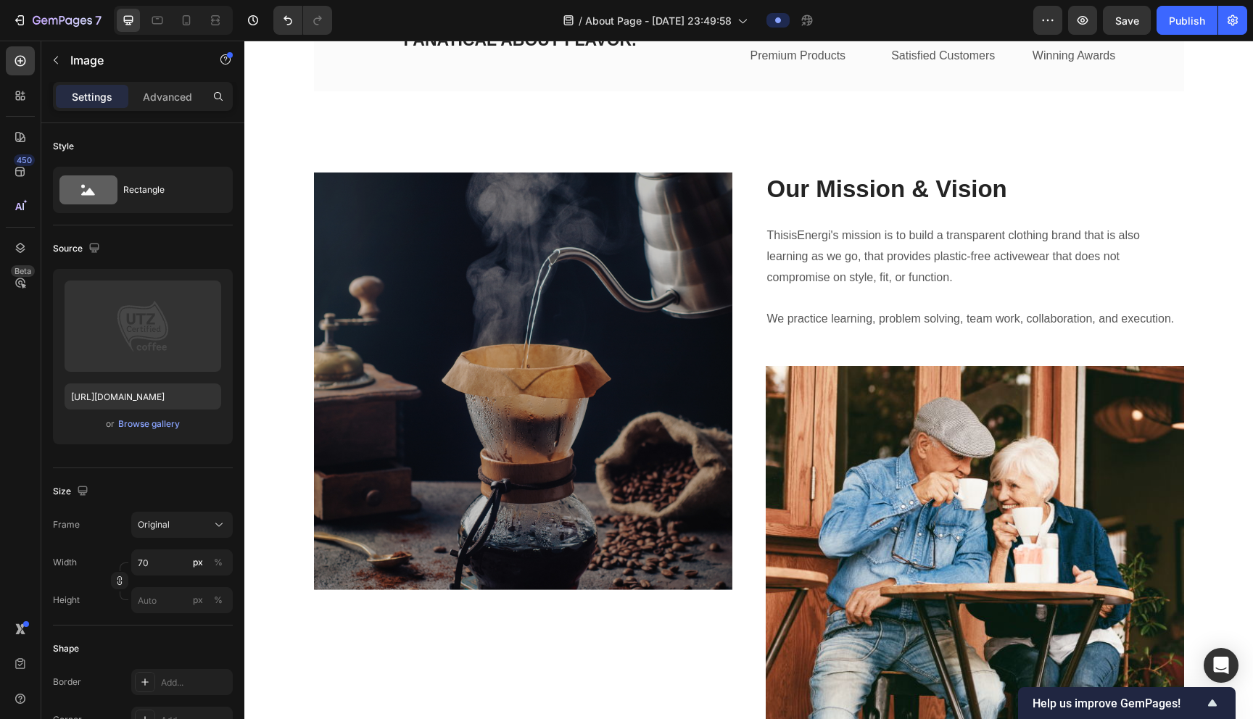
scroll to position [2231, 0]
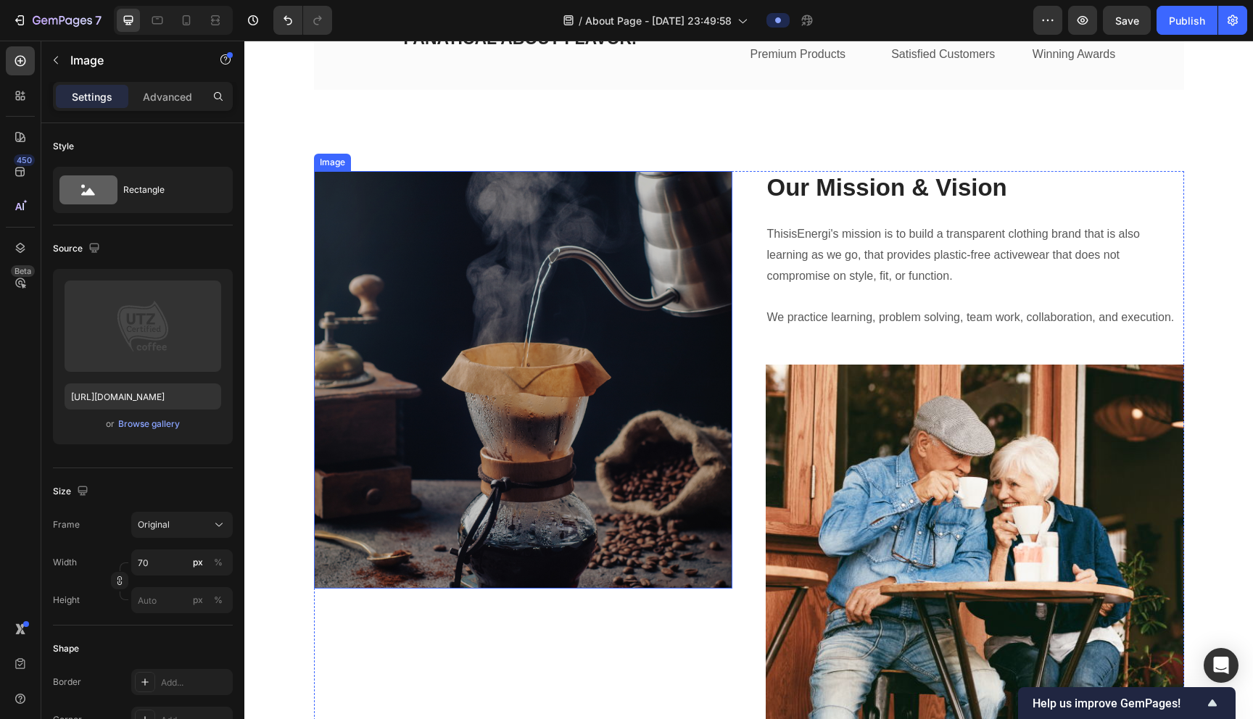
click at [571, 381] on img at bounding box center [523, 380] width 418 height 418
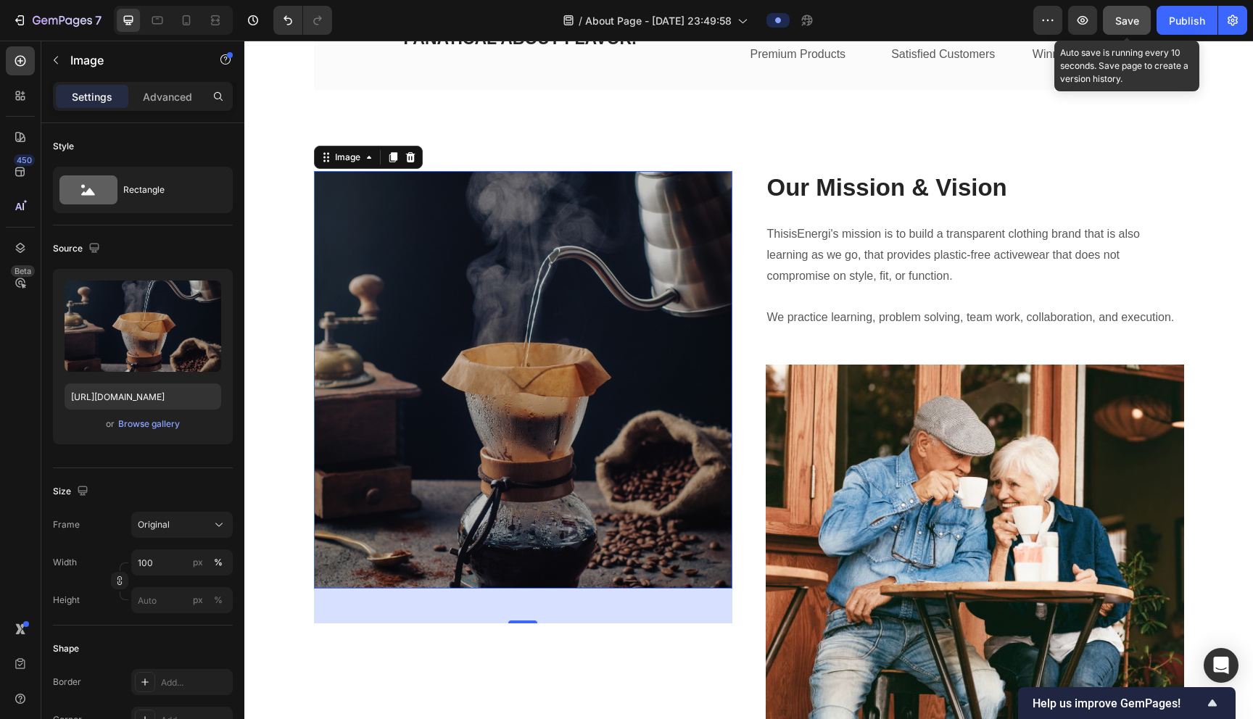
click at [621, 20] on span "Save" at bounding box center [1127, 21] width 24 height 12
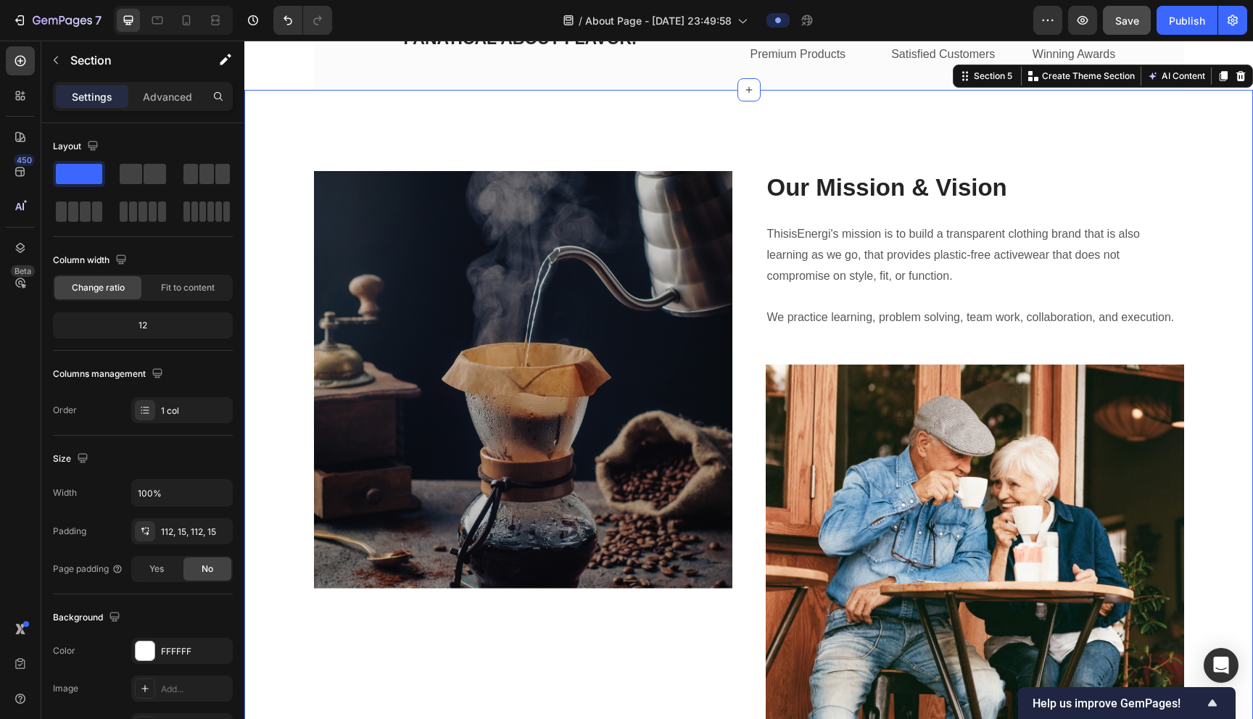
click at [621, 163] on div "Image Heading Text block Our Mission & Vision Heading ThisisEnergi's mission is…" at bounding box center [748, 477] width 1009 height 774
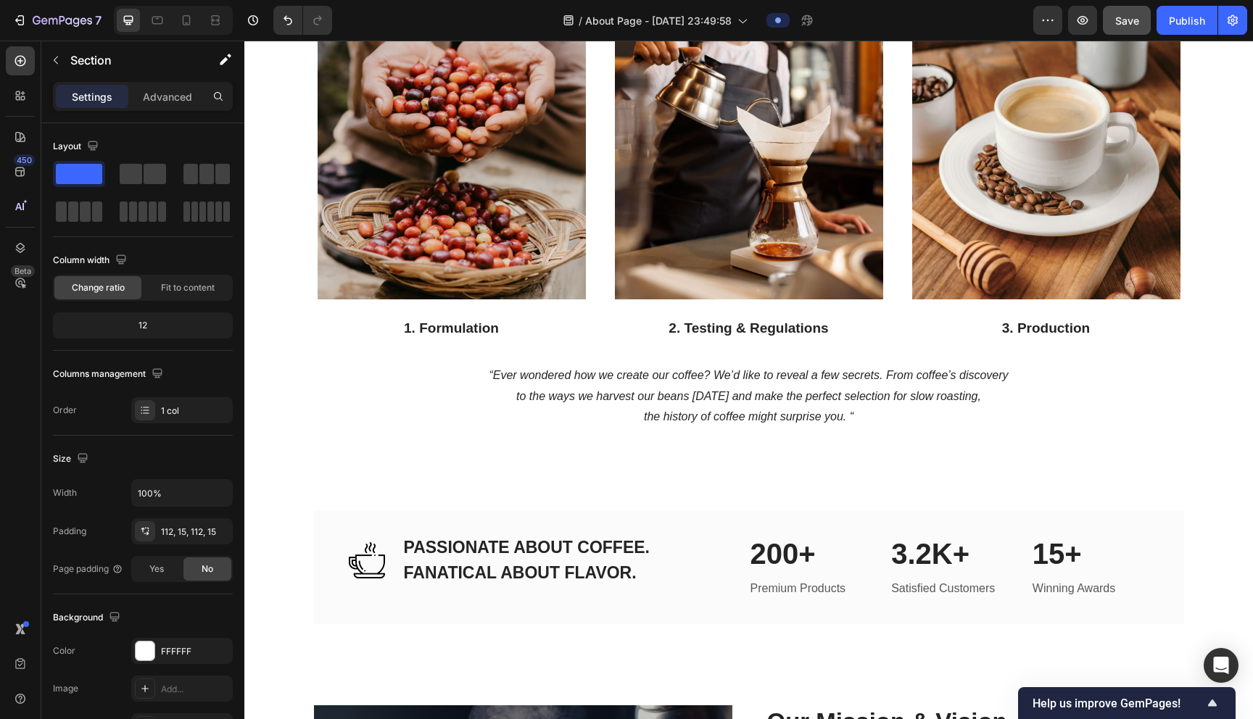
scroll to position [1690, 0]
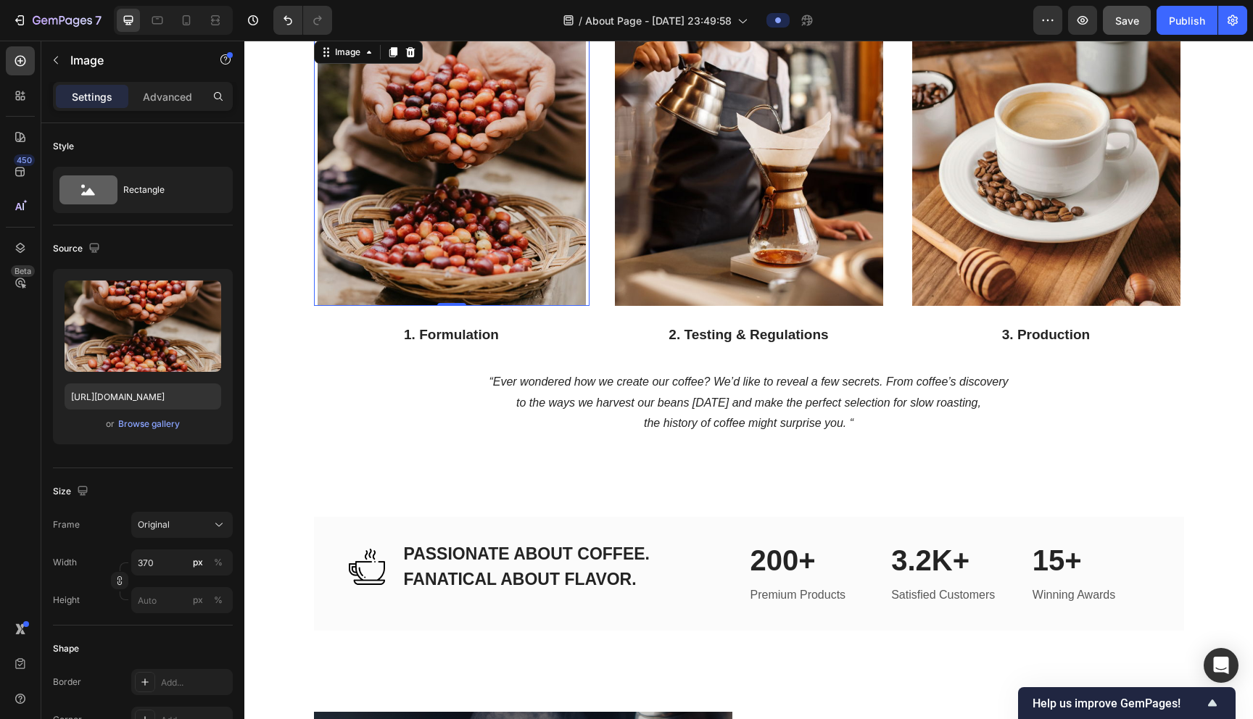
click at [491, 170] on img at bounding box center [452, 172] width 268 height 268
click at [165, 416] on div "or Browse gallery" at bounding box center [143, 423] width 157 height 17
click at [165, 417] on button "Browse gallery" at bounding box center [148, 424] width 63 height 15
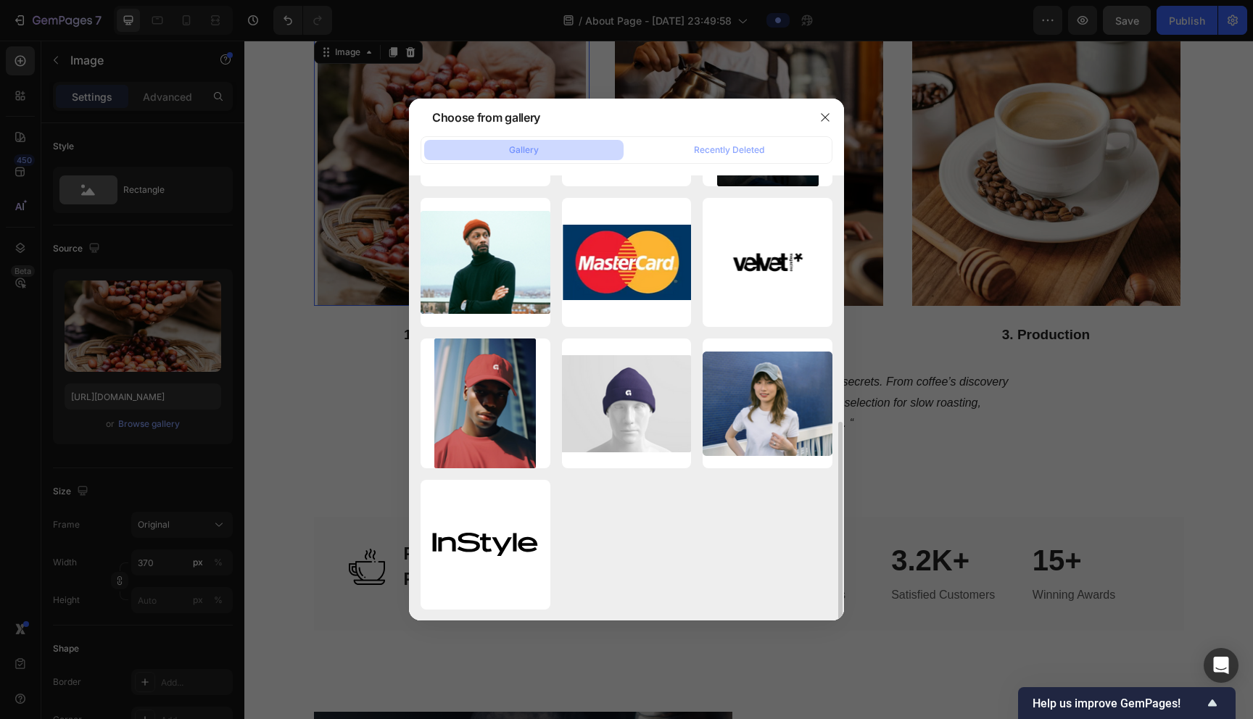
scroll to position [0, 0]
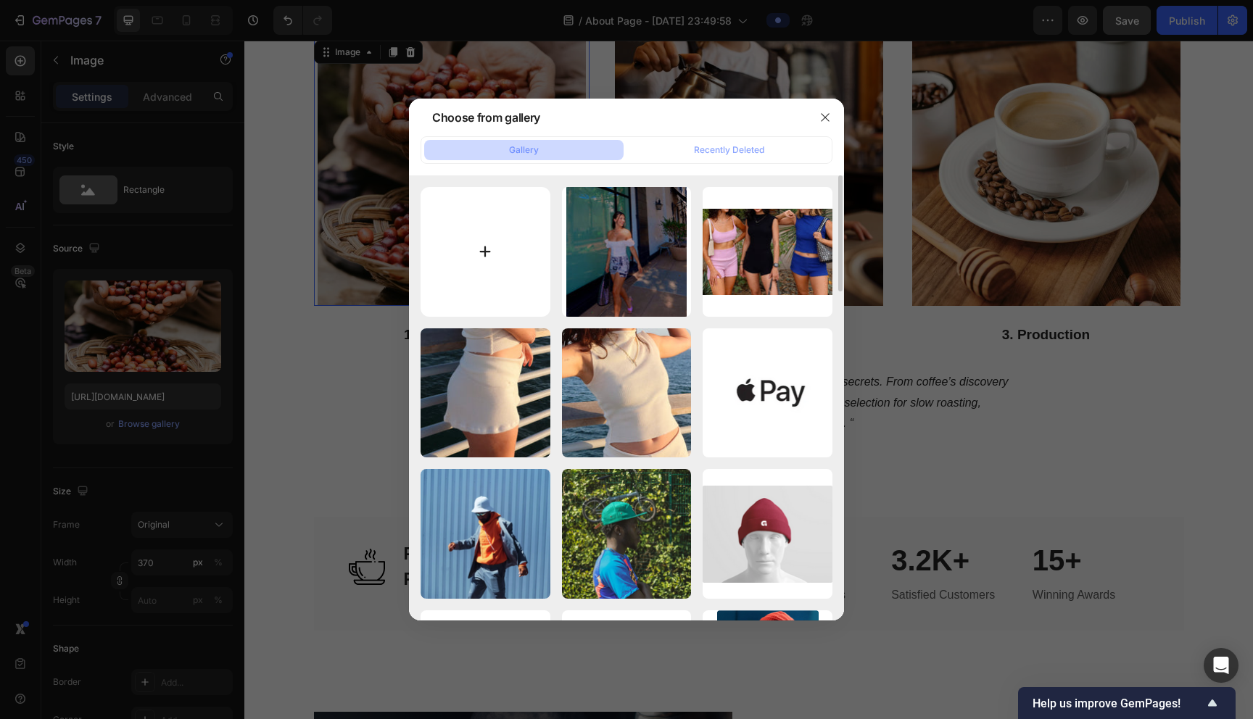
click at [500, 264] on input "file" at bounding box center [486, 252] width 130 height 130
type input "C:\fakepath\Tezza-4754.jpeg"
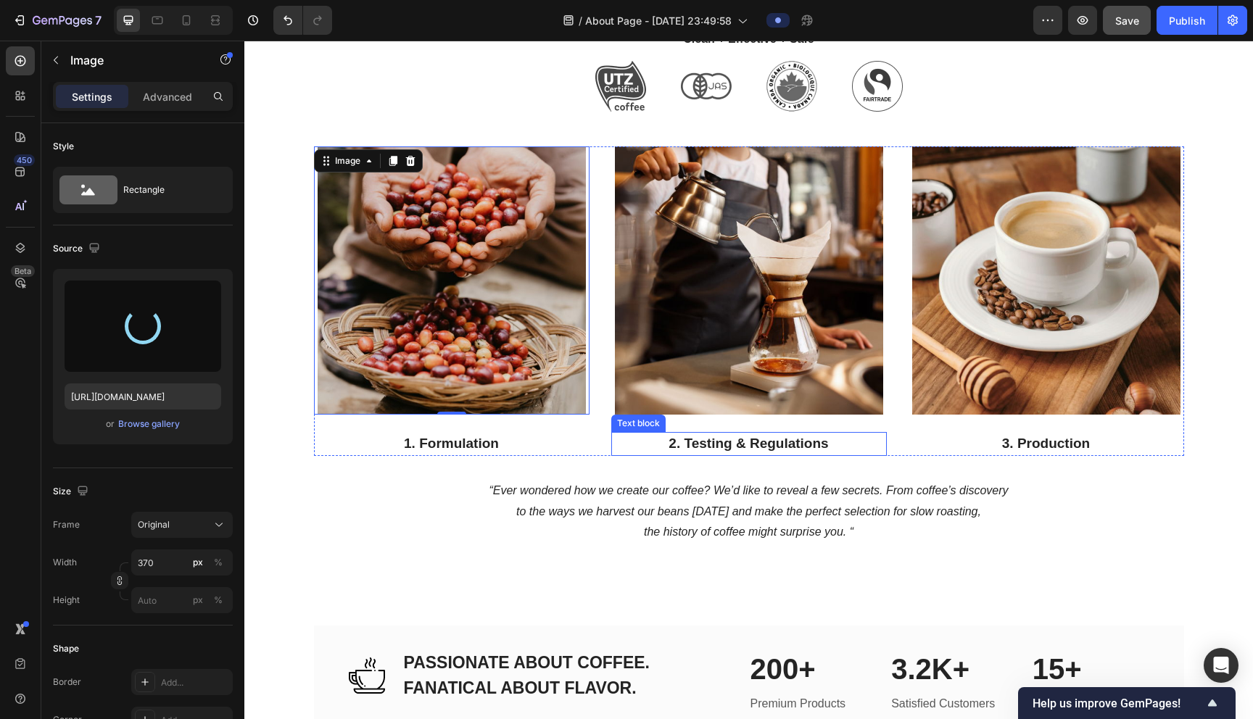
scroll to position [1571, 0]
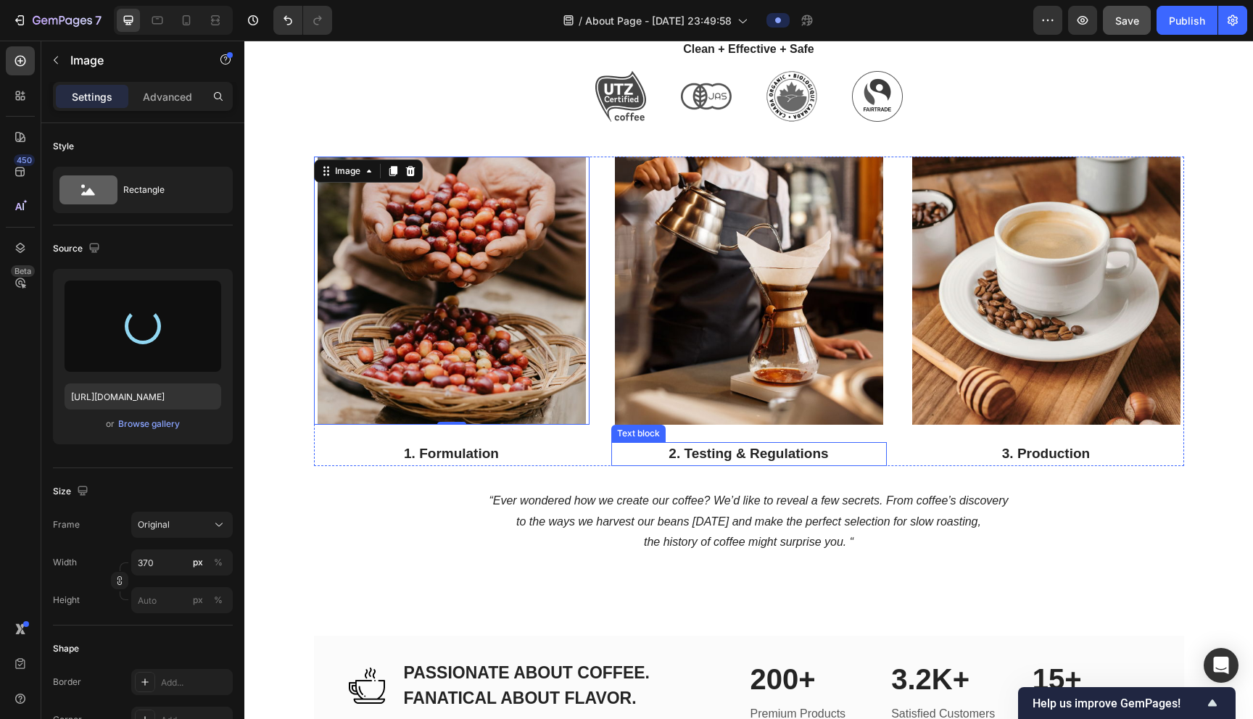
type input "[URL][DOMAIN_NAME]"
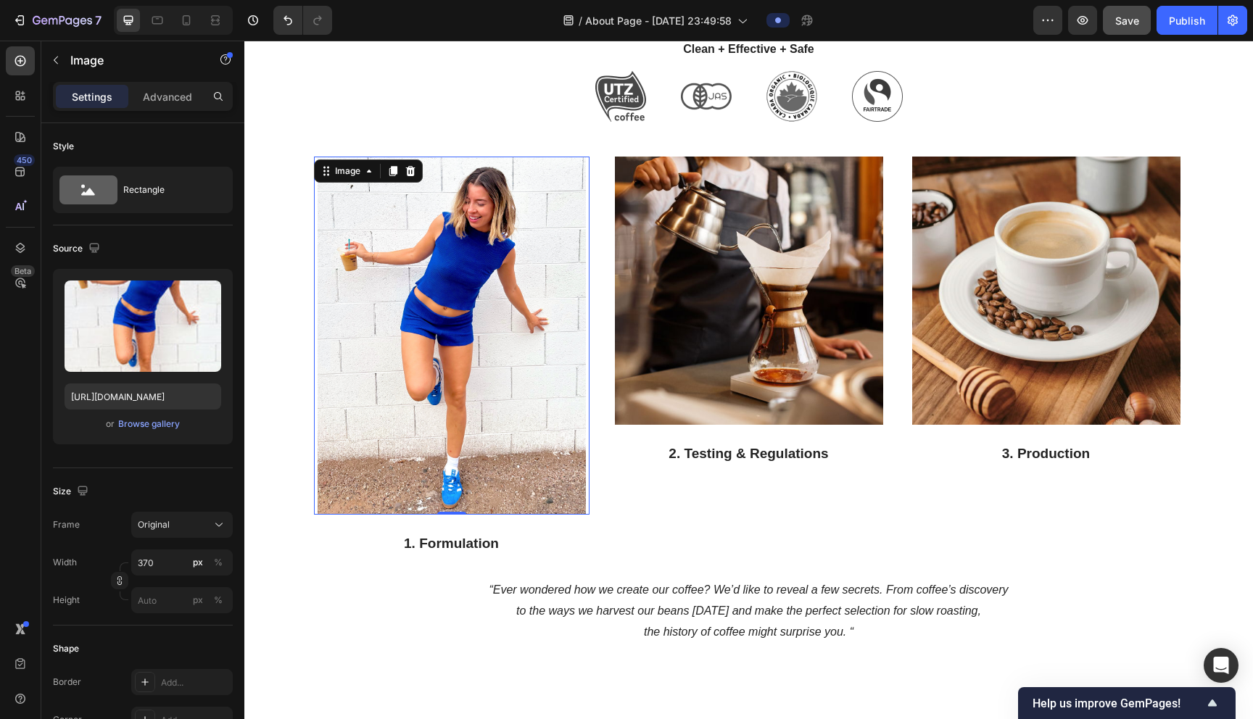
click at [621, 326] on img at bounding box center [749, 291] width 268 height 268
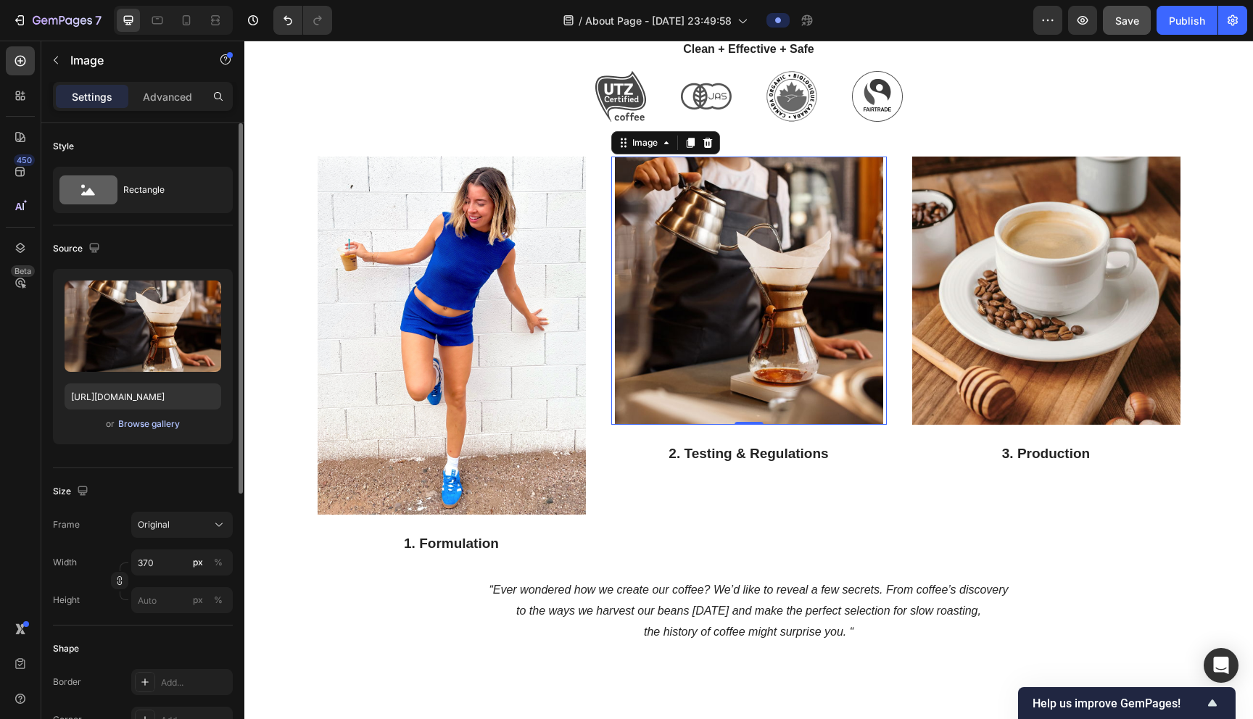
click at [152, 421] on div "Browse gallery" at bounding box center [149, 424] width 62 height 13
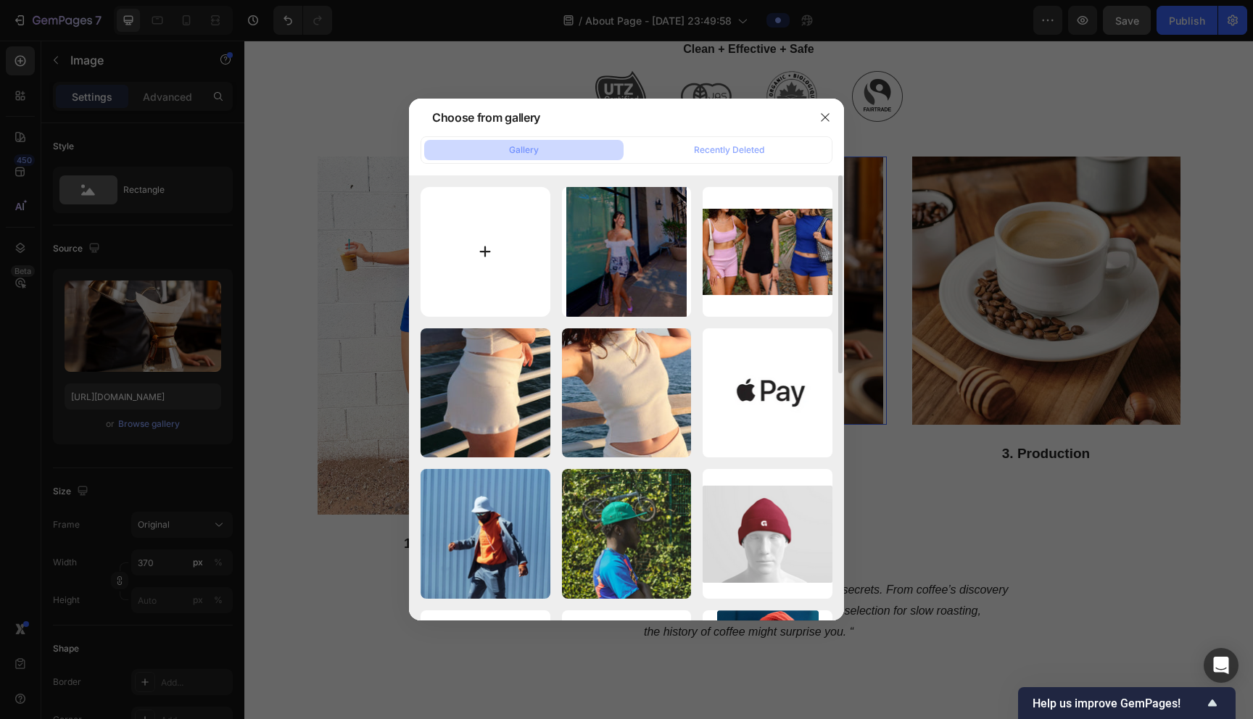
click at [518, 221] on input "file" at bounding box center [486, 252] width 130 height 130
type input "C:\fakepath\Tezza-7966.jpeg"
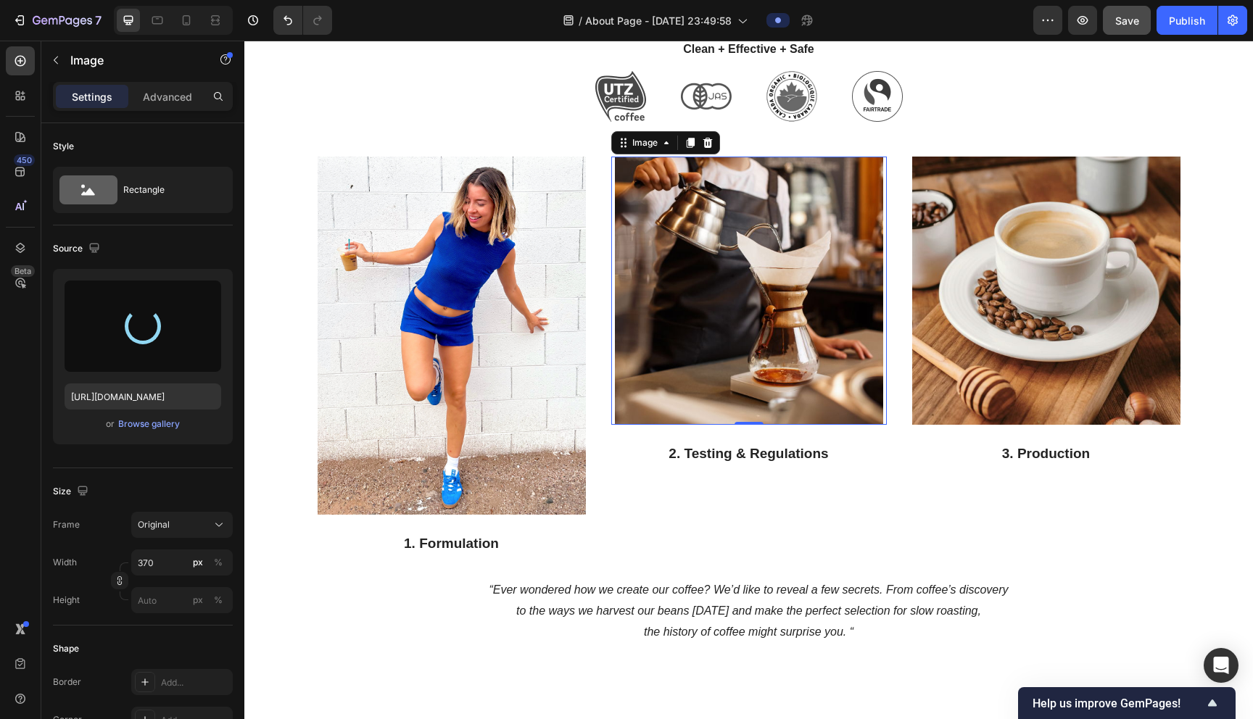
type input "[URL][DOMAIN_NAME]"
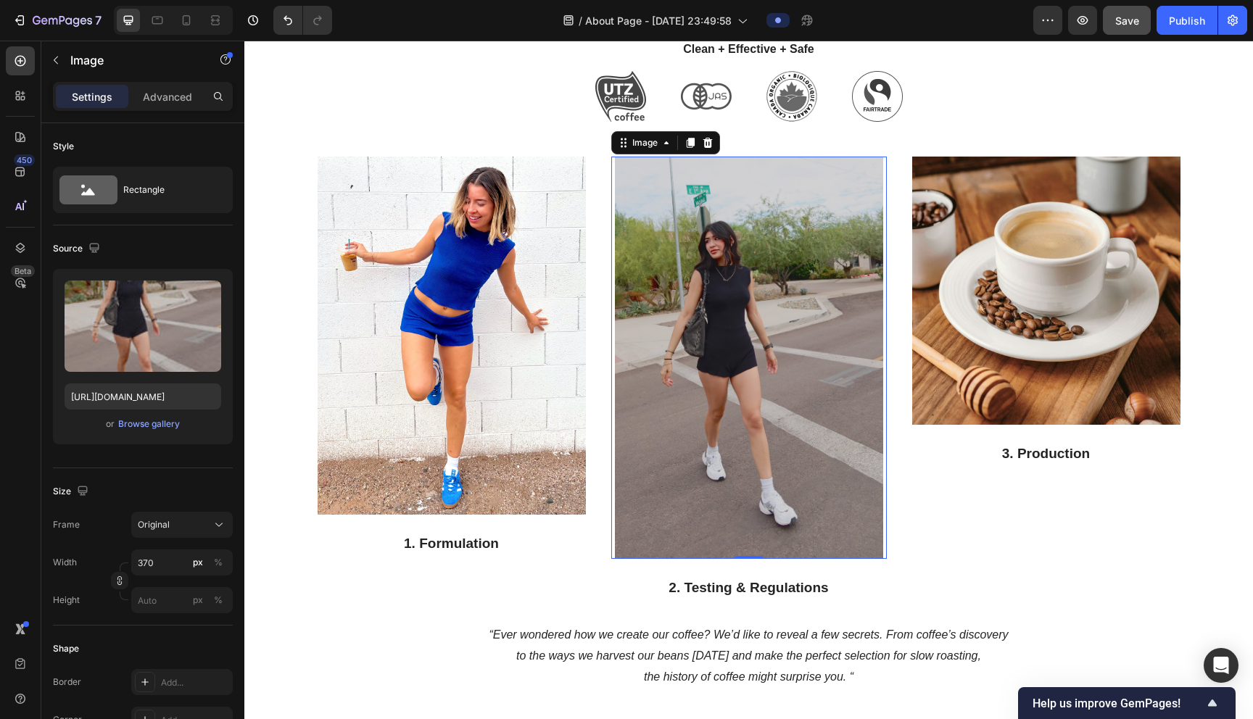
click at [621, 326] on img at bounding box center [749, 358] width 268 height 402
drag, startPoint x: 747, startPoint y: 558, endPoint x: 747, endPoint y: 515, distance: 42.8
click at [621, 515] on div "Image 0" at bounding box center [749, 358] width 276 height 402
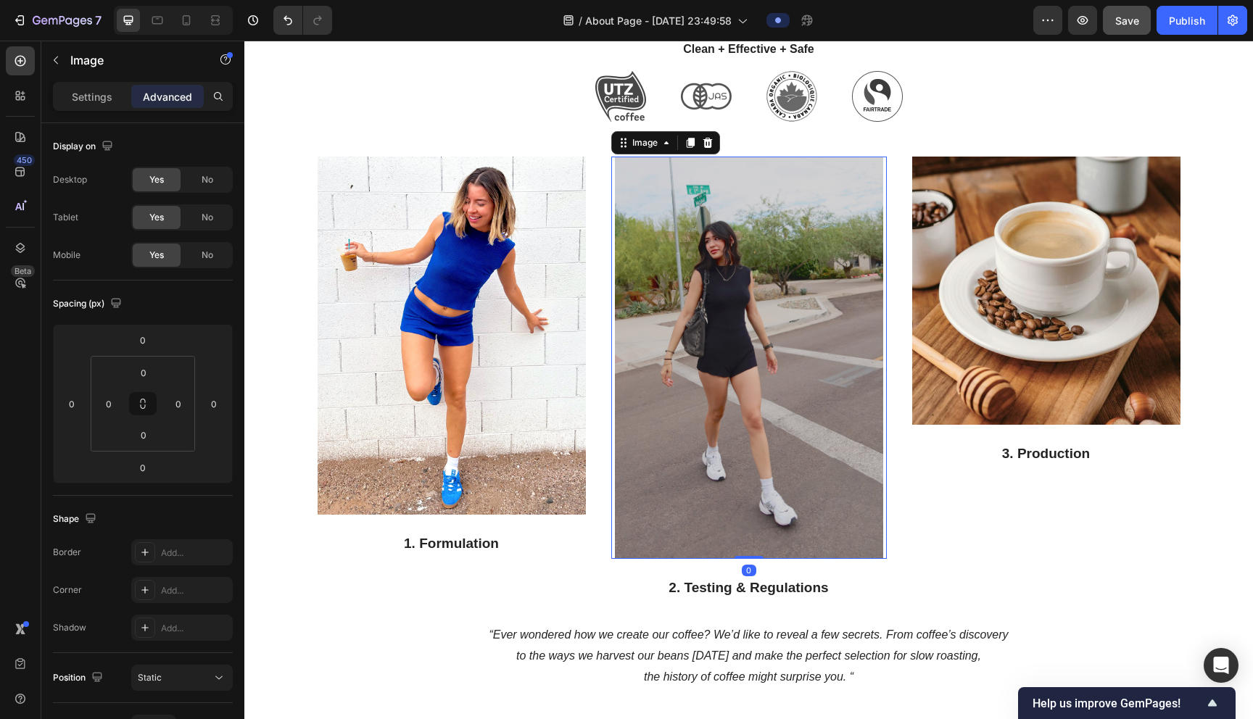
click at [621, 538] on img at bounding box center [749, 358] width 268 height 402
click at [621, 500] on img at bounding box center [749, 358] width 268 height 402
click at [621, 545] on img at bounding box center [749, 358] width 268 height 402
drag, startPoint x: 752, startPoint y: 558, endPoint x: 748, endPoint y: 517, distance: 40.8
click at [621, 517] on div "Image 0" at bounding box center [749, 358] width 276 height 402
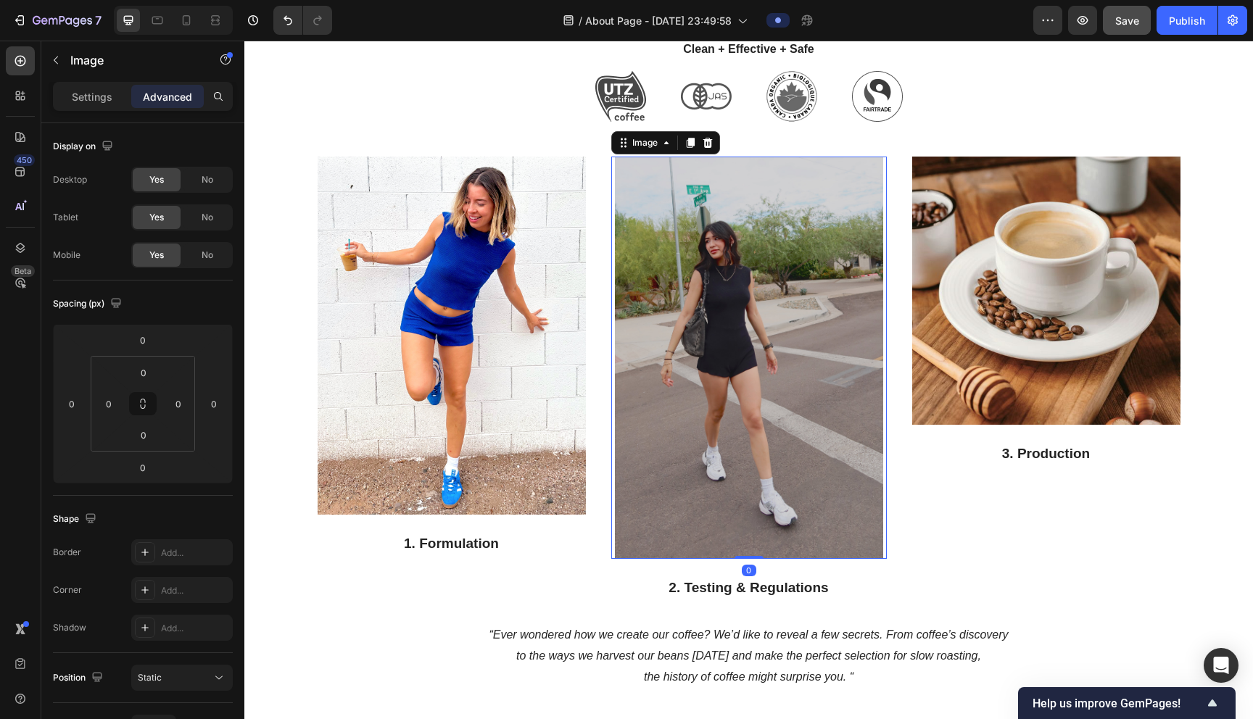
drag, startPoint x: 747, startPoint y: 558, endPoint x: 742, endPoint y: 504, distance: 53.8
click at [621, 504] on div "Image 0" at bounding box center [749, 358] width 276 height 402
click at [621, 365] on img at bounding box center [1046, 291] width 268 height 268
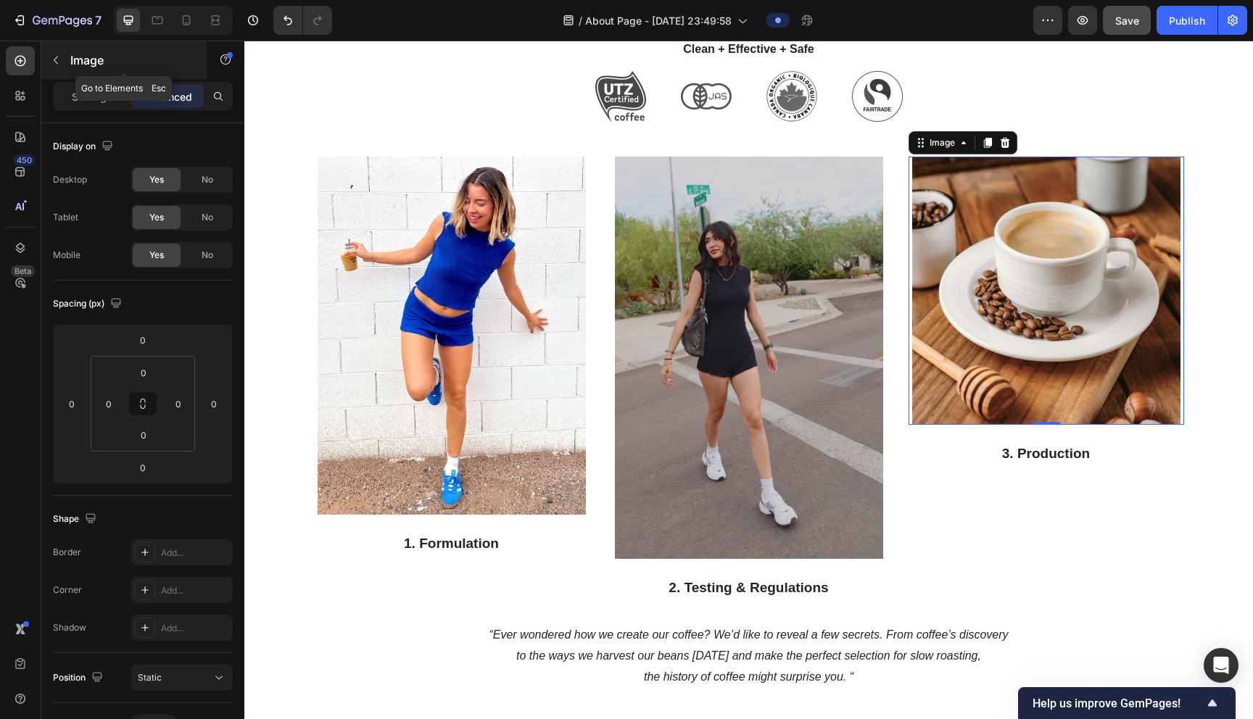
click at [62, 66] on button "button" at bounding box center [55, 60] width 23 height 23
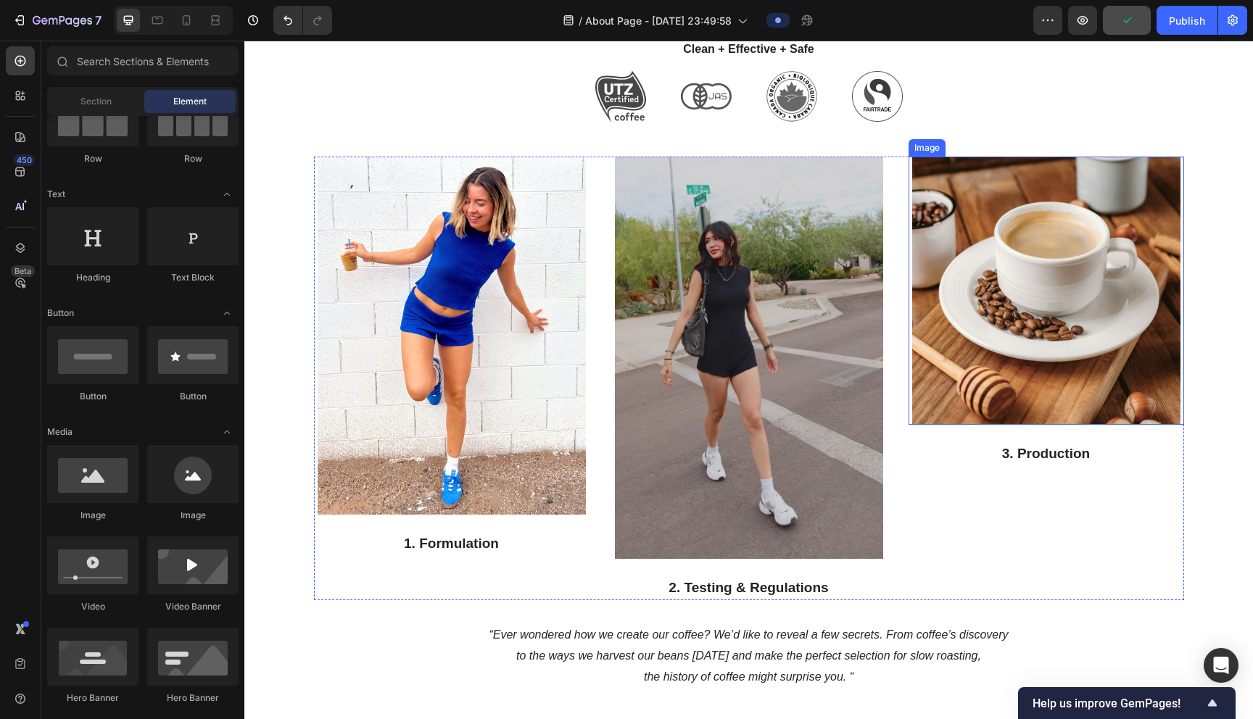
click at [621, 365] on img at bounding box center [1046, 291] width 268 height 268
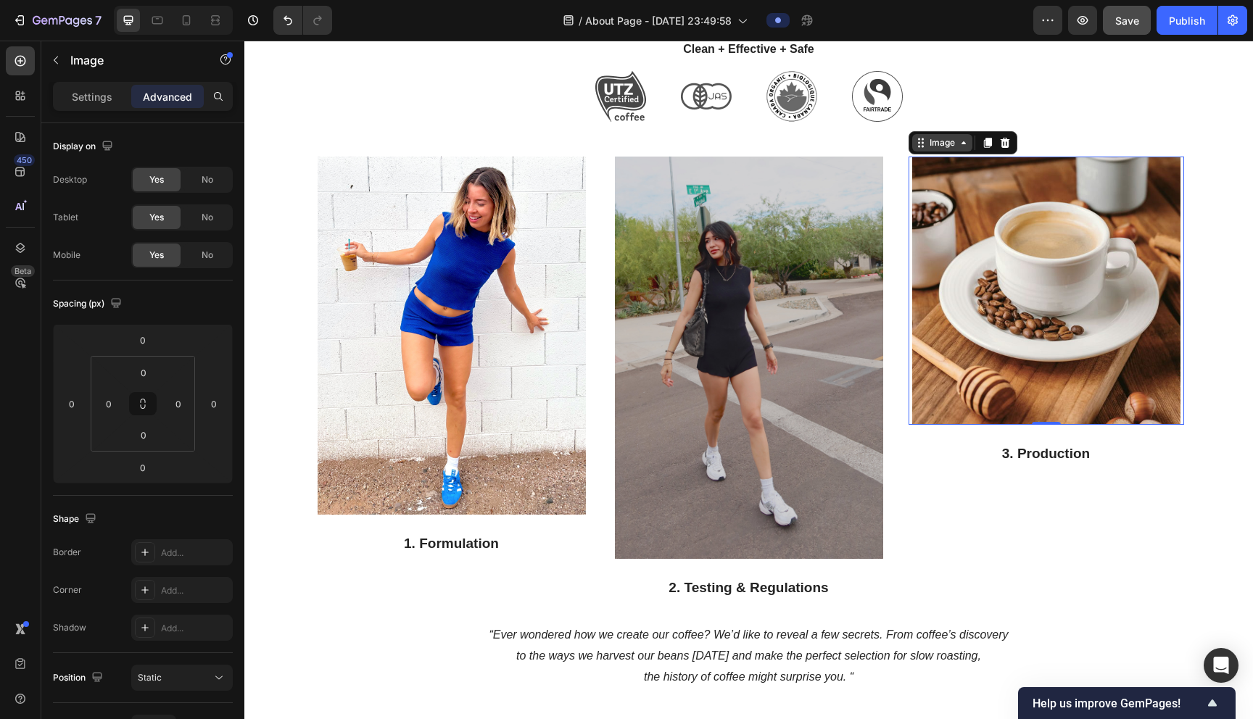
click at [621, 146] on div "Image" at bounding box center [942, 142] width 31 height 13
click at [621, 239] on img at bounding box center [1046, 291] width 268 height 268
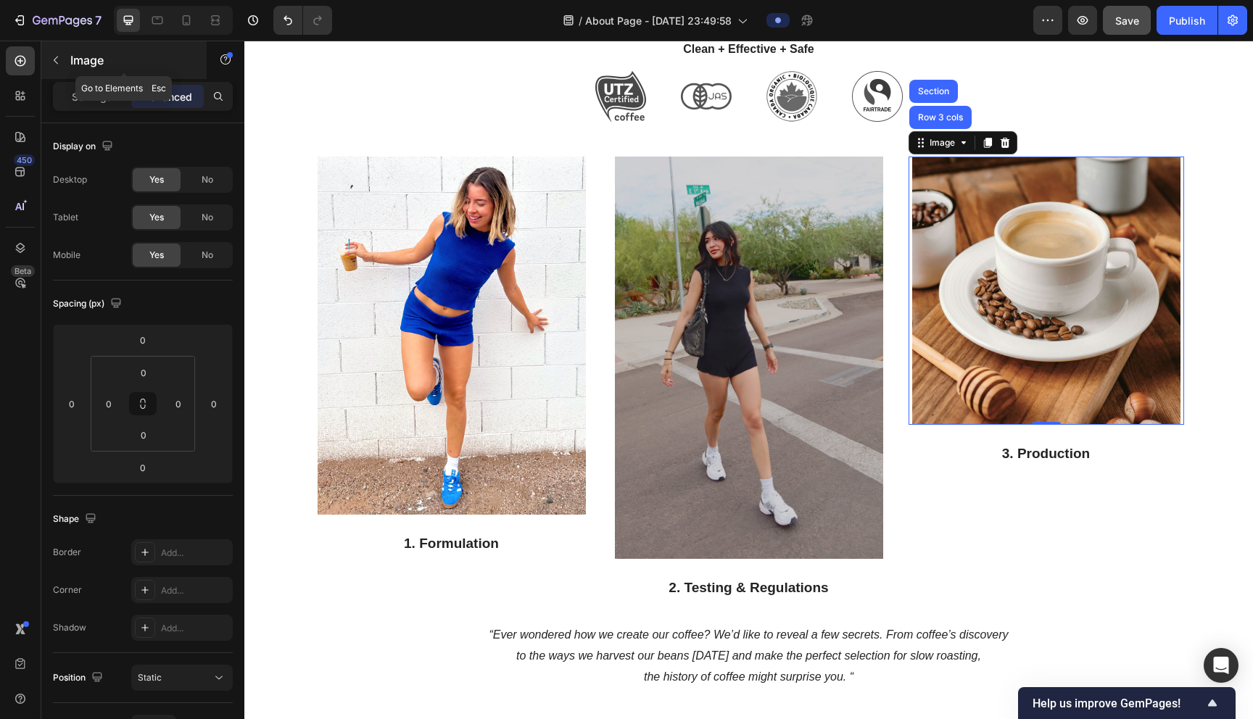
click at [60, 67] on button "button" at bounding box center [55, 60] width 23 height 23
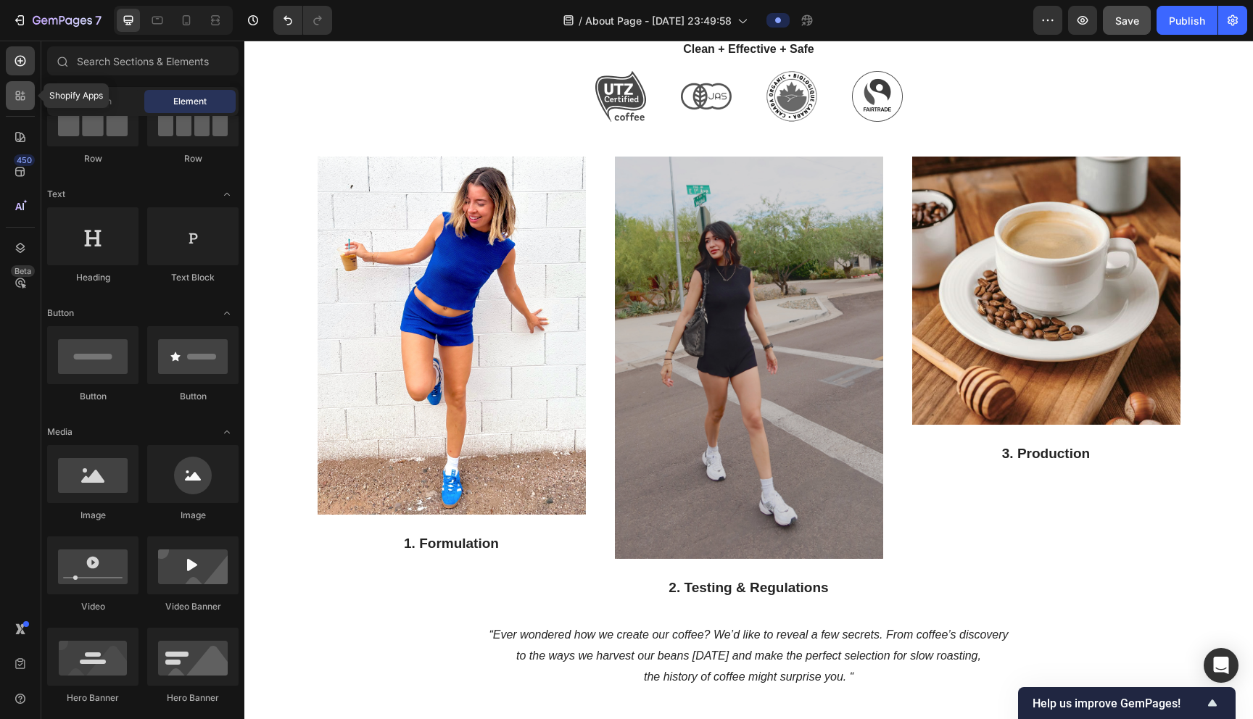
click at [20, 91] on icon at bounding box center [20, 95] width 15 height 15
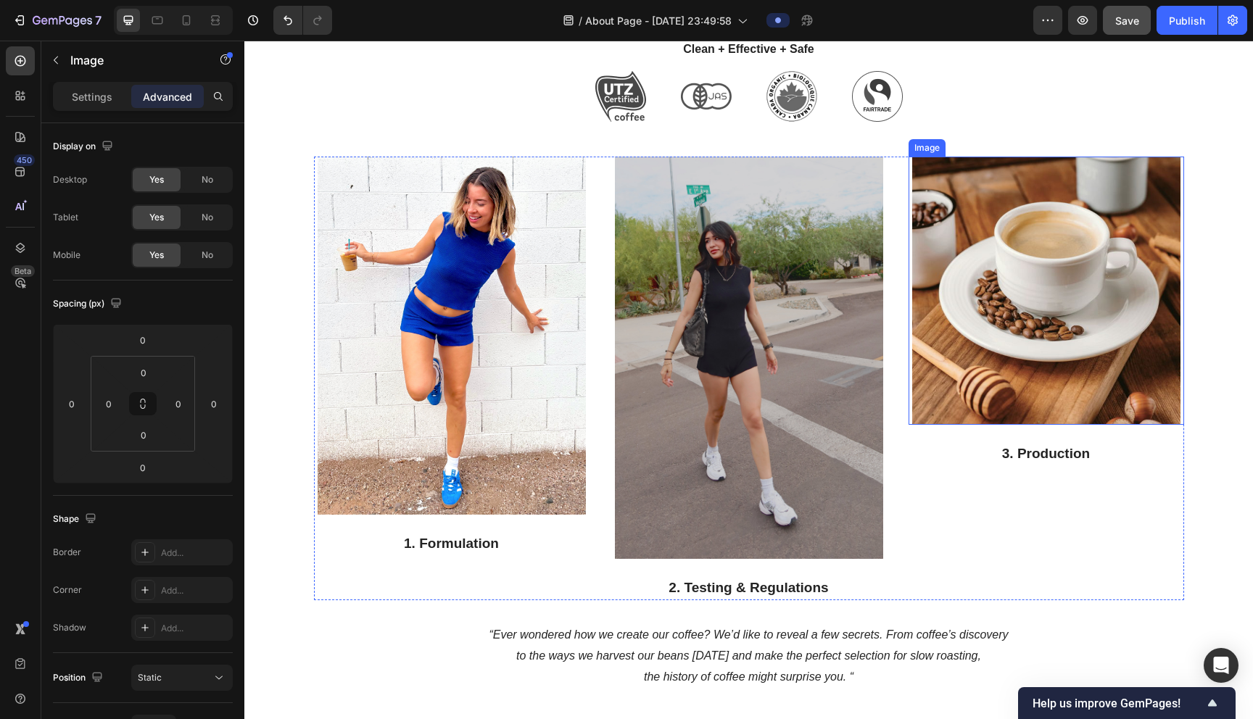
click at [621, 261] on img at bounding box center [1046, 291] width 268 height 268
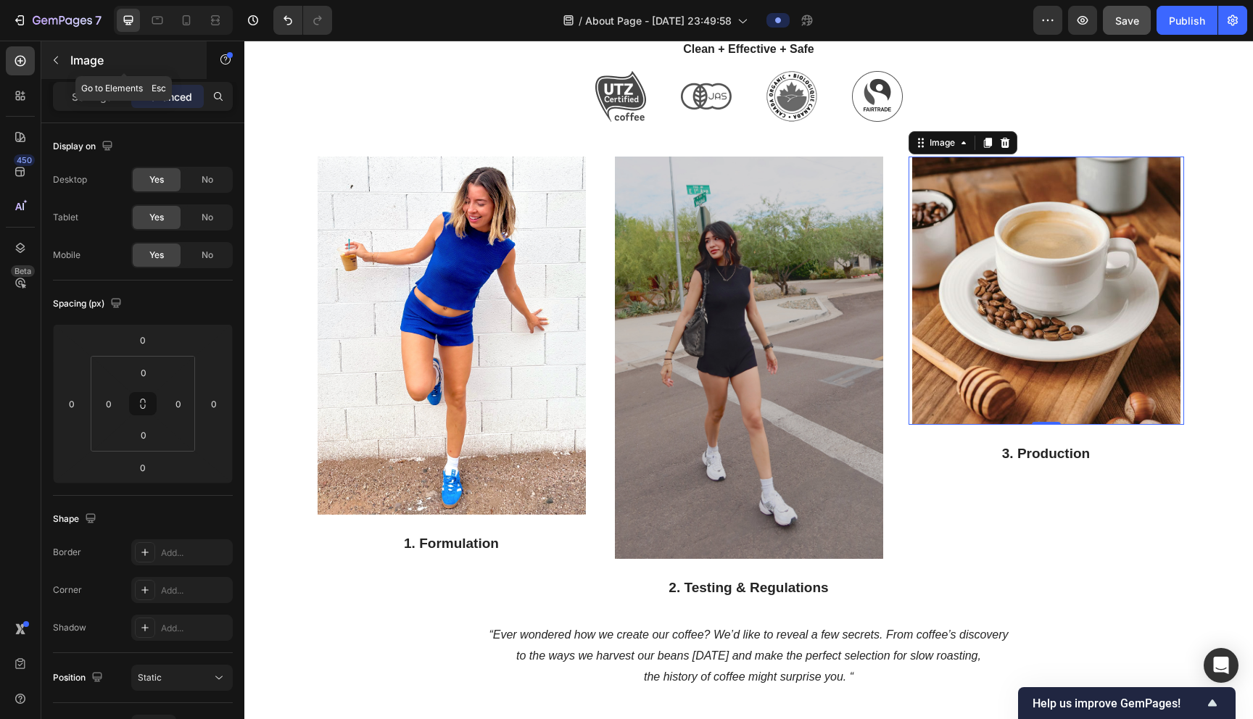
click at [59, 63] on icon "button" at bounding box center [56, 60] width 12 height 12
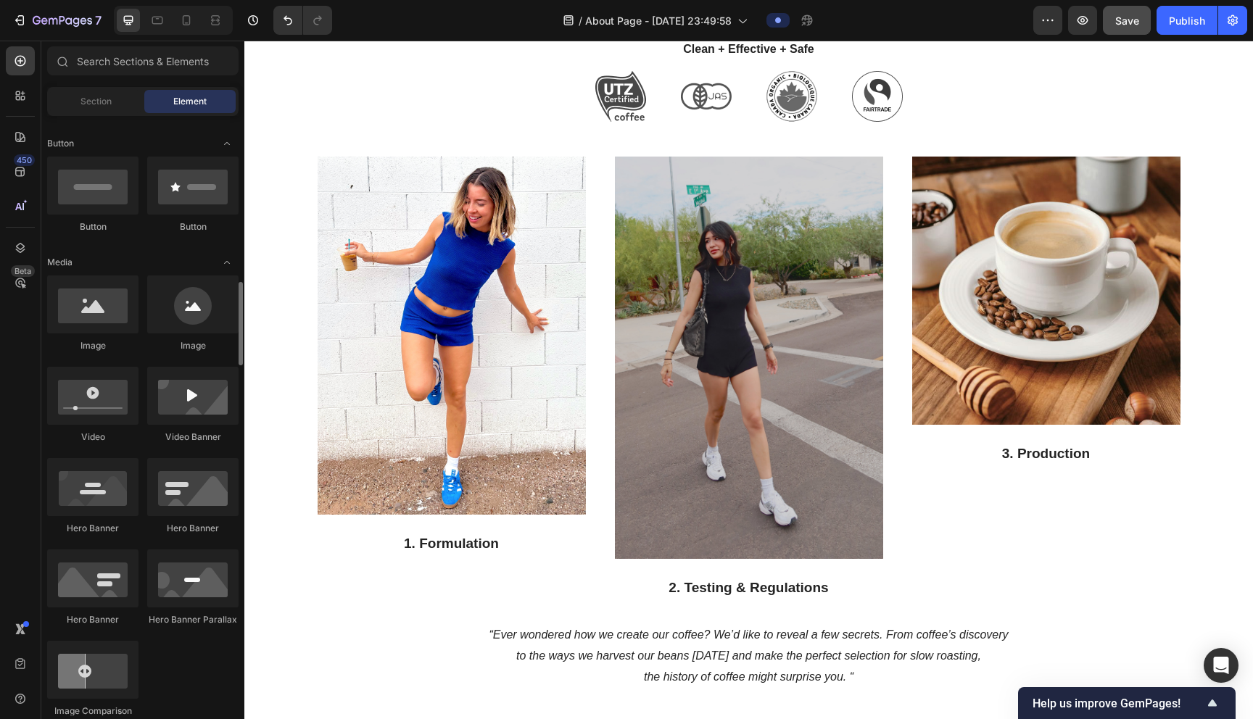
scroll to position [0, 0]
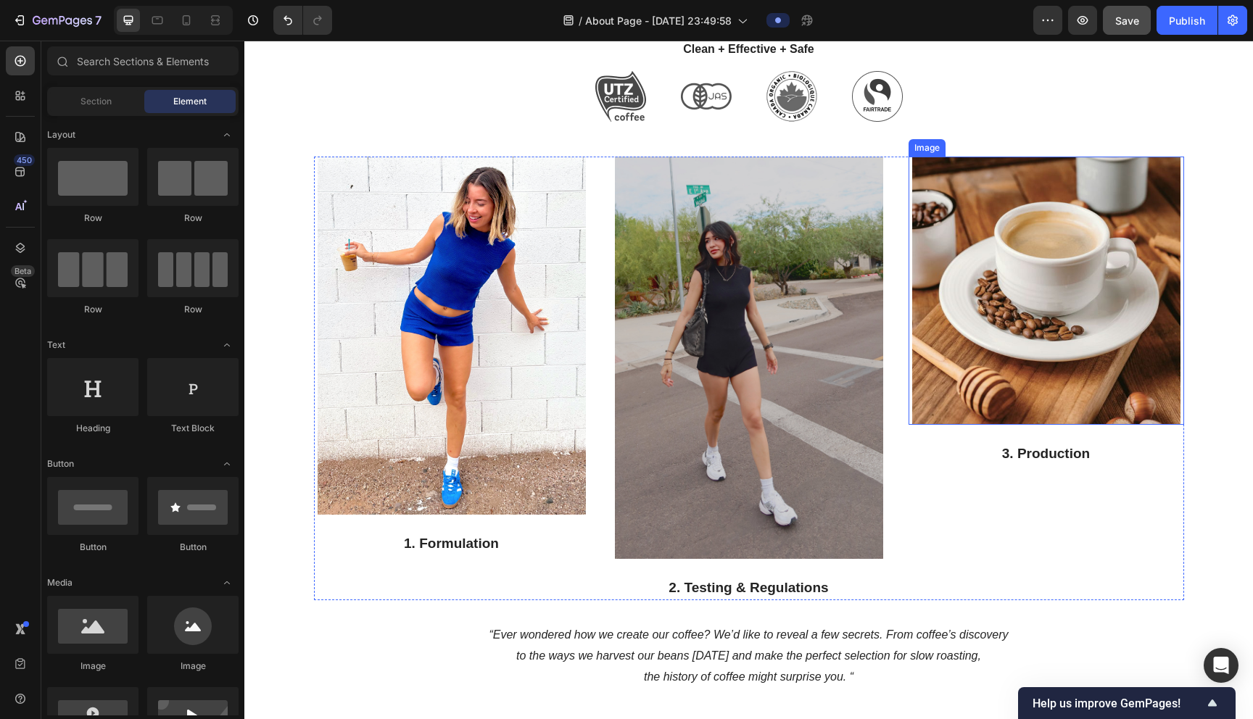
click at [621, 335] on img at bounding box center [1046, 291] width 268 height 268
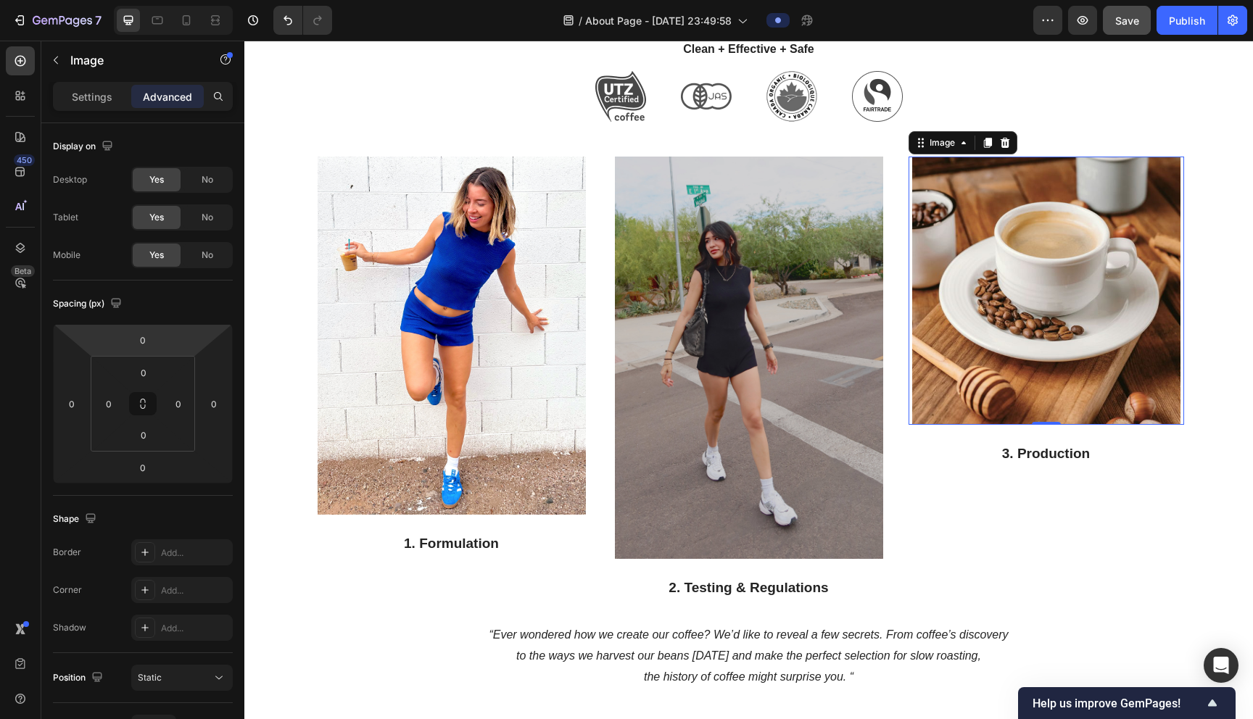
click at [107, 109] on div "Settings Advanced" at bounding box center [143, 96] width 180 height 29
click at [114, 97] on div "Settings" at bounding box center [92, 96] width 73 height 23
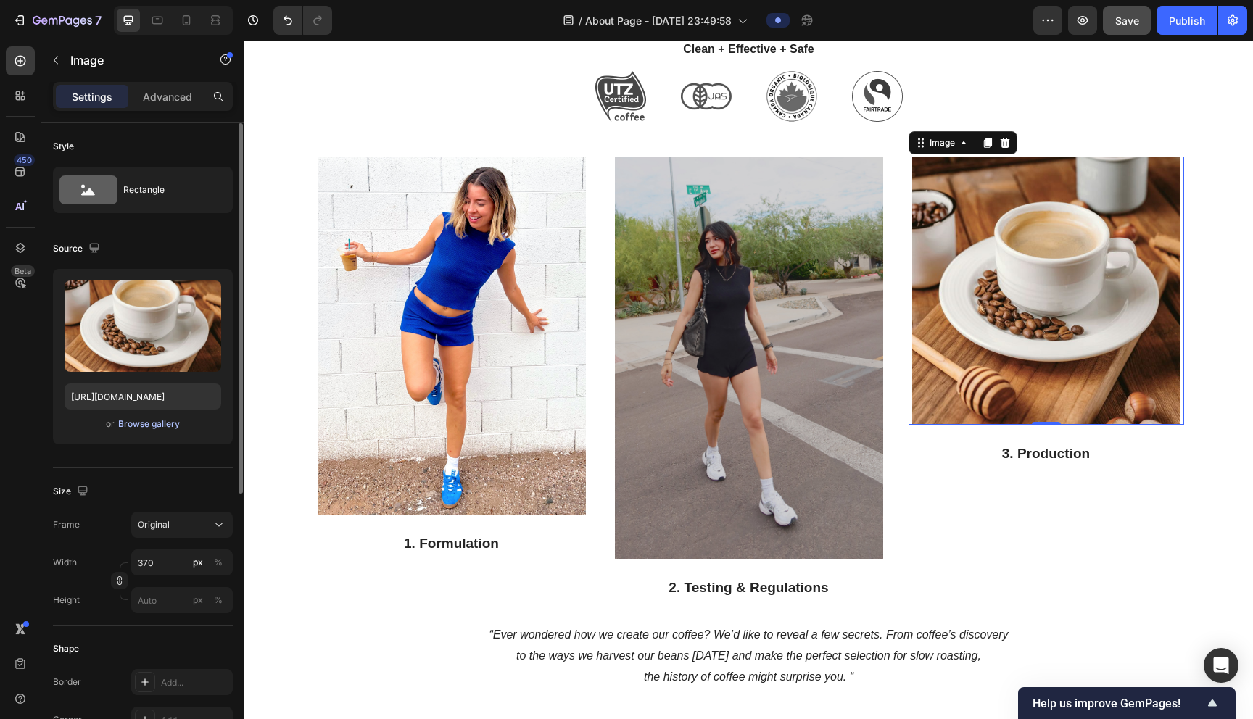
click at [160, 426] on div "Browse gallery" at bounding box center [149, 424] width 62 height 13
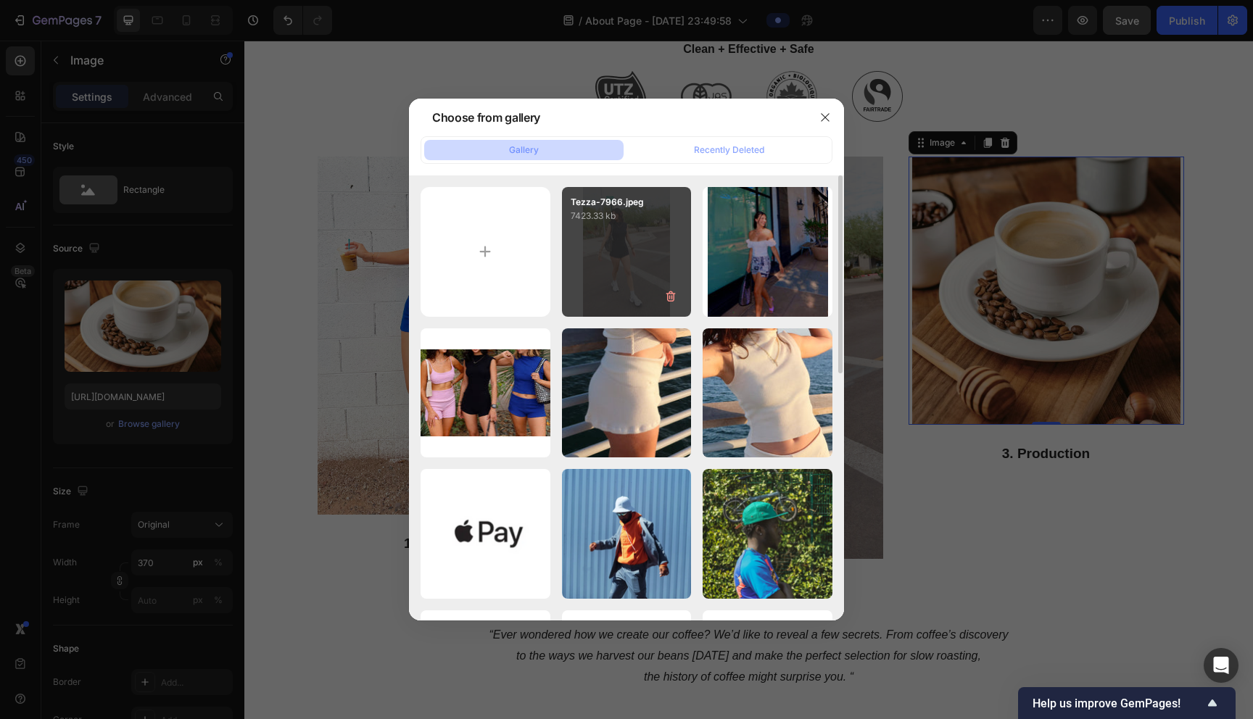
click at [621, 251] on div "Tezza-7966.jpeg 7423.33 kb" at bounding box center [627, 252] width 130 height 130
type input "[URL][DOMAIN_NAME]"
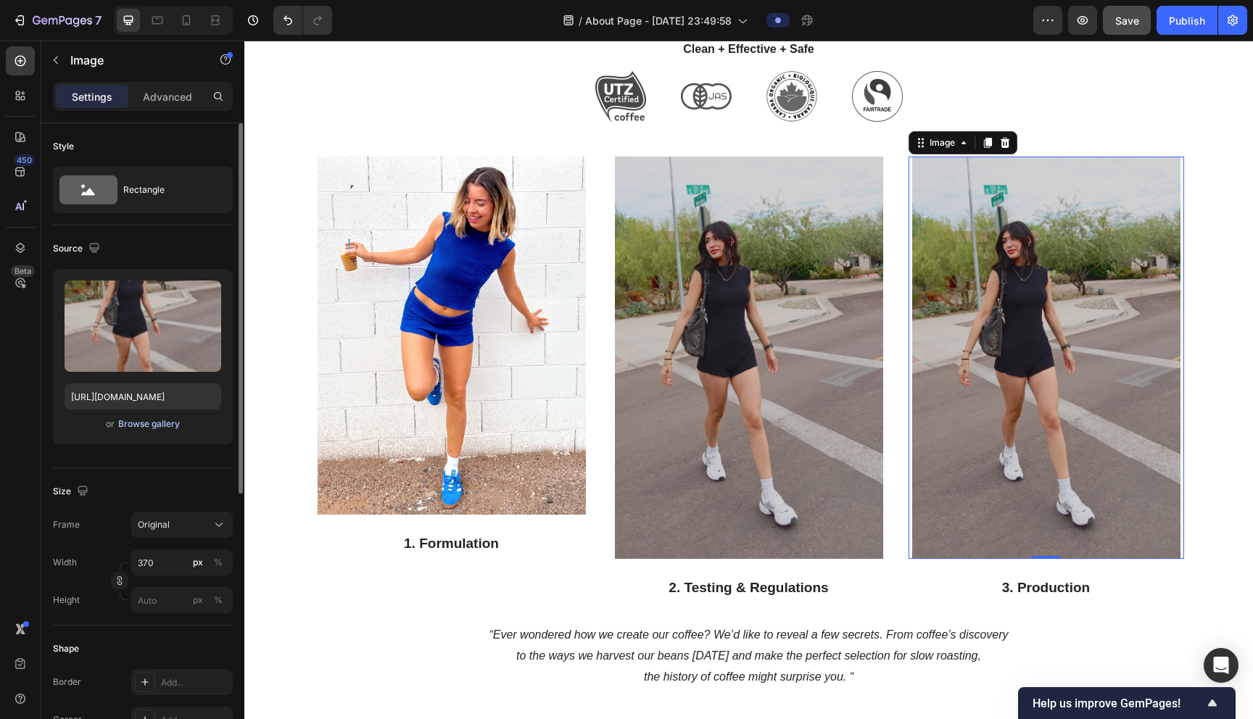
click at [162, 422] on div "Browse gallery" at bounding box center [149, 424] width 62 height 13
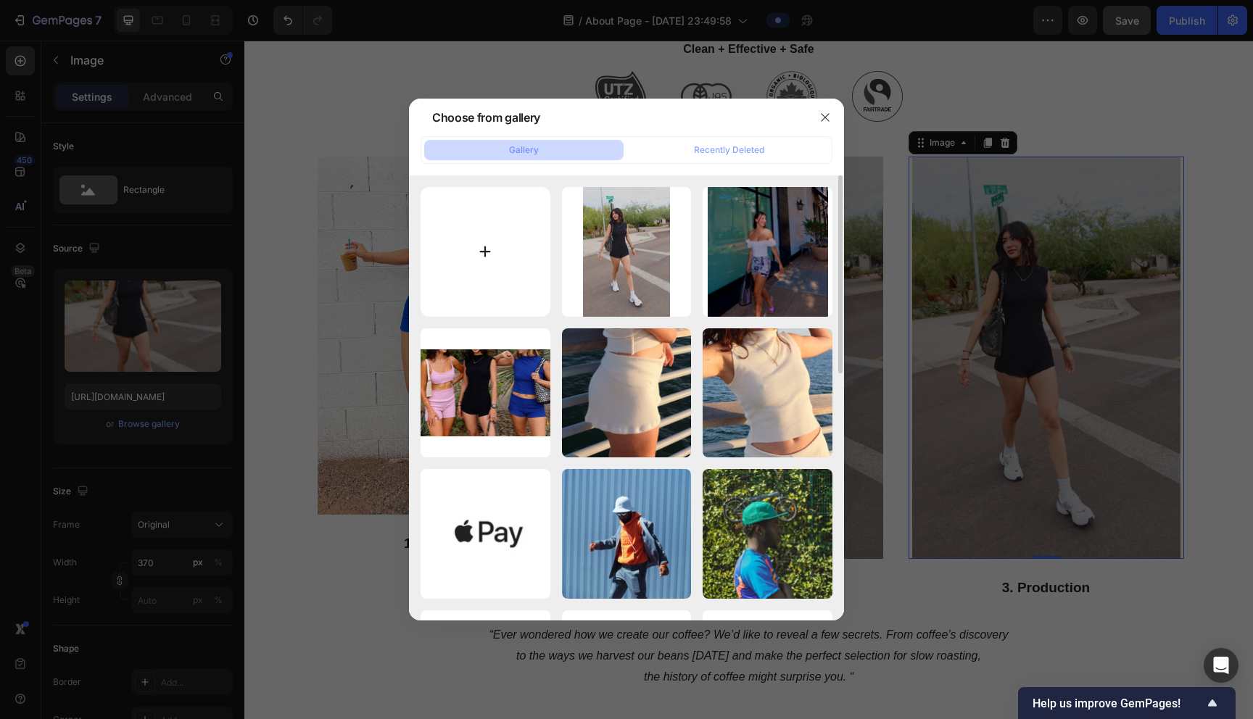
click at [502, 231] on input "file" at bounding box center [486, 252] width 130 height 130
type input "C:\fakepath\Tezza-5058.jpeg"
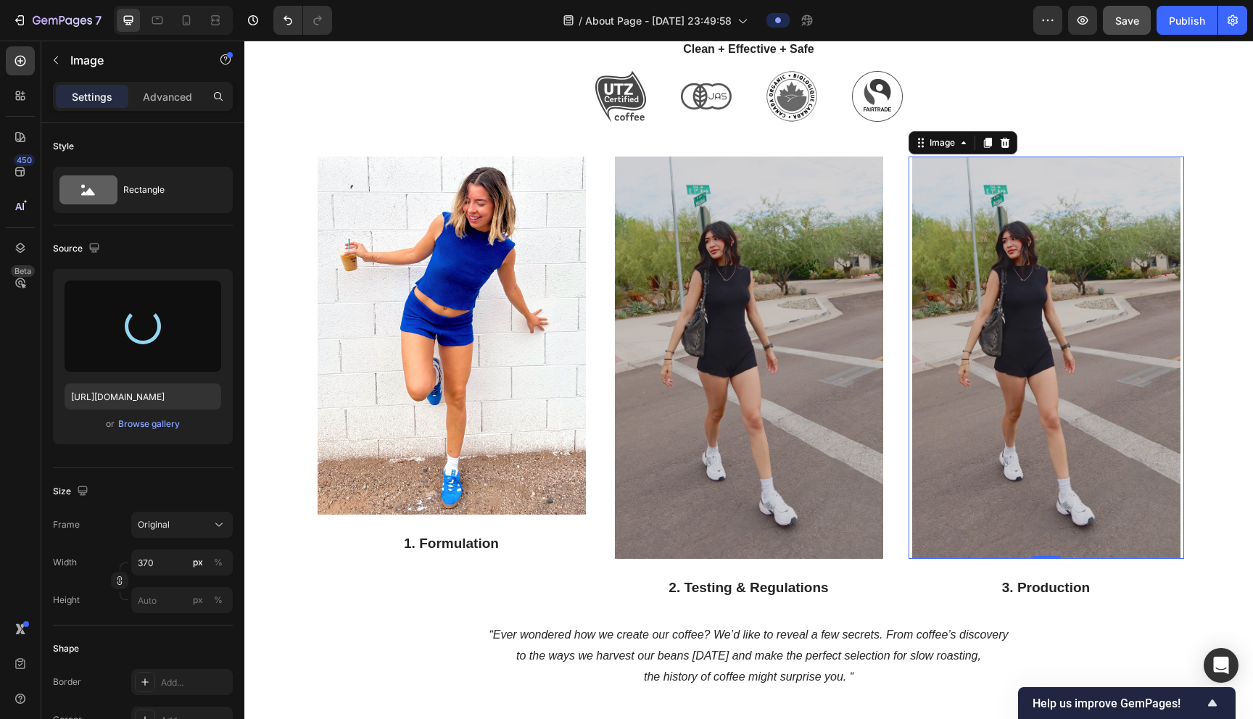
type input "[URL][DOMAIN_NAME]"
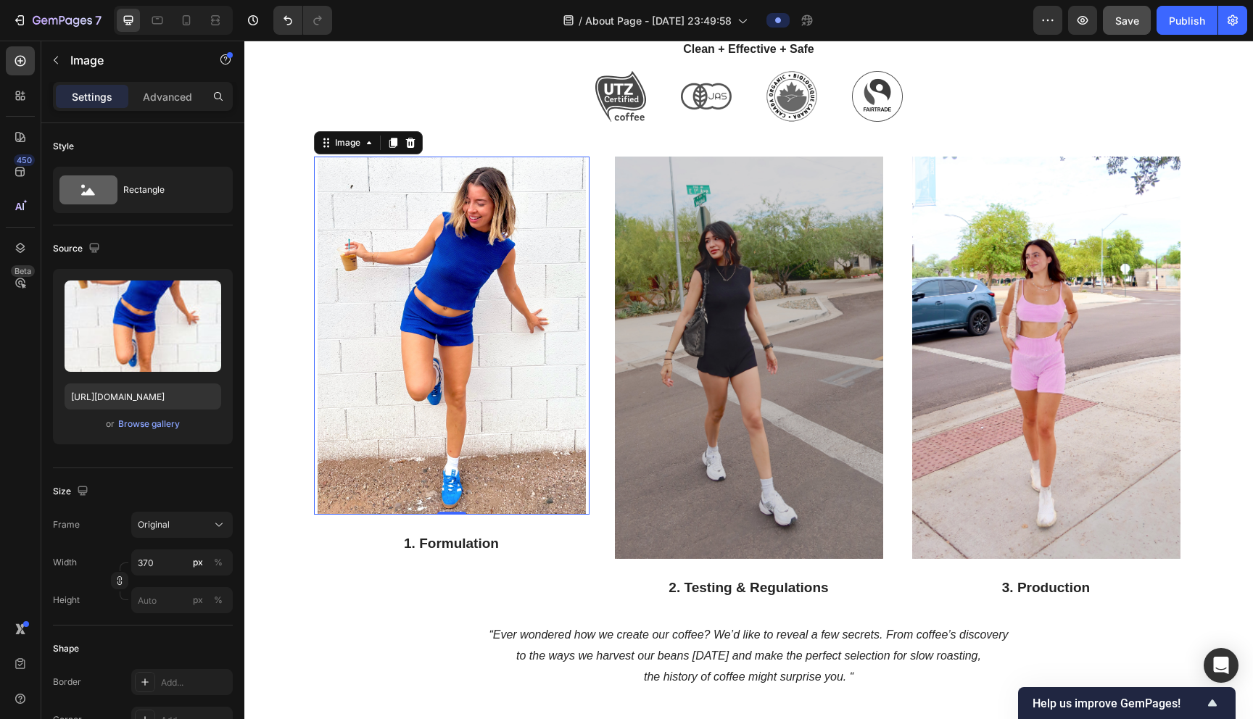
click at [459, 313] on img at bounding box center [452, 335] width 268 height 357
click at [152, 418] on div "Browse gallery" at bounding box center [149, 424] width 62 height 13
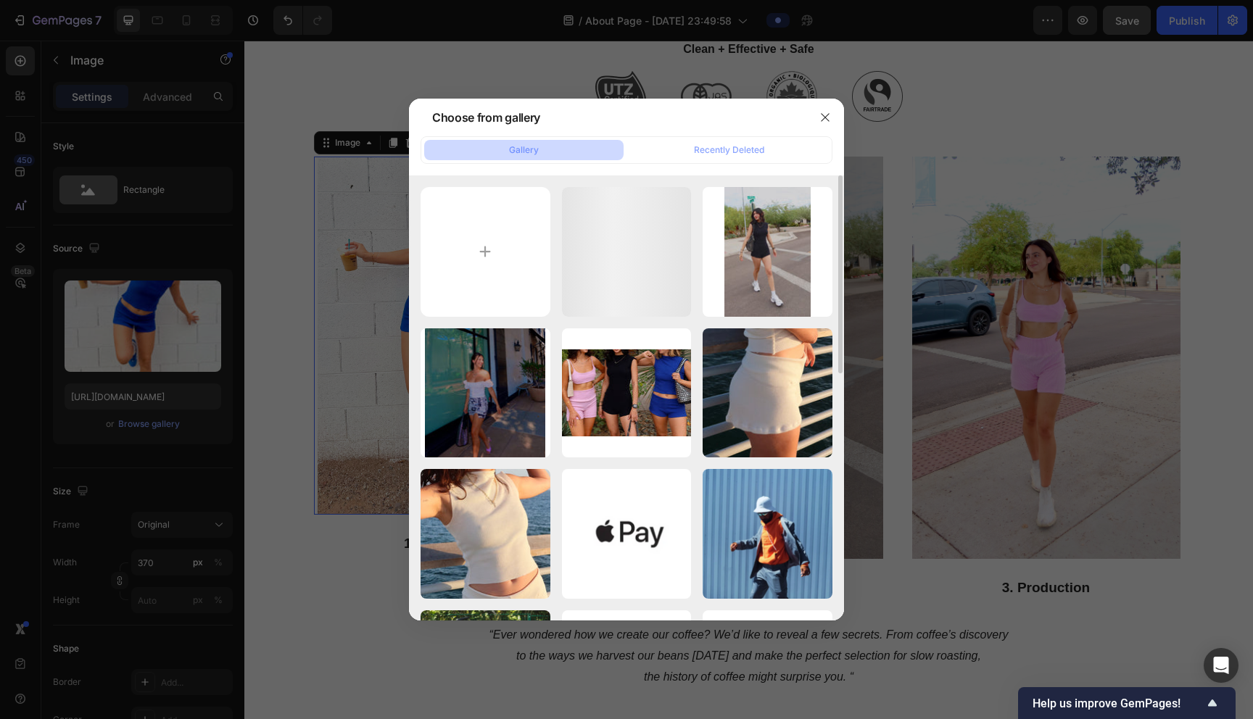
drag, startPoint x: 573, startPoint y: 402, endPoint x: 510, endPoint y: 320, distance: 103.5
click at [0, 0] on div "Tezza-2540.jpeg 2628.31 kb" at bounding box center [0, 0] width 0 height 0
type input "[URL][DOMAIN_NAME]"
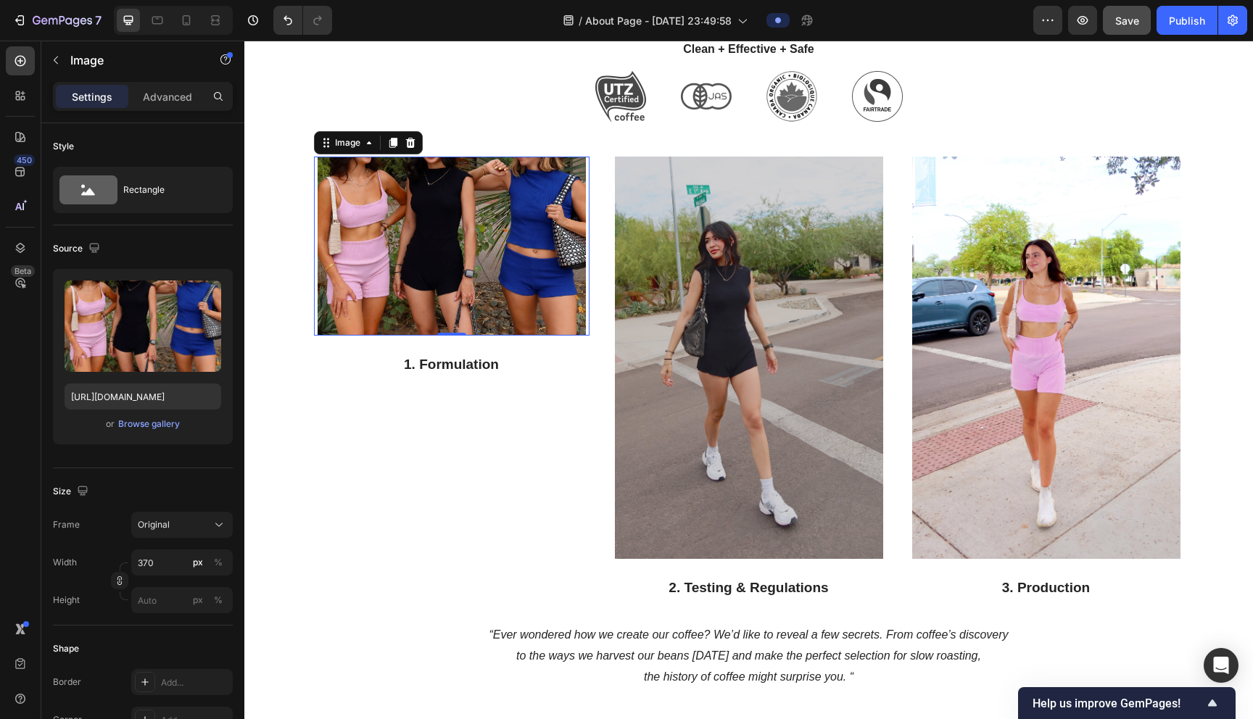
click at [495, 284] on img at bounding box center [452, 246] width 268 height 179
click at [415, 234] on img at bounding box center [452, 246] width 268 height 179
click at [141, 426] on div "Browse gallery" at bounding box center [149, 424] width 62 height 13
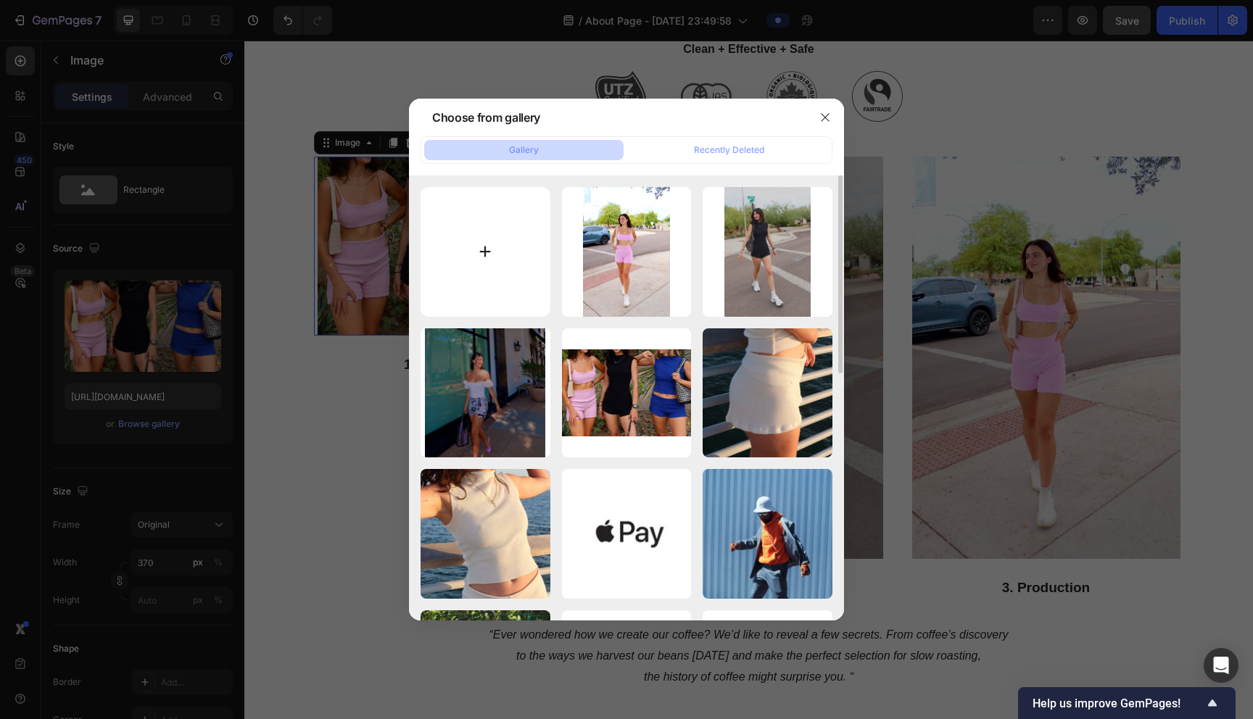
click at [507, 286] on input "file" at bounding box center [486, 252] width 130 height 130
type input "C:\fakepath\Tezza-1559.jpeg"
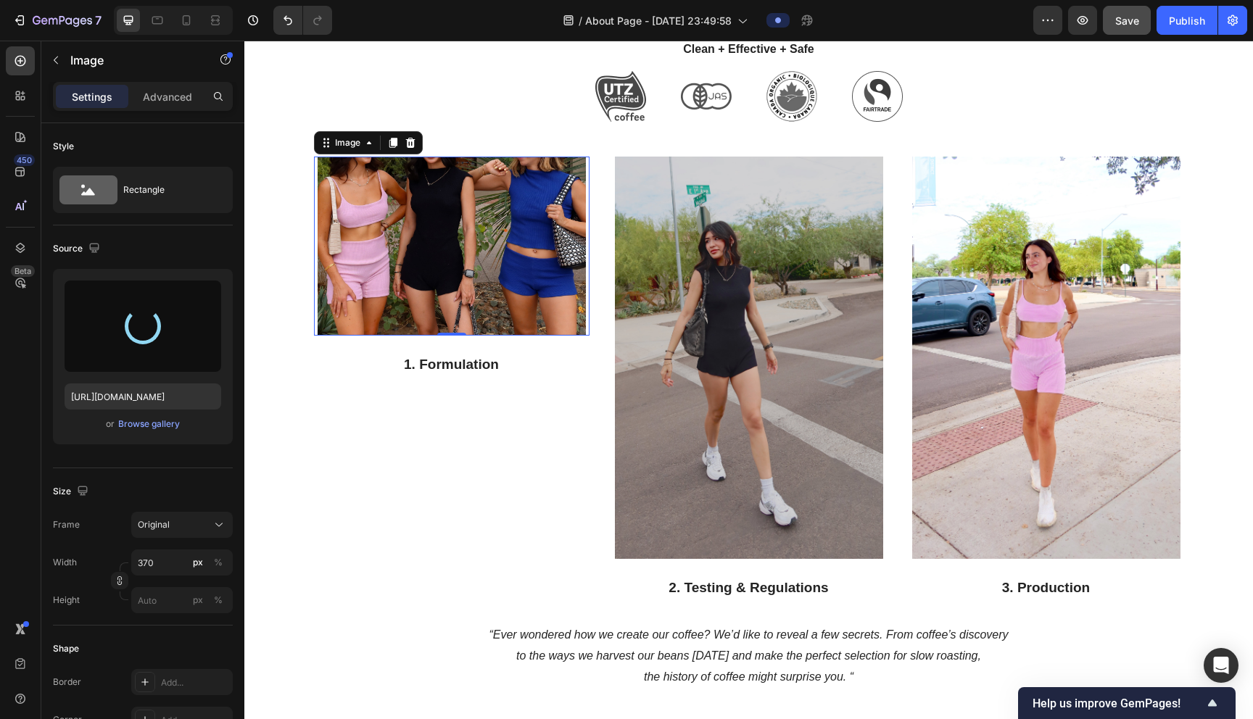
type input "[URL][DOMAIN_NAME]"
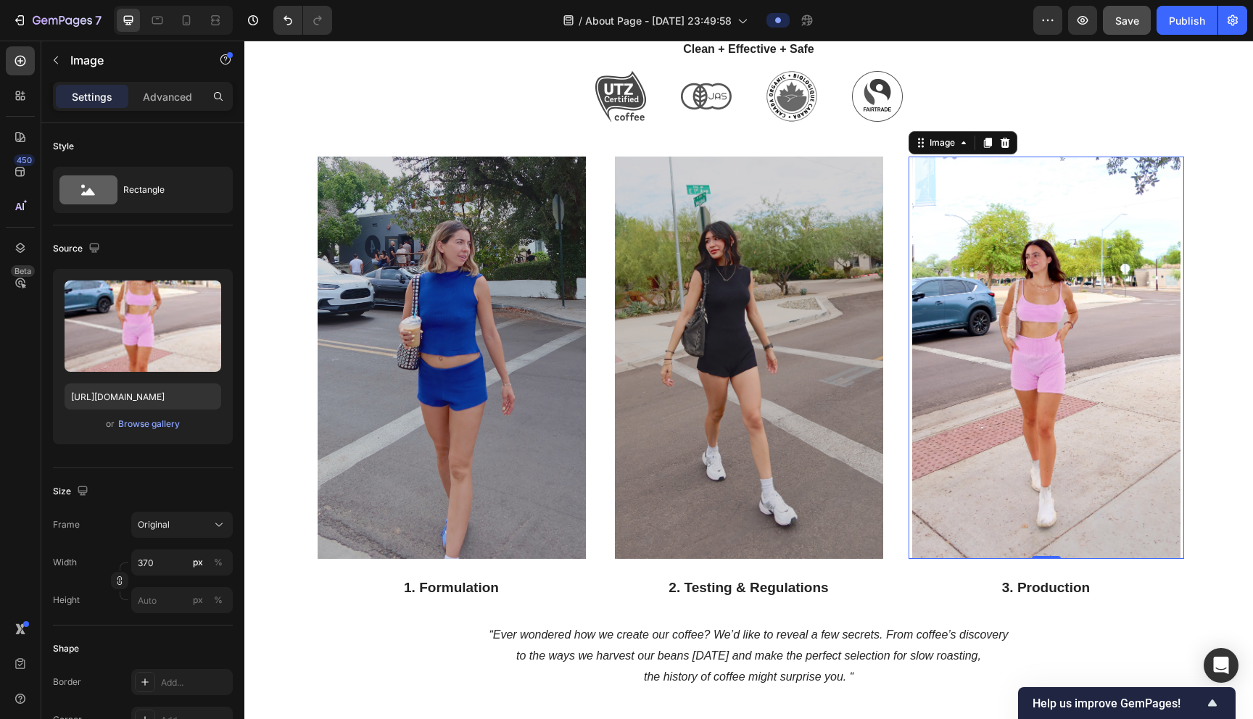
click at [621, 368] on img at bounding box center [1046, 358] width 268 height 402
click at [621, 150] on div "Image" at bounding box center [942, 142] width 60 height 17
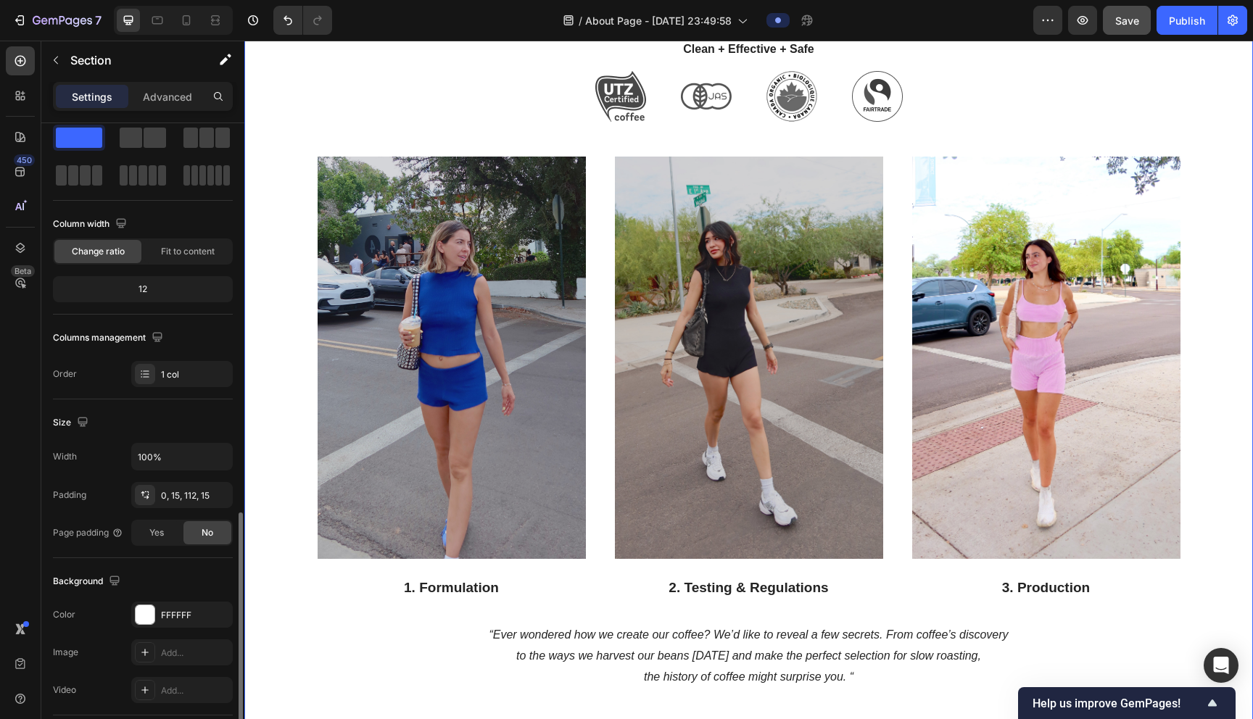
click at [286, 659] on div "It's Too Expensive Heading Here's a fact: Good things aren't cheap and cheap th…" at bounding box center [748, 242] width 987 height 894
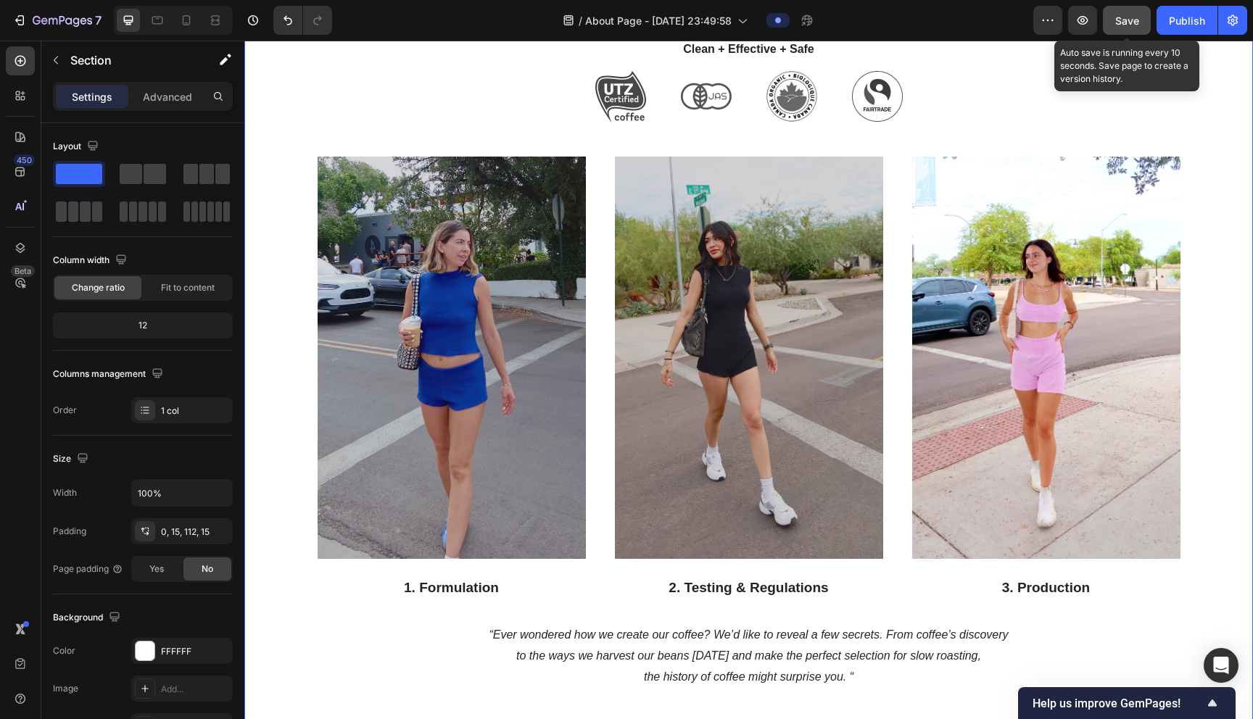
click at [621, 22] on span "Save" at bounding box center [1127, 21] width 24 height 12
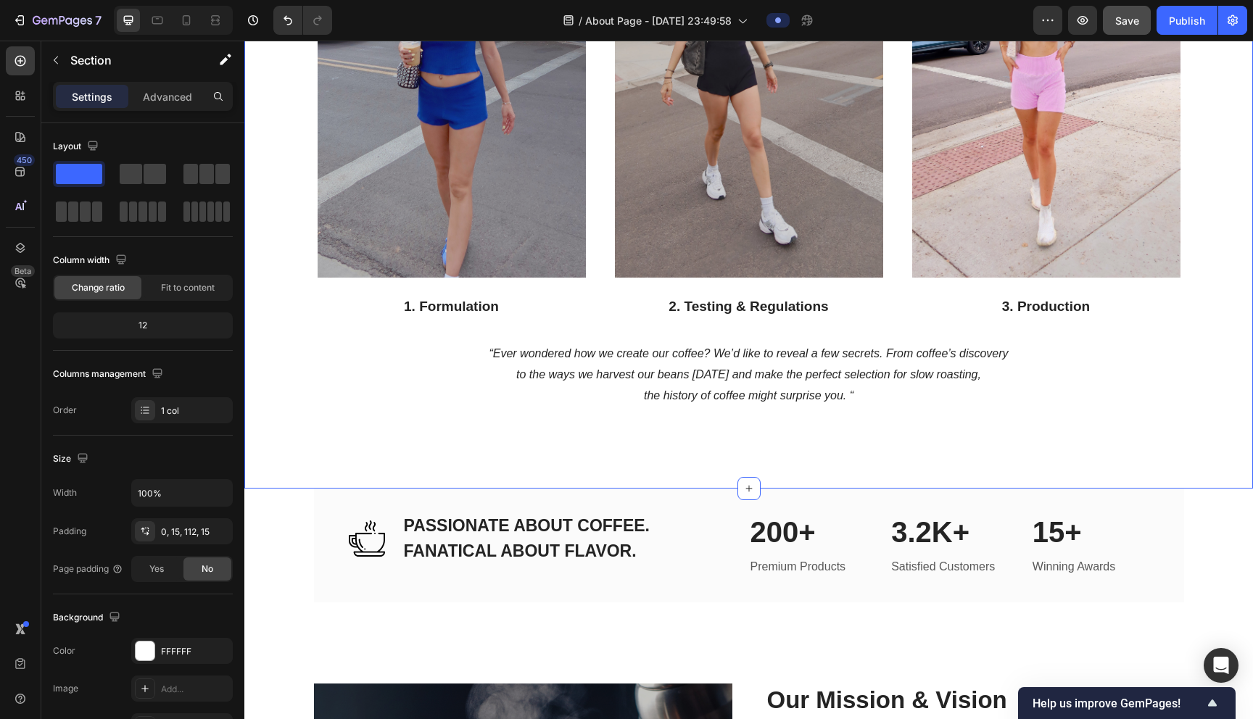
scroll to position [1854, 0]
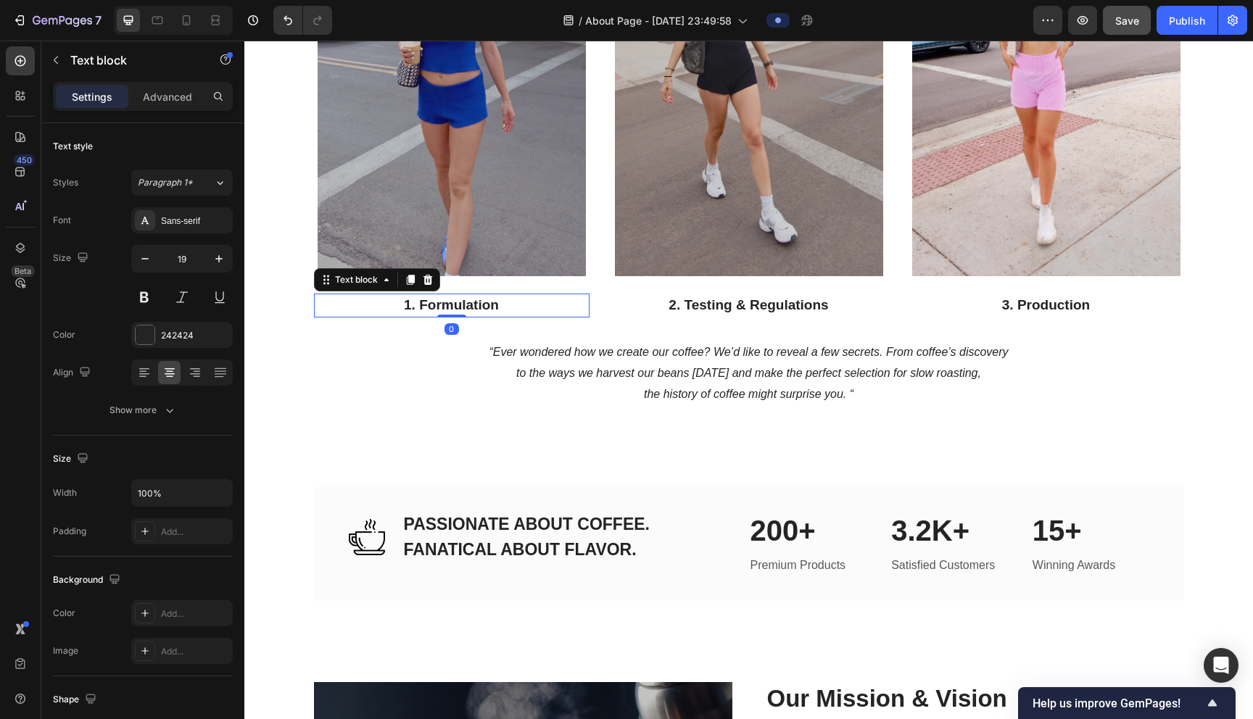
click at [446, 298] on p "1. Formulation" at bounding box center [451, 305] width 273 height 21
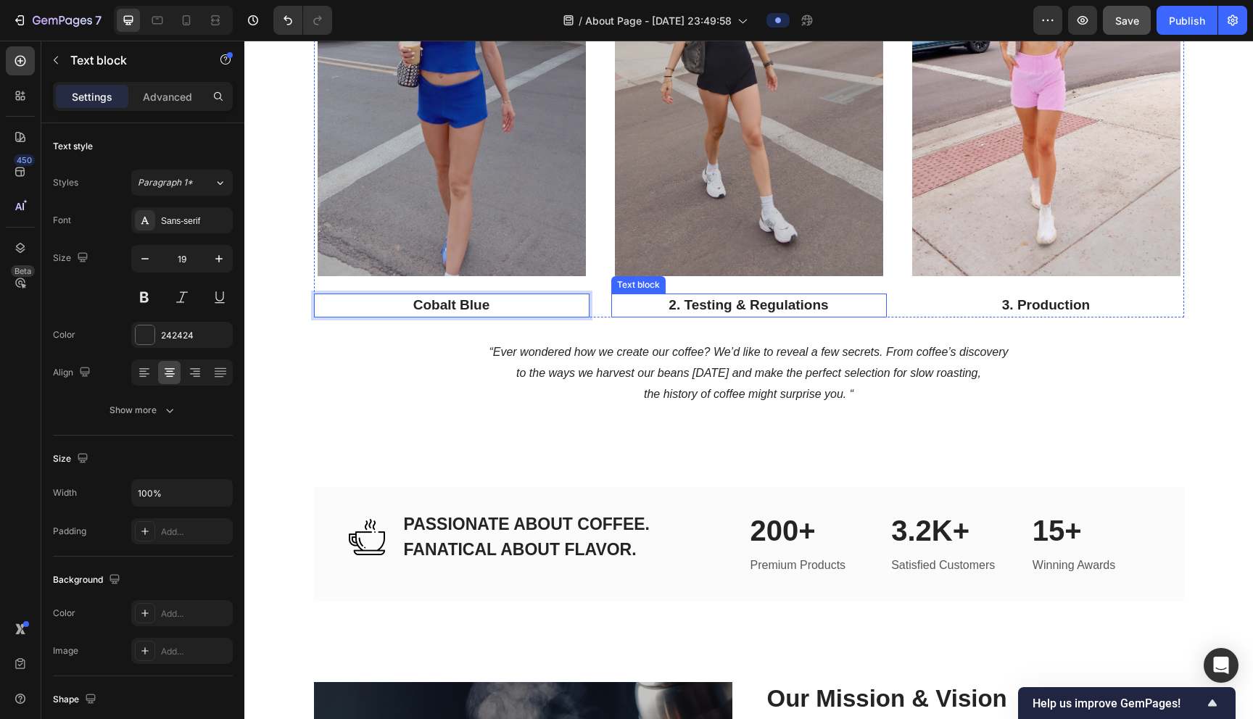
click at [621, 295] on p "2. Testing & Regulations" at bounding box center [749, 305] width 273 height 21
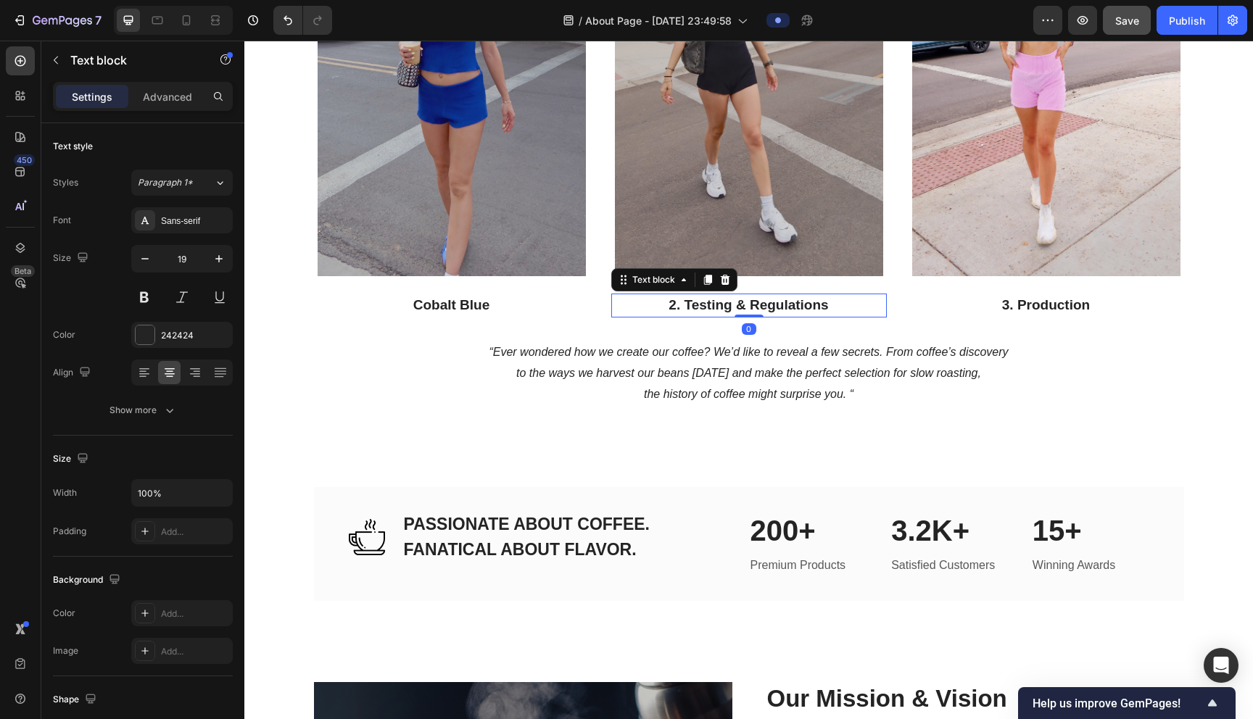
click at [621, 297] on p "2. Testing & Regulations" at bounding box center [749, 305] width 273 height 21
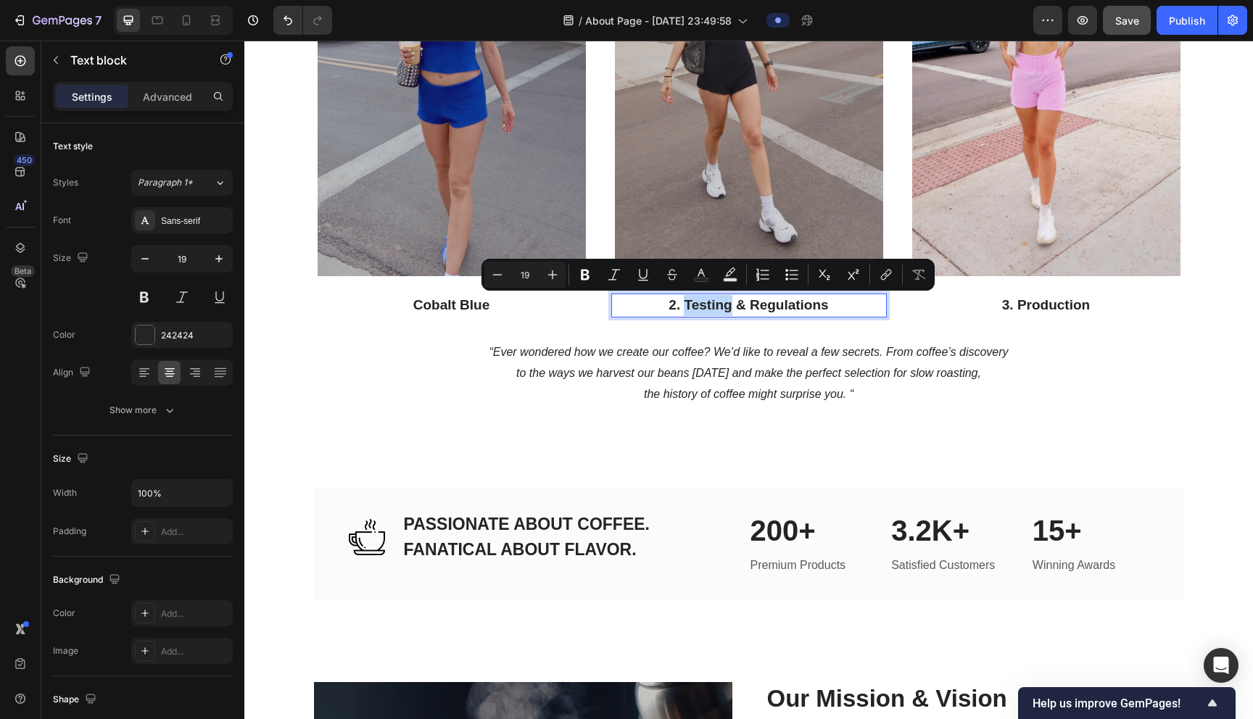
click at [621, 297] on p "2. Testing & Regulations" at bounding box center [749, 305] width 273 height 21
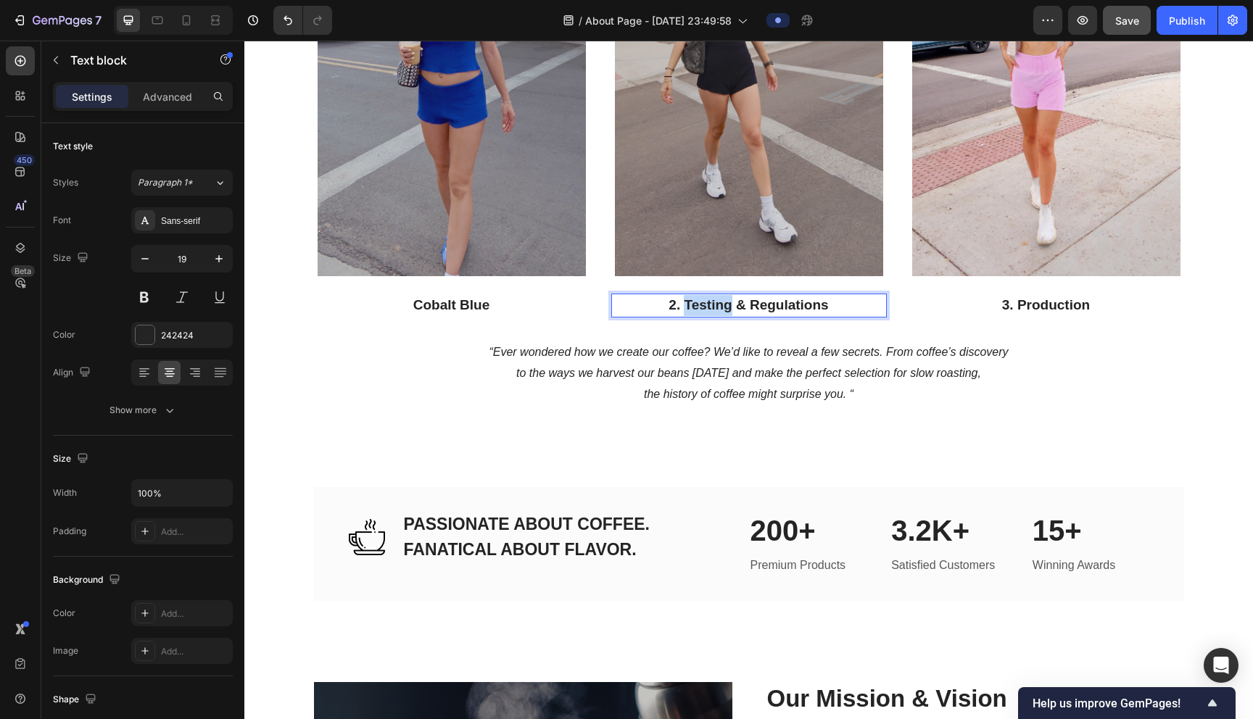
click at [621, 297] on p "2. Testing & Regulations" at bounding box center [749, 305] width 273 height 21
click at [621, 308] on p "3. Production" at bounding box center [1046, 305] width 273 height 21
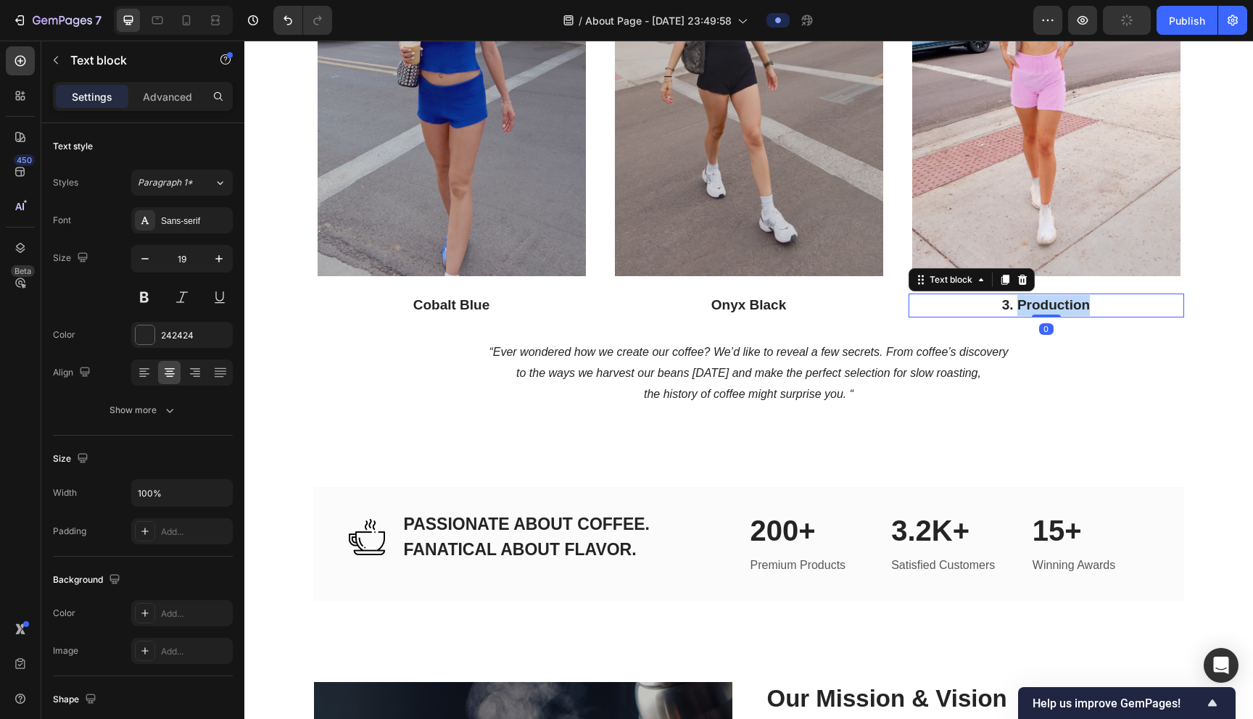
click at [621, 308] on p "3. Production" at bounding box center [1046, 305] width 273 height 21
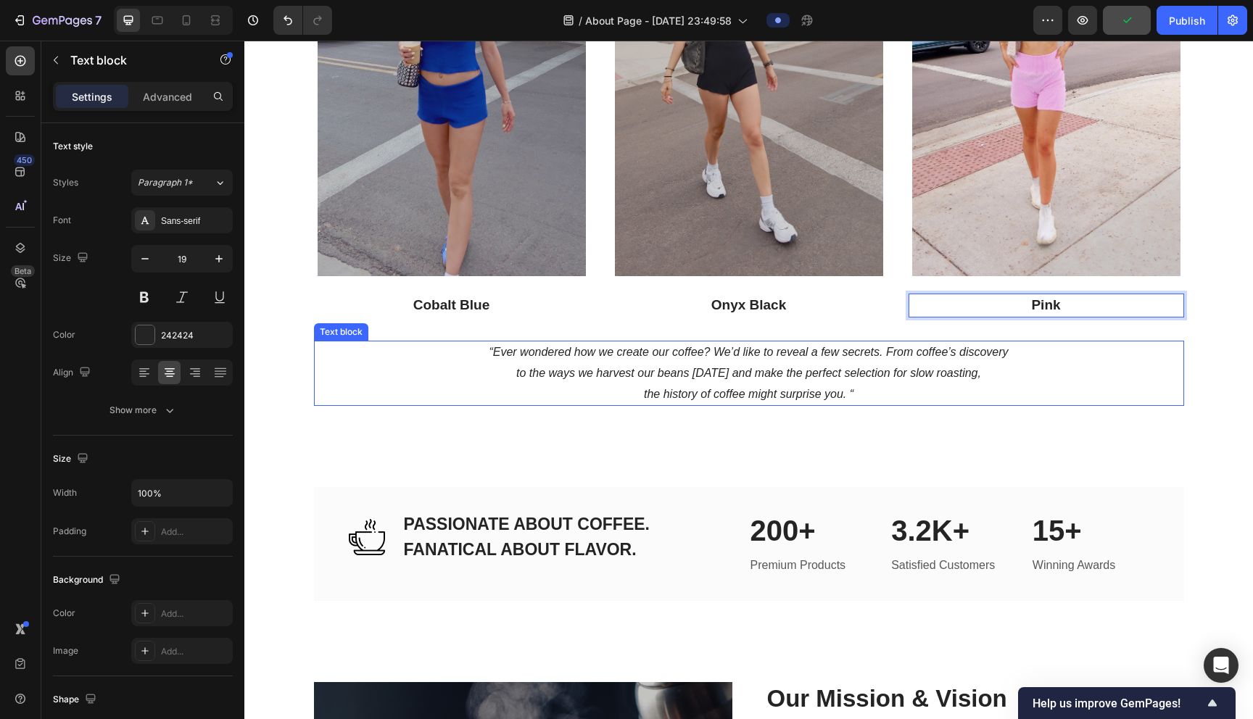
click at [621, 409] on div "It's Too Expensive Heading Here's a fact: Good things aren't cheap and cheap th…" at bounding box center [748, -1] width 1009 height 975
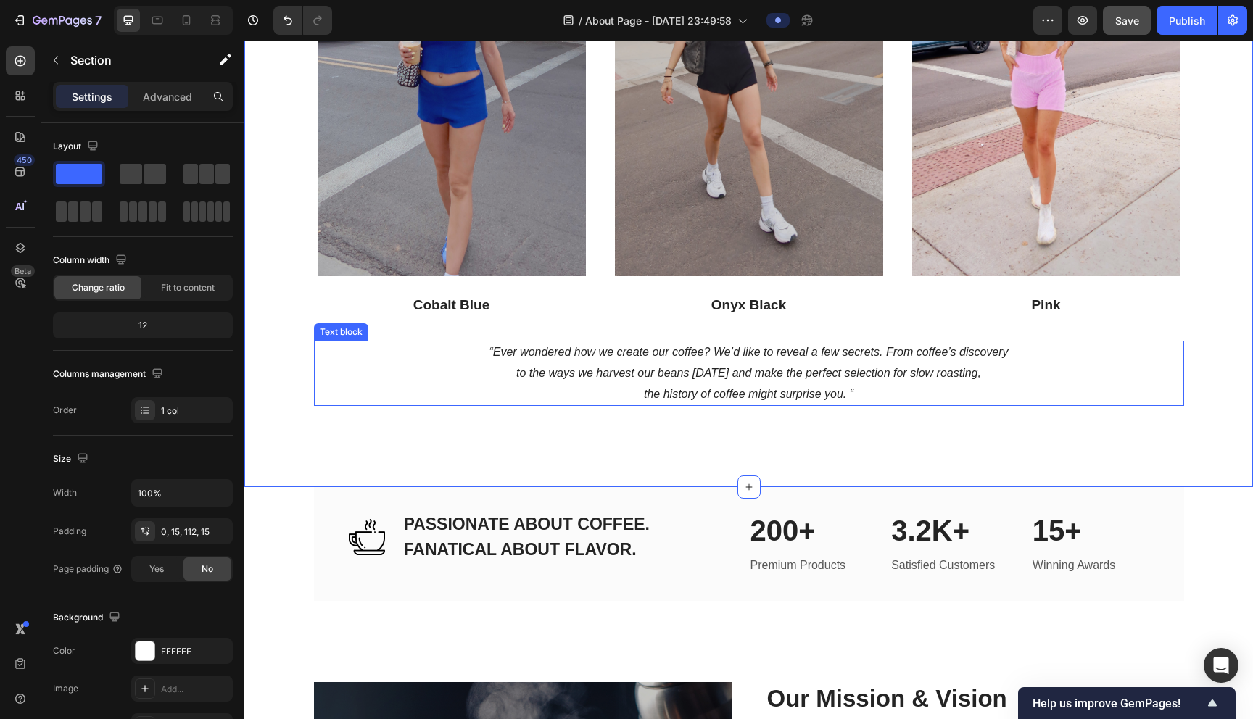
click at [621, 388] on icon "the history of coffee might surprise you. “" at bounding box center [749, 394] width 210 height 12
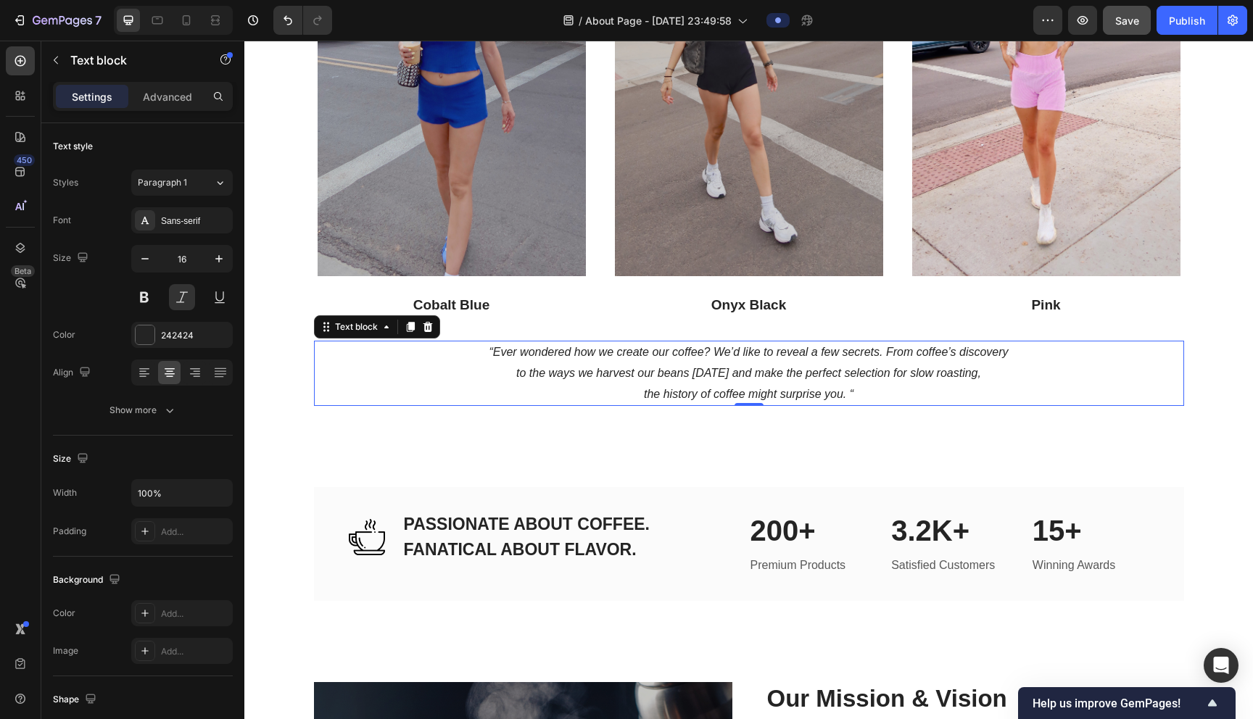
click at [621, 388] on icon "the history of coffee might surprise you. “" at bounding box center [749, 394] width 210 height 12
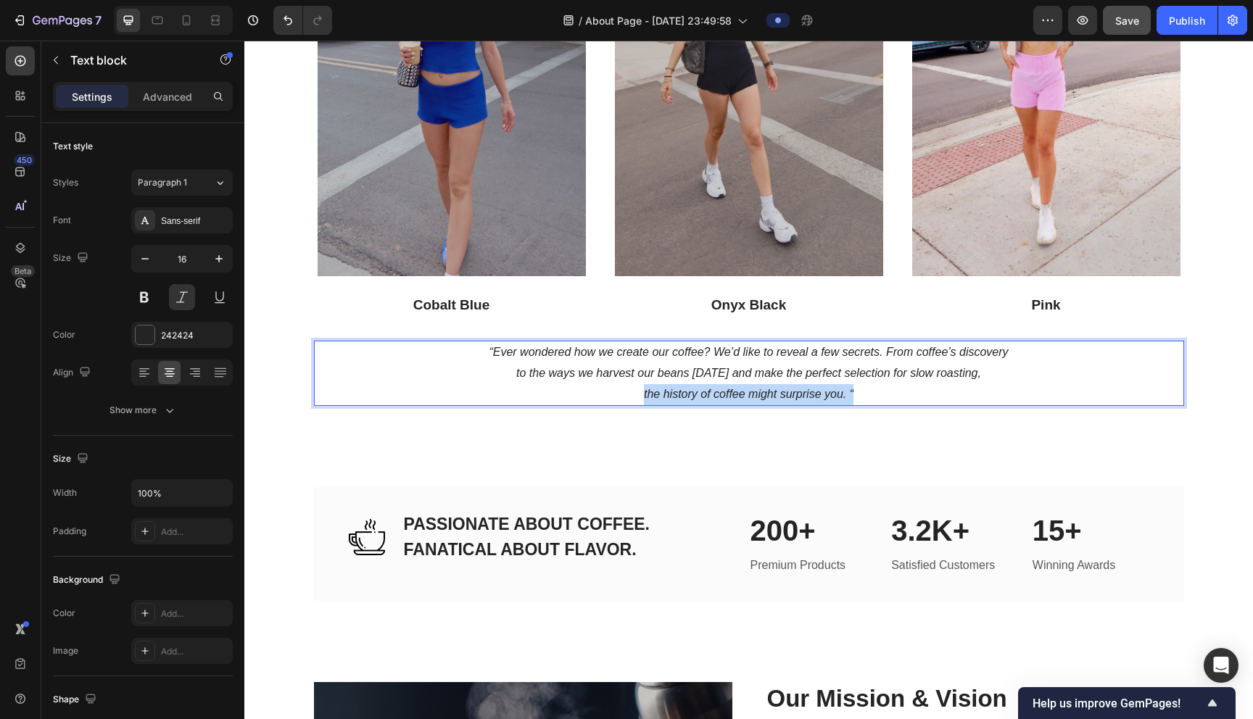
click at [621, 388] on icon "the history of coffee might surprise you. “" at bounding box center [749, 394] width 210 height 12
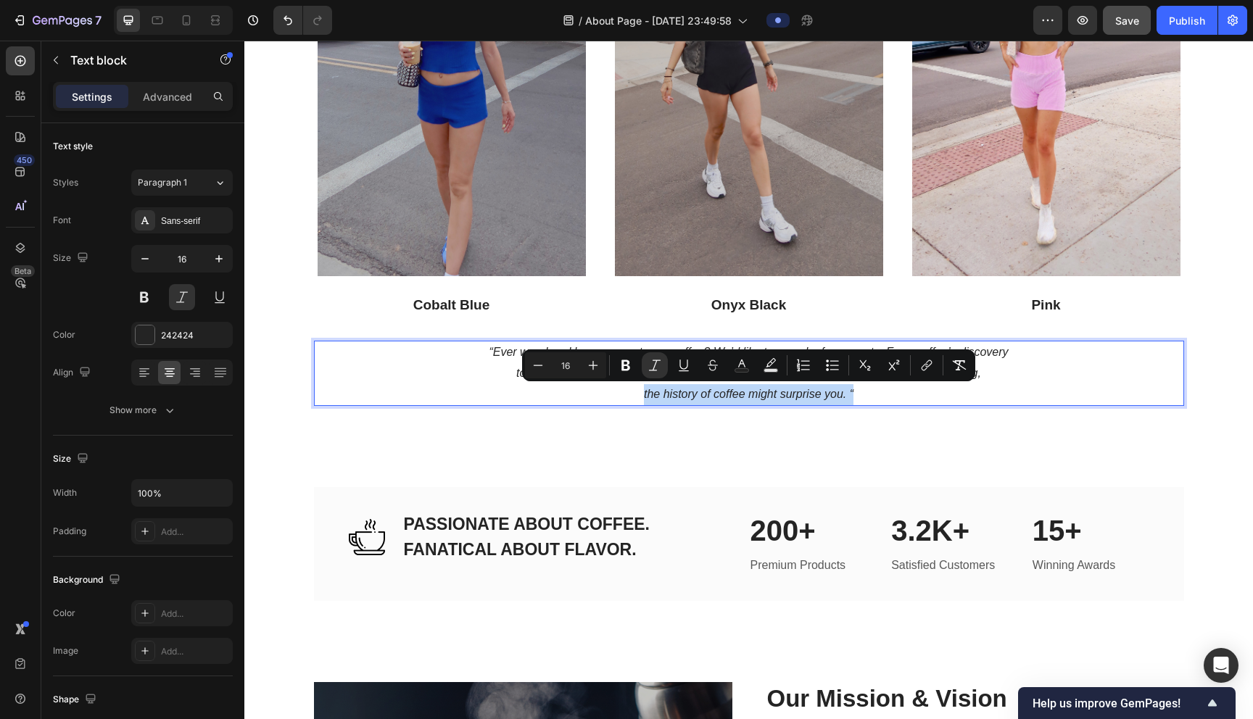
click at [621, 393] on p "“Ever wondered how we create our coffee? We’d like to reveal a few secrets. Fro…" at bounding box center [748, 373] width 867 height 62
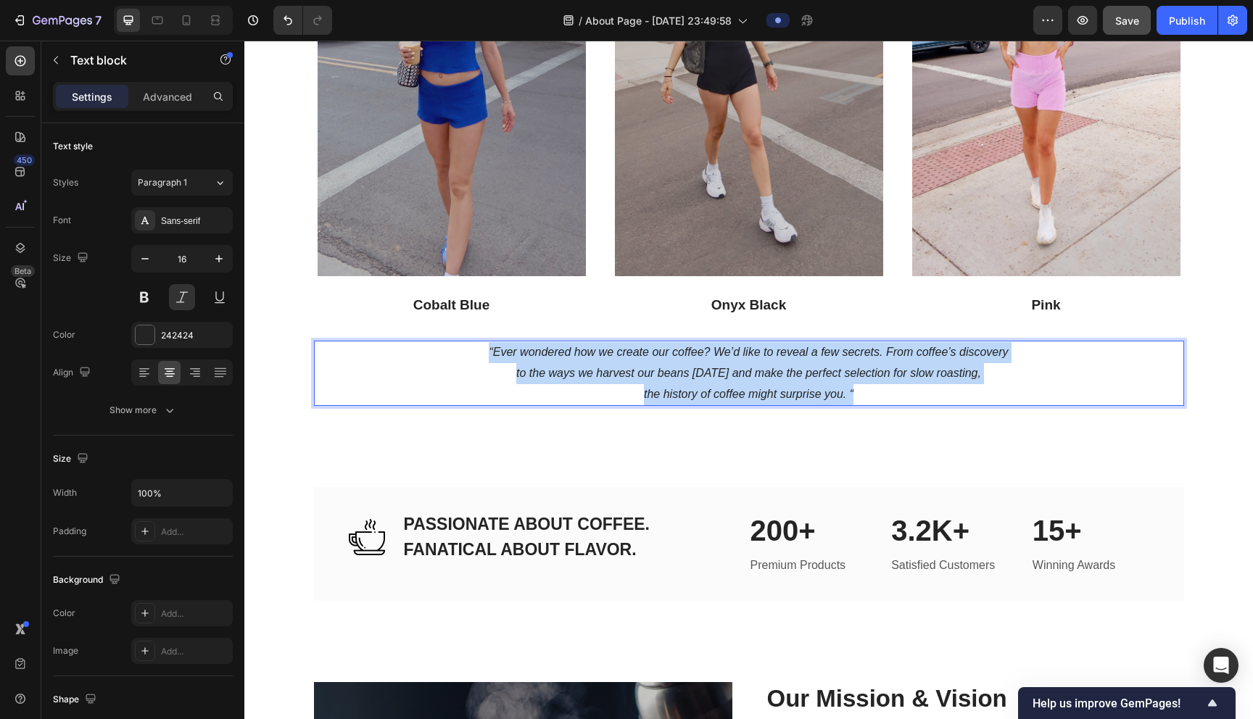
drag, startPoint x: 868, startPoint y: 393, endPoint x: 423, endPoint y: 348, distance: 447.5
click at [423, 348] on p "“Ever wondered how we create our coffee? We’d like to reveal a few secrets. Fro…" at bounding box center [748, 373] width 867 height 62
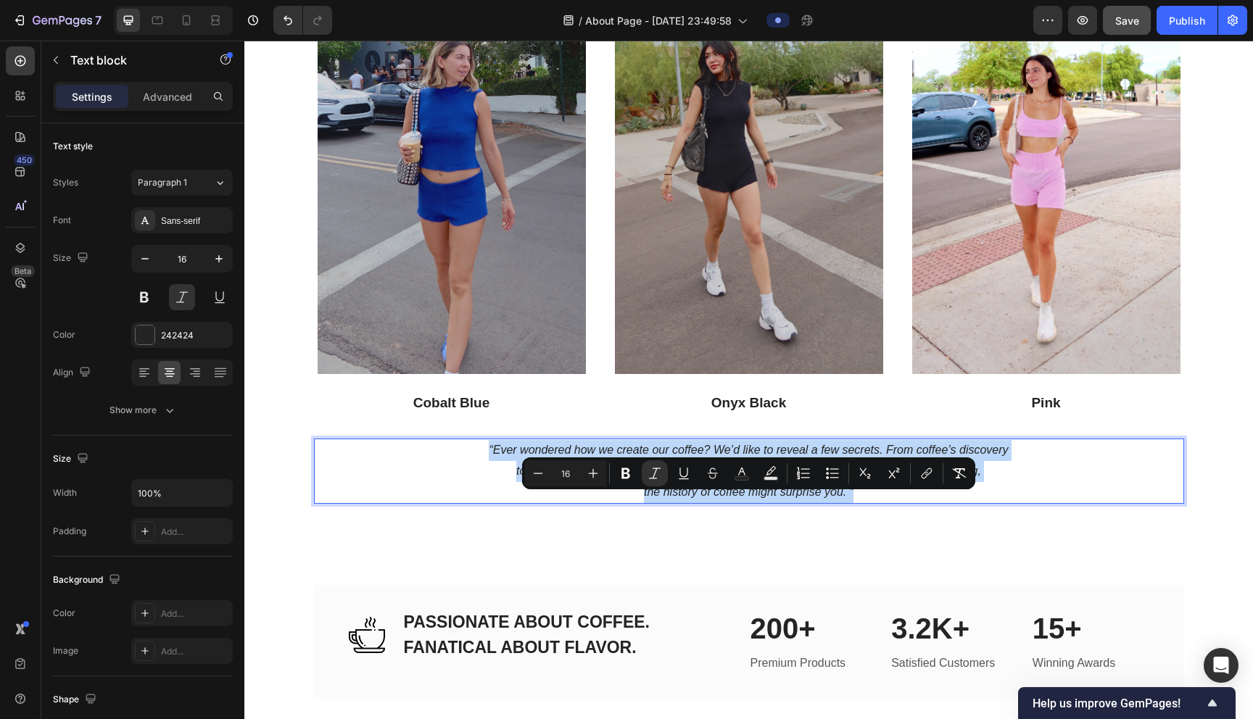
scroll to position [1759, 0]
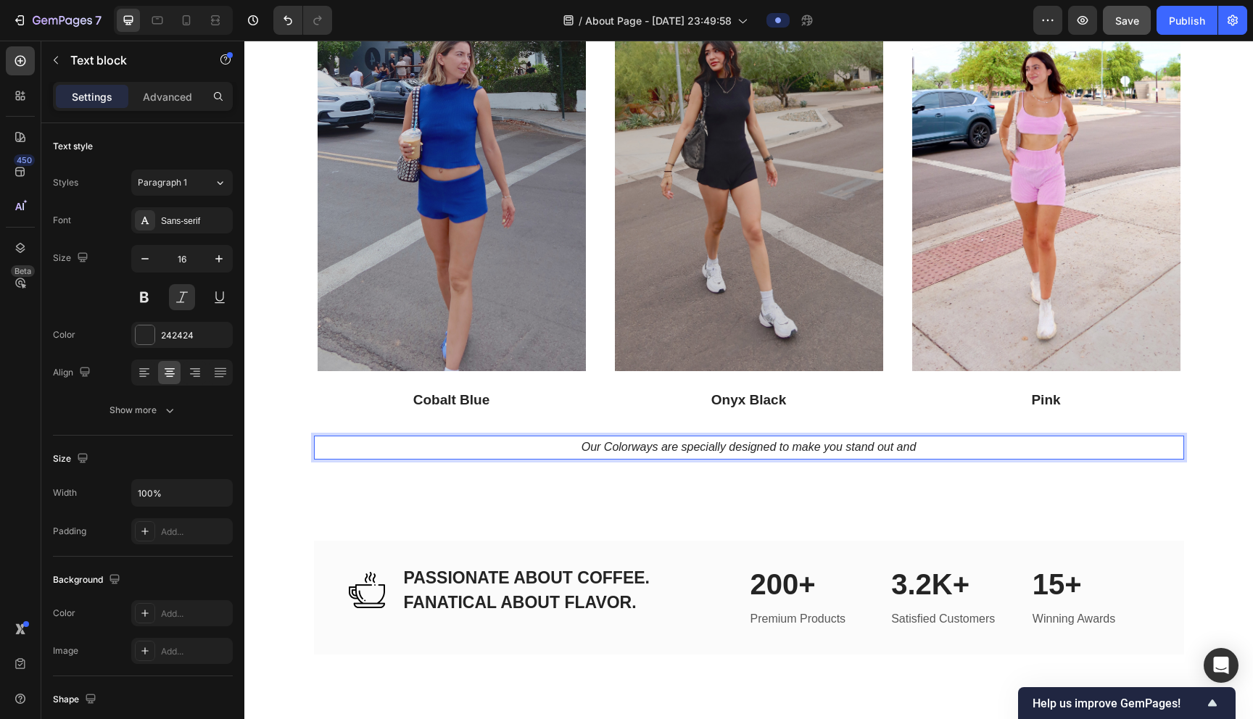
drag, startPoint x: 932, startPoint y: 454, endPoint x: 890, endPoint y: 452, distance: 41.4
click at [621, 452] on p "Our Colorways are specially designed to make you stand out and" at bounding box center [748, 447] width 867 height 21
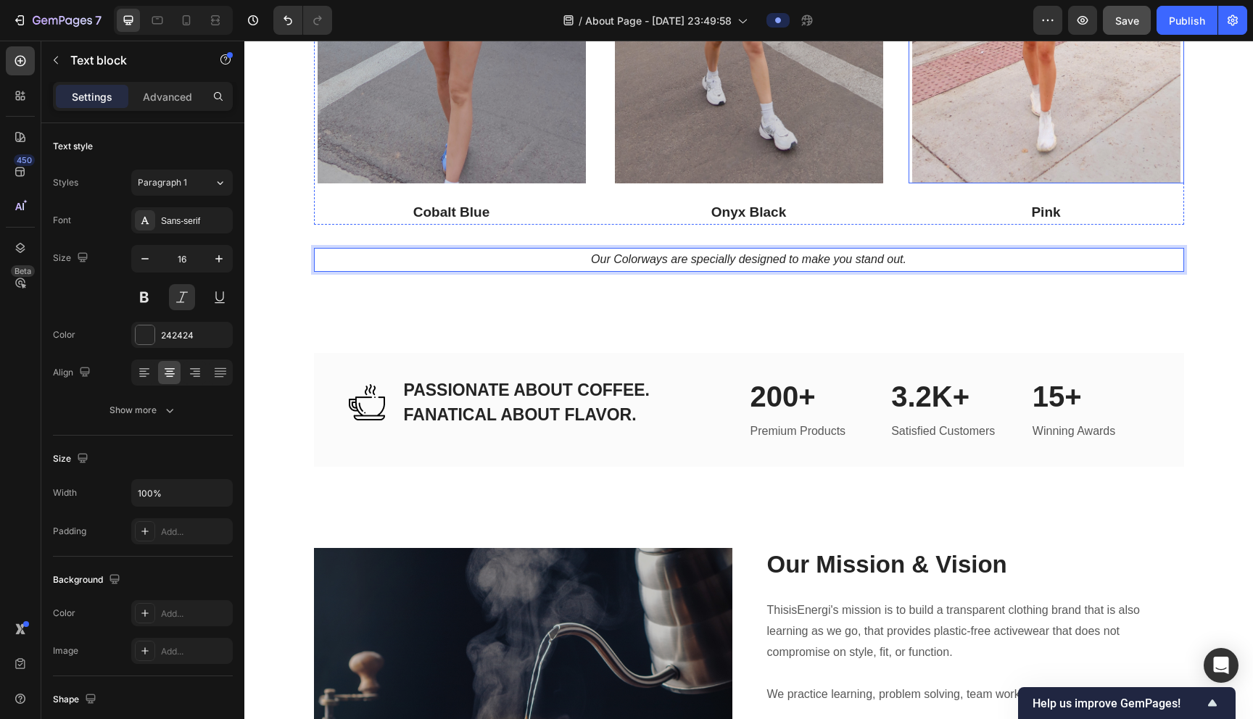
scroll to position [2114, 0]
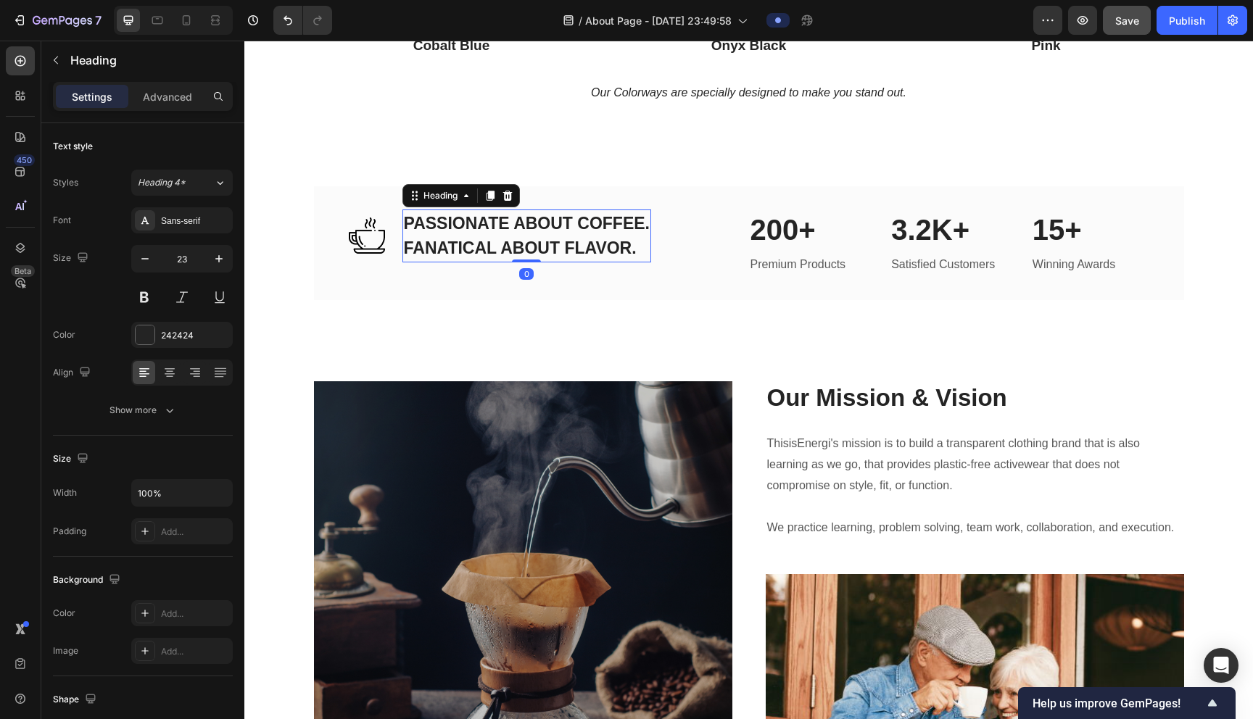
click at [518, 245] on p "PASSIONATE ABOUT COFFEE. FANATICAL ABOUT FLAVOR." at bounding box center [527, 236] width 246 height 50
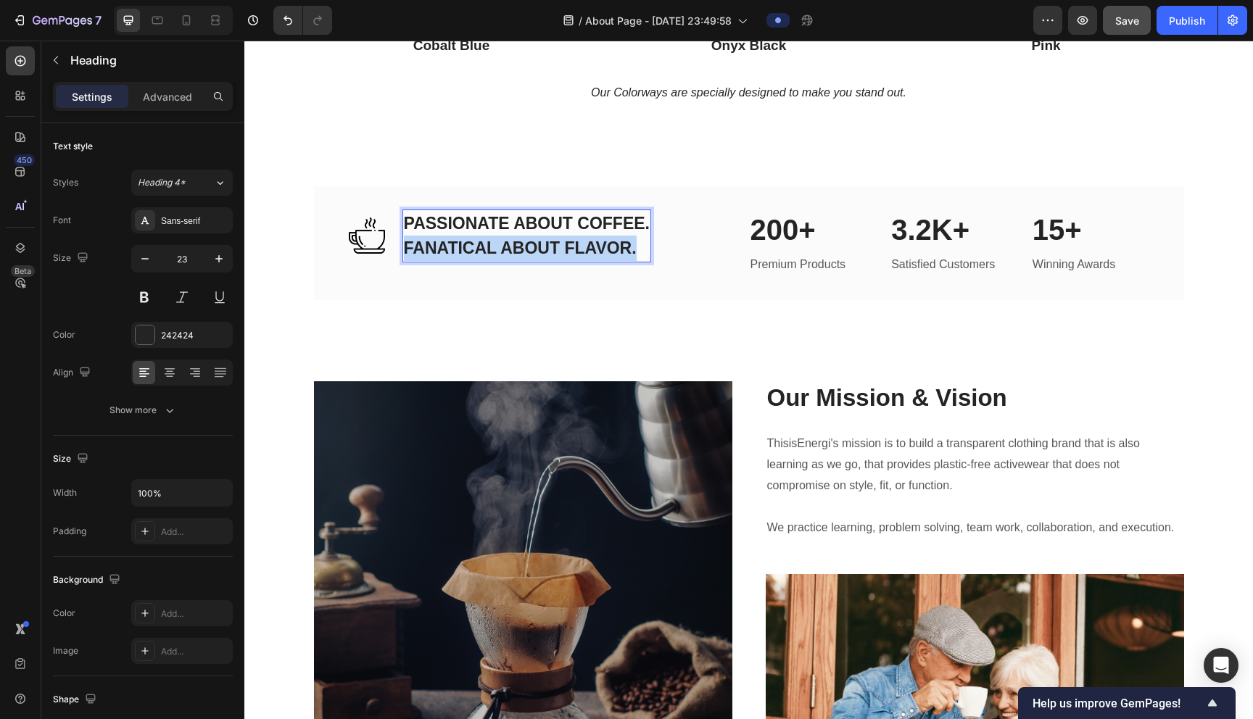
click at [518, 245] on p "PASSIONATE ABOUT COFFEE. FANATICAL ABOUT FLAVOR." at bounding box center [527, 236] width 246 height 50
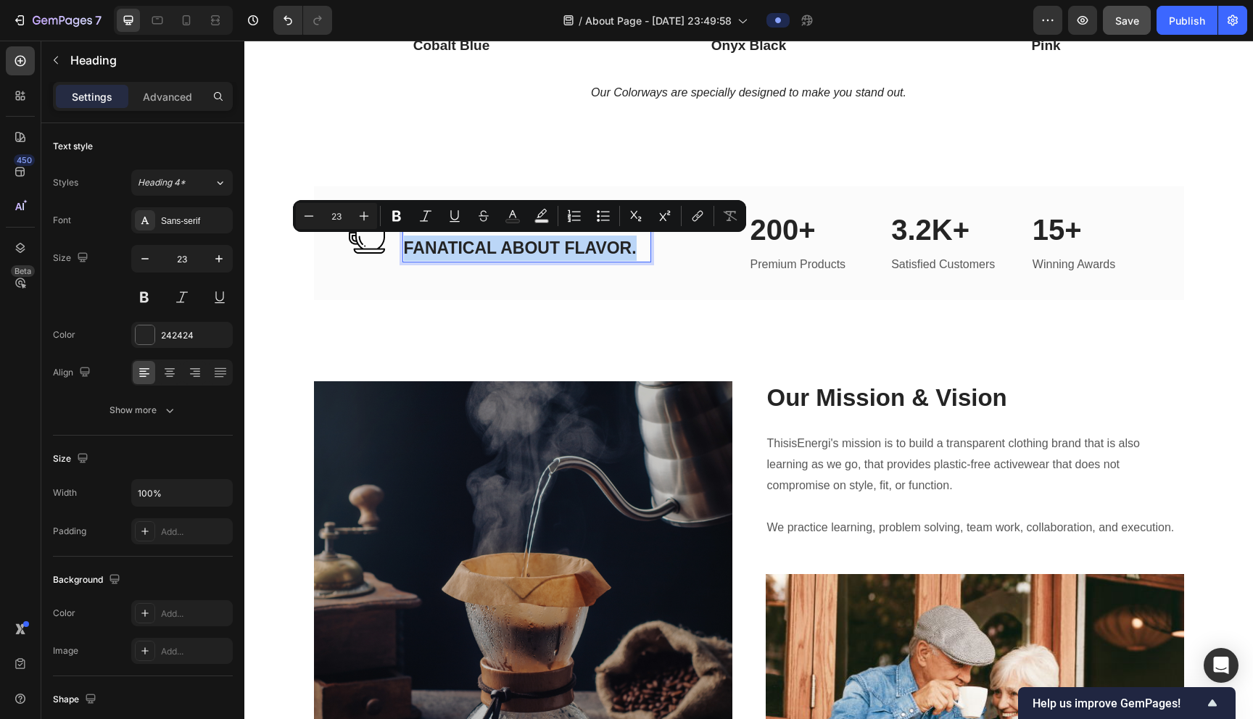
click at [518, 245] on p "PASSIONATE ABOUT COFFEE. FANATICAL ABOUT FLAVOR." at bounding box center [527, 236] width 246 height 50
click at [563, 244] on p "PASSIONATE ABOUT COFFEE. FANATICAL ABOUT FLAVOR." at bounding box center [527, 236] width 246 height 50
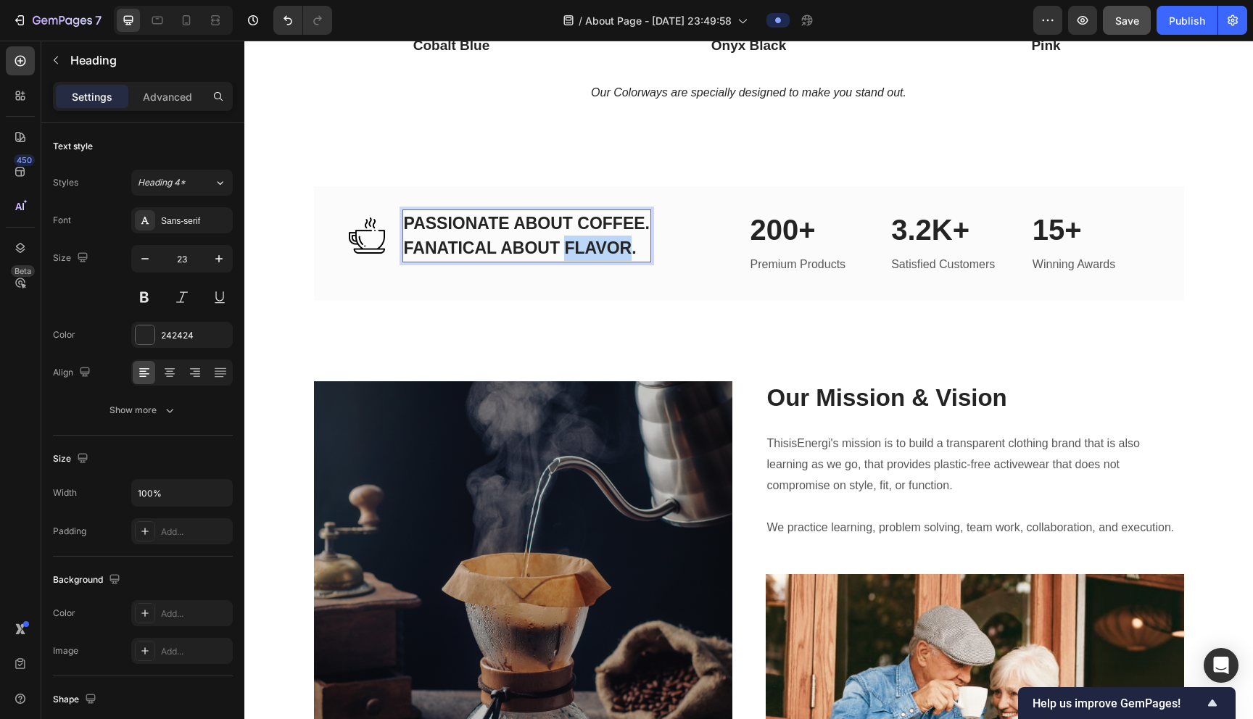
click at [563, 244] on p "PASSIONATE ABOUT COFFEE. FANATICAL ABOUT FLAVOR." at bounding box center [527, 236] width 246 height 50
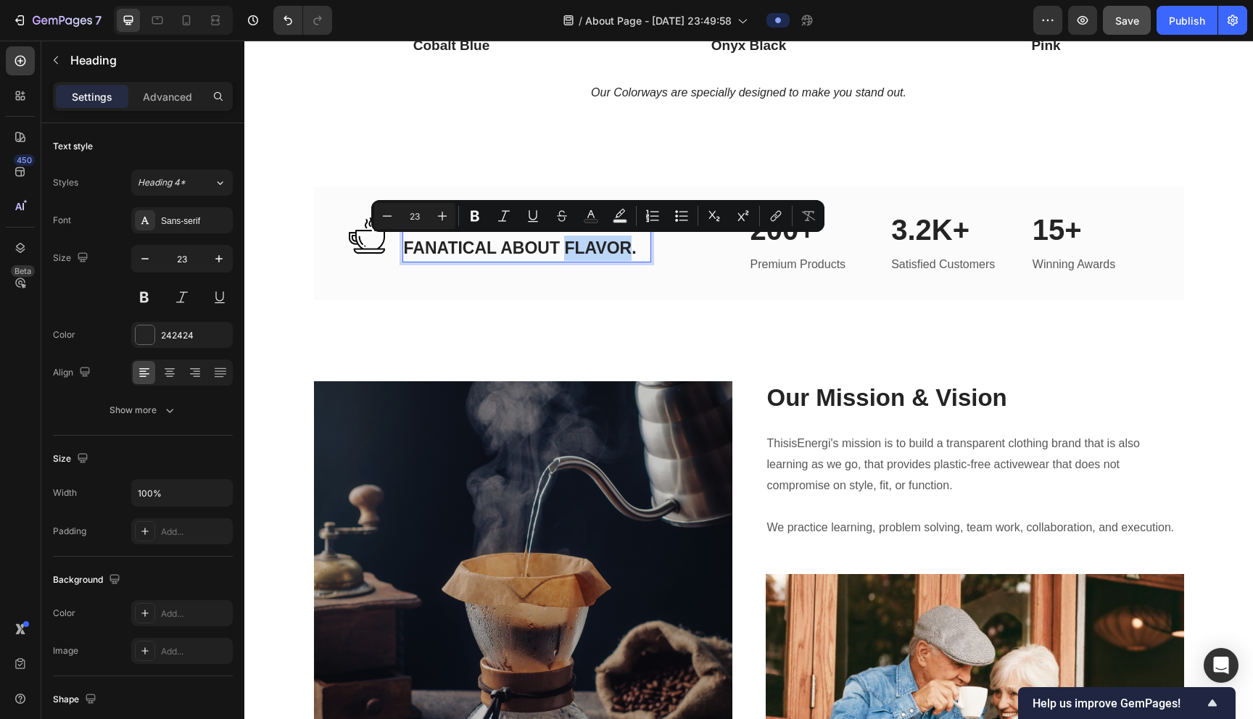
click at [599, 242] on p "PASSIONATE ABOUT COFFEE. FANATICAL ABOUT FLAVOR." at bounding box center [527, 236] width 246 height 50
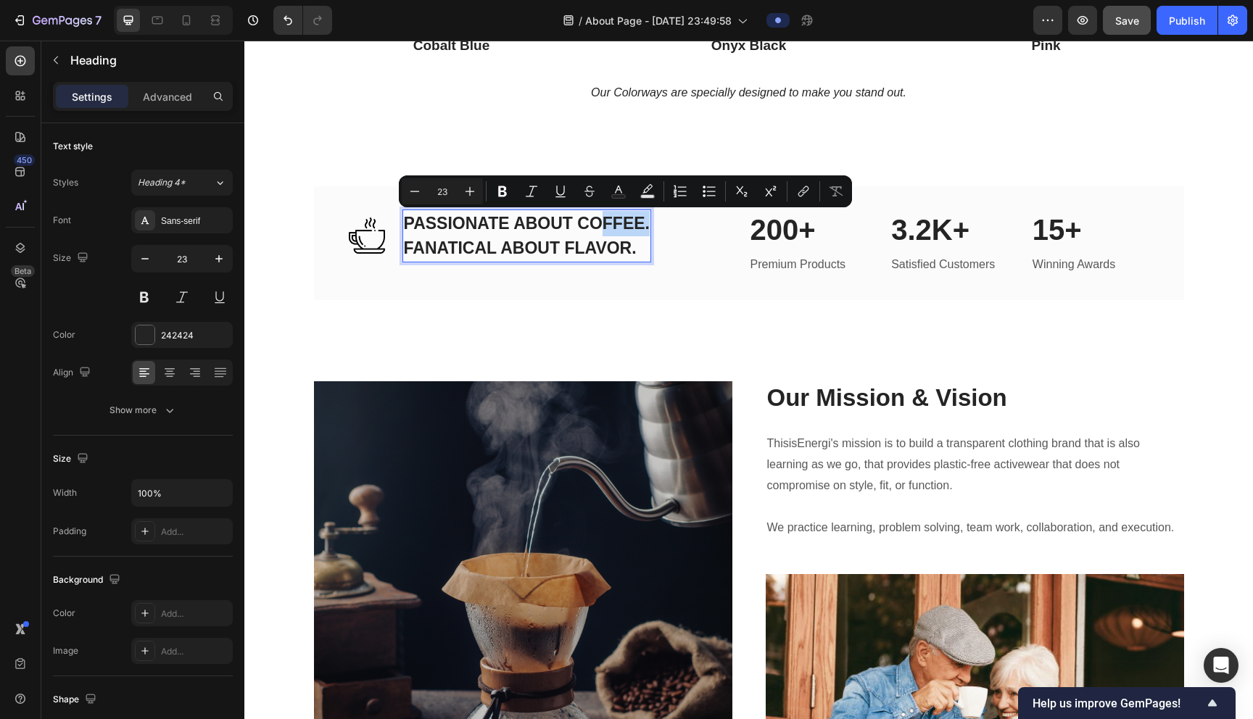
drag, startPoint x: 648, startPoint y: 225, endPoint x: 600, endPoint y: 226, distance: 47.2
click at [600, 226] on p "PASSIONATE ABOUT COFFEE. FANATICAL ABOUT FLAVOR." at bounding box center [527, 236] width 246 height 50
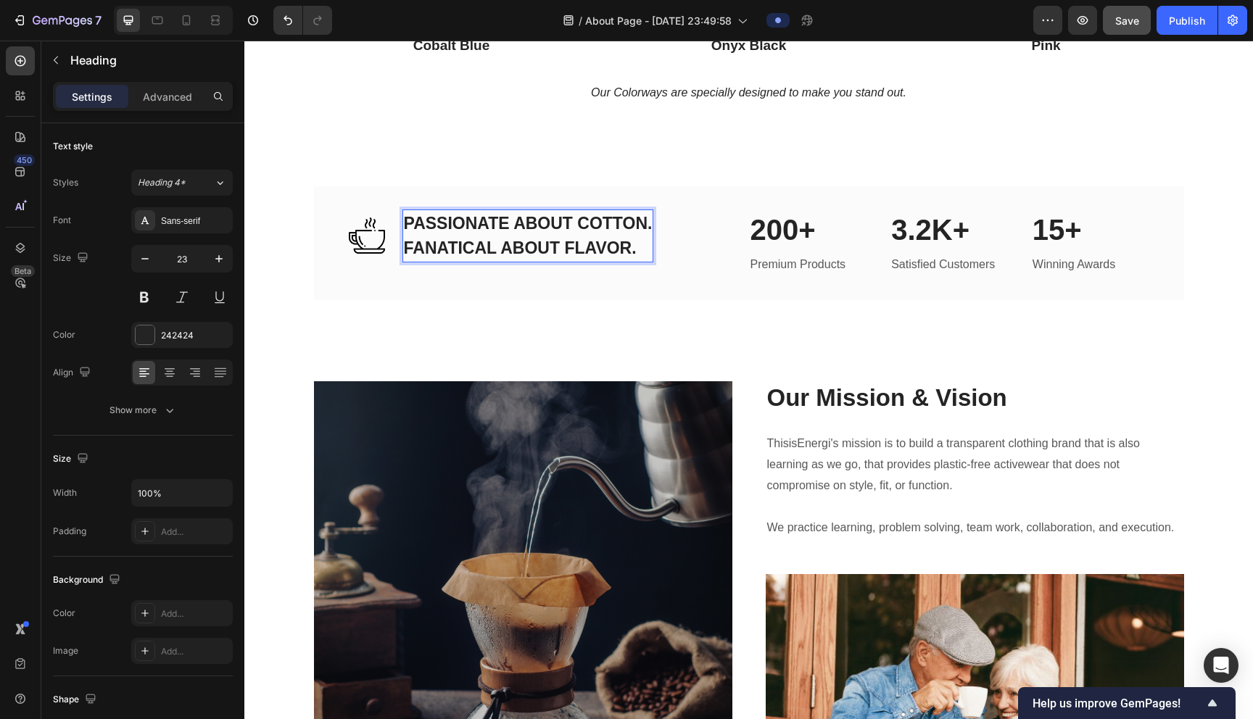
click at [621, 246] on p "PASSIONATE ABOUT COTTON. FANATICAL ABOUT FLAVOR." at bounding box center [528, 236] width 249 height 50
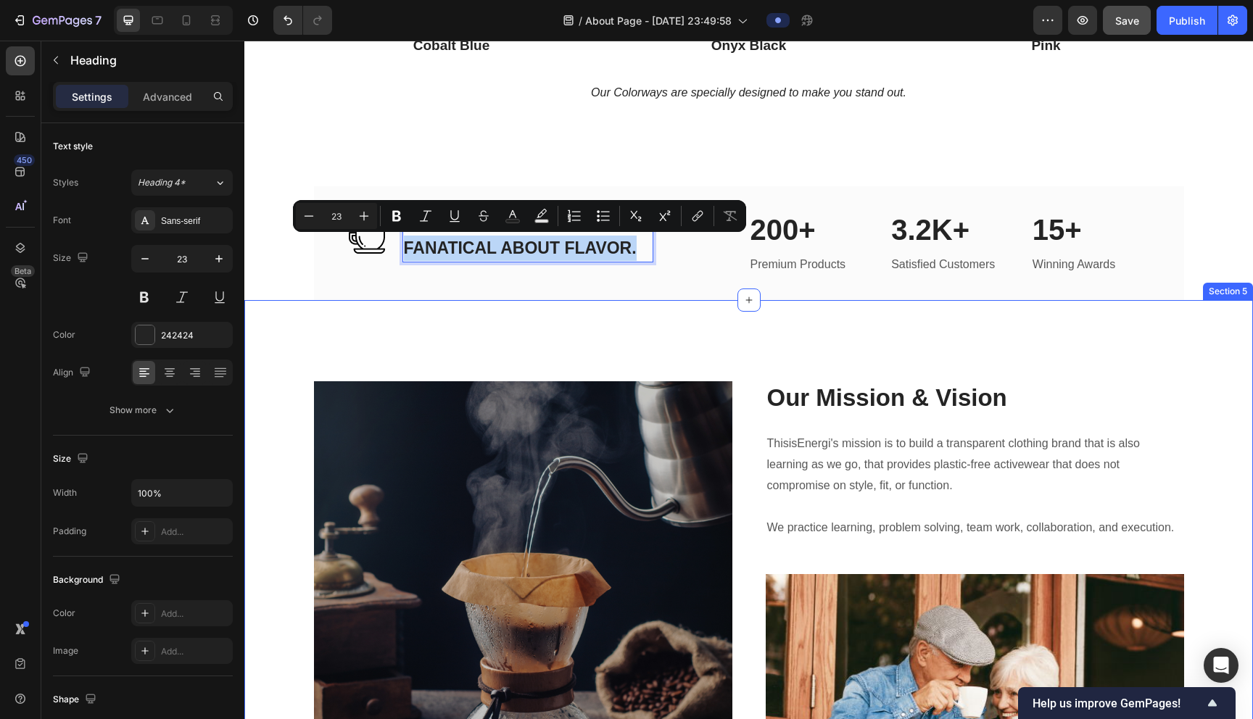
click at [621, 341] on div "Image Heading Text block Our Mission & Vision Heading ThisisEnergi's mission is…" at bounding box center [748, 687] width 1009 height 774
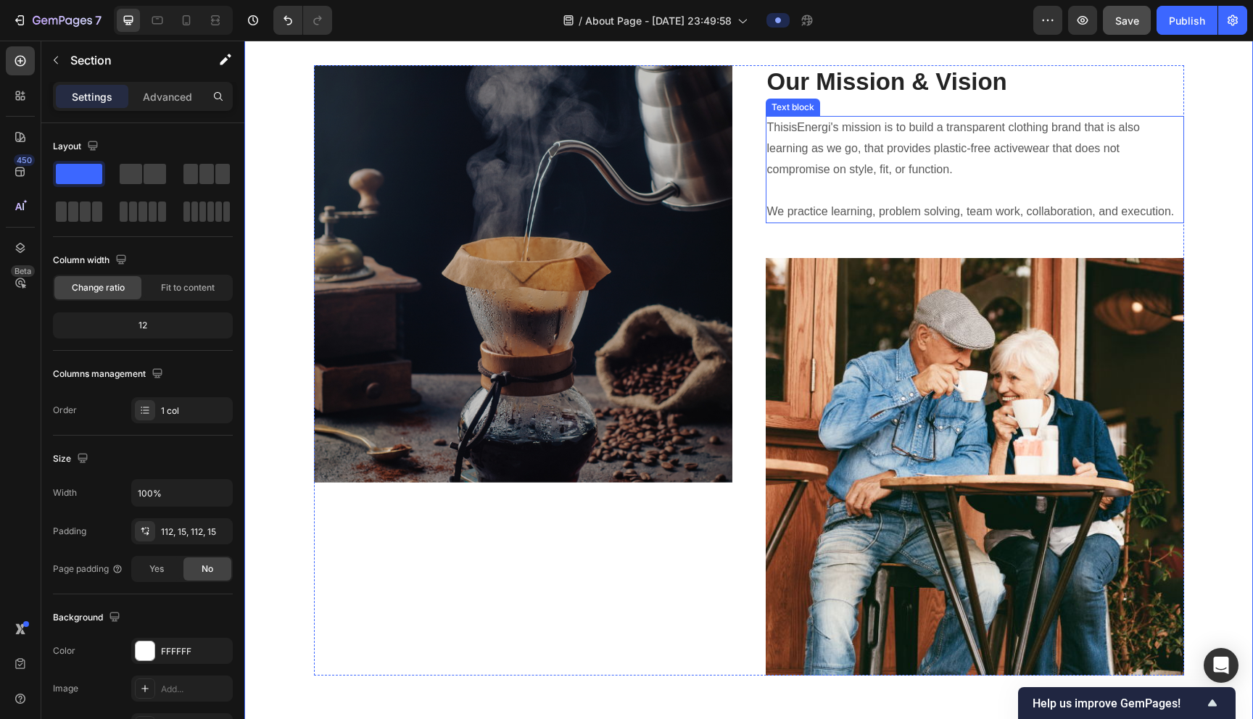
scroll to position [2434, 0]
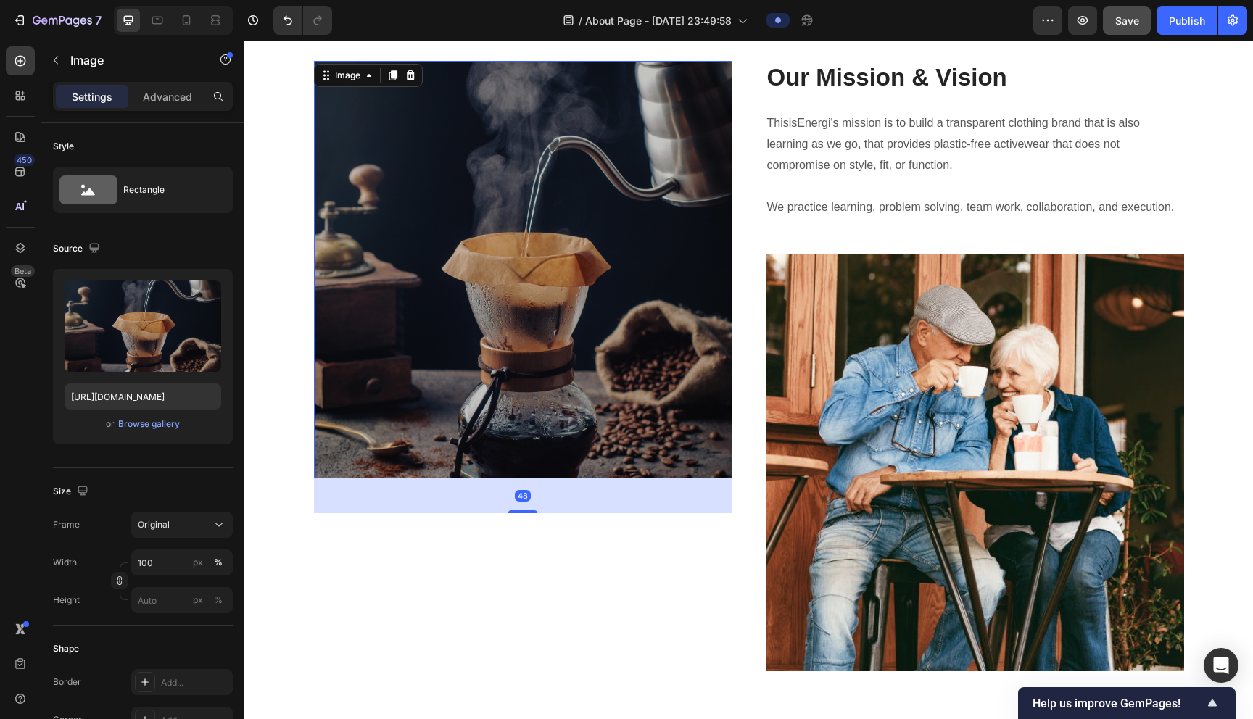
click at [611, 279] on img at bounding box center [523, 270] width 418 height 418
click at [621, 13] on div "Save" at bounding box center [1127, 20] width 24 height 15
